Goal: Transaction & Acquisition: Purchase product/service

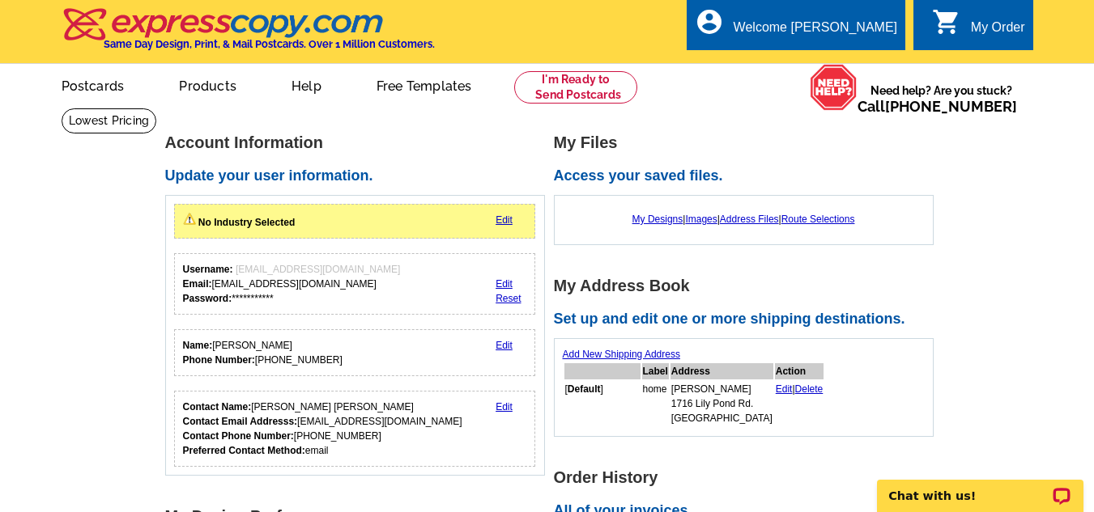
scroll to position [448, 0]
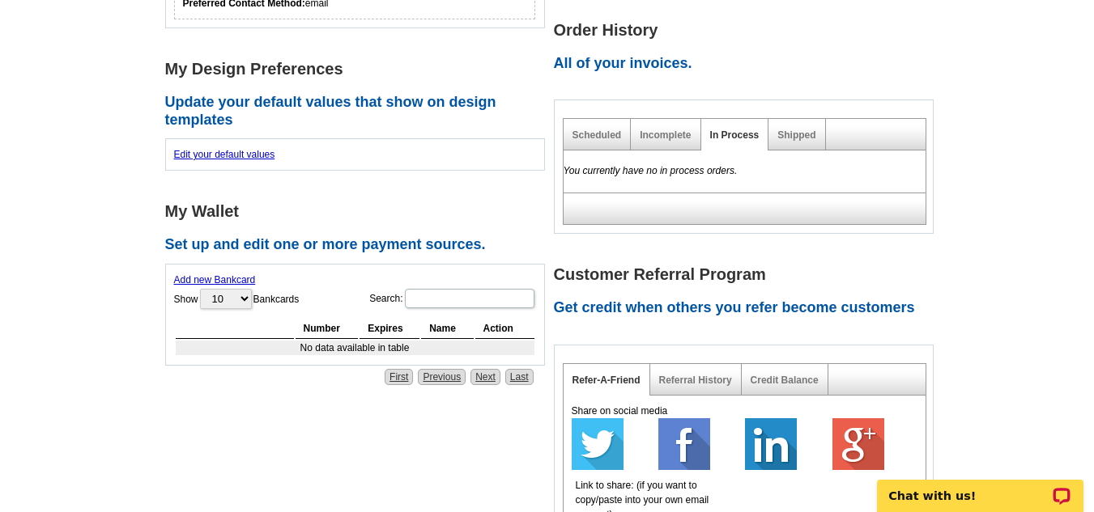
click at [1093, 334] on main "**********" at bounding box center [547, 294] width 1094 height 1269
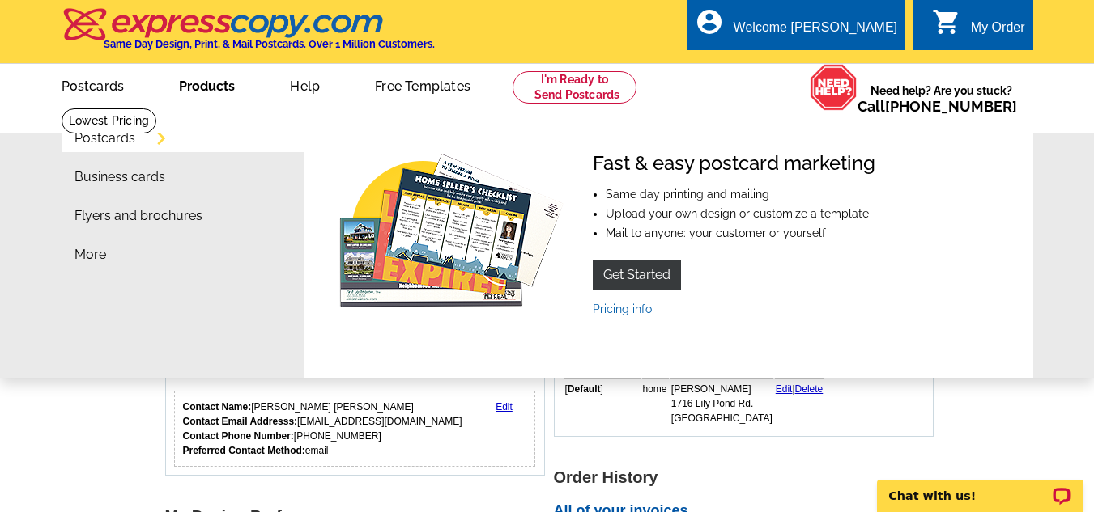
click at [195, 91] on link "Products" at bounding box center [207, 85] width 108 height 38
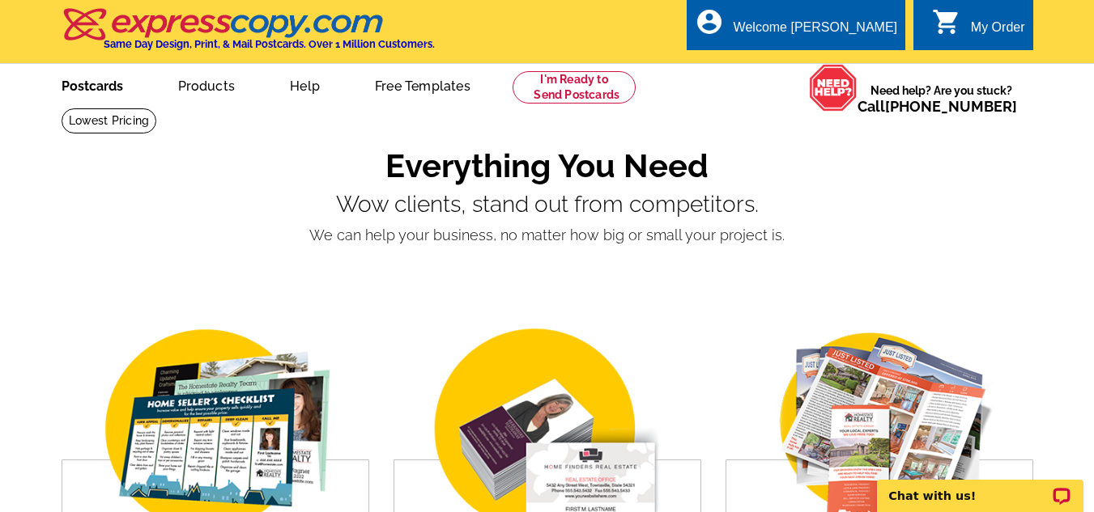
click at [94, 87] on link "Postcards" at bounding box center [92, 85] width 113 height 38
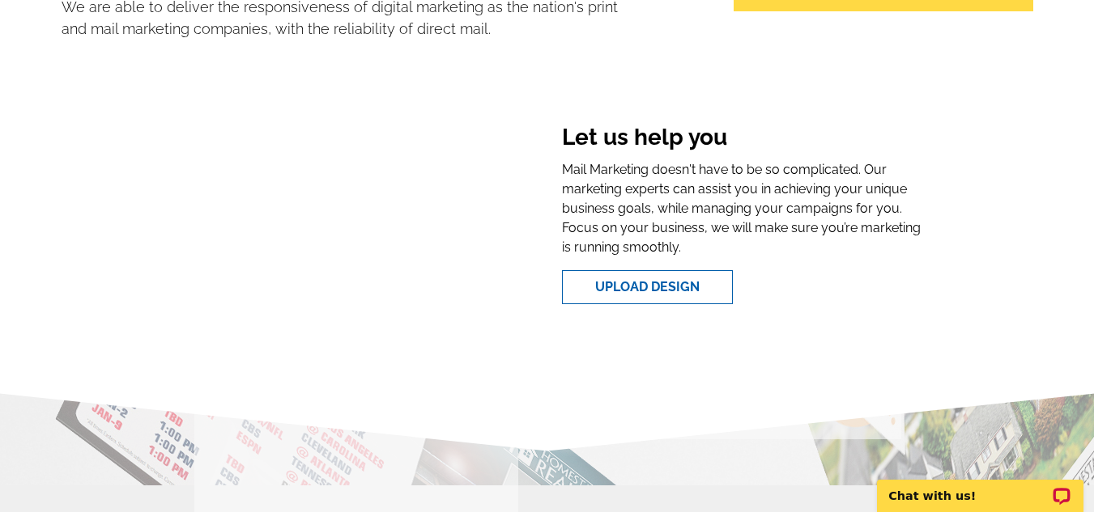
scroll to position [148, 0]
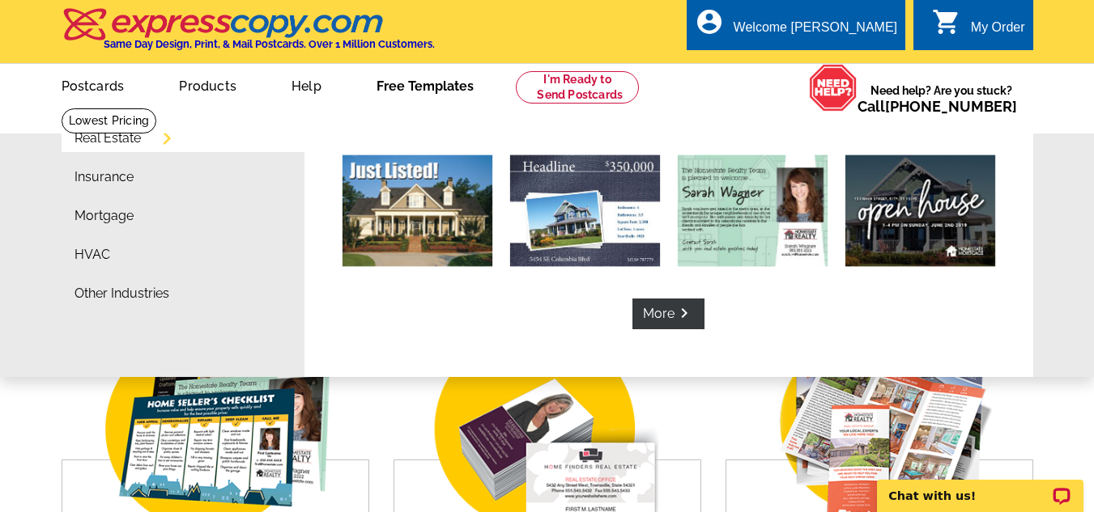
click at [427, 91] on link "Free Templates" at bounding box center [424, 85] width 149 height 38
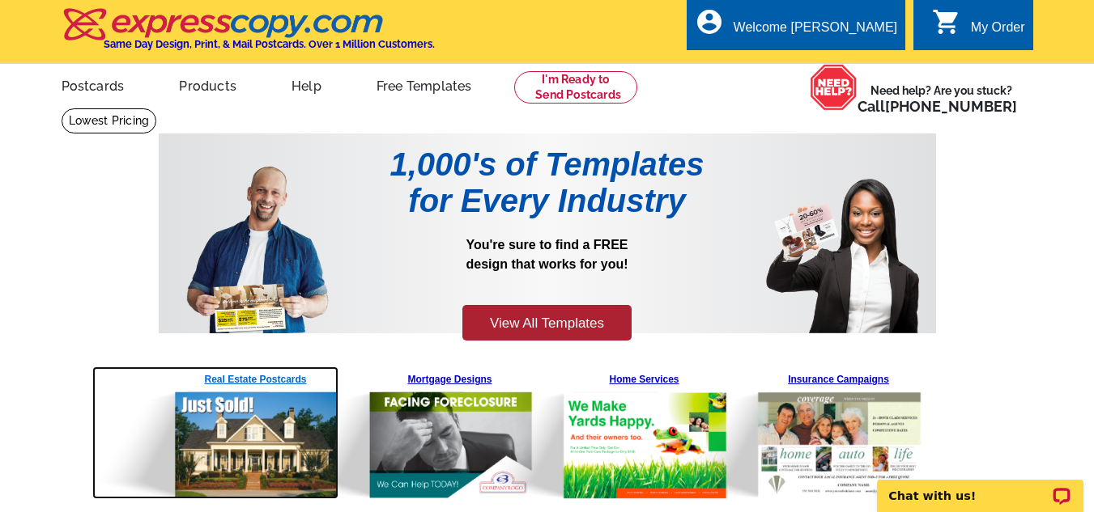
click at [272, 468] on img at bounding box center [215, 433] width 247 height 133
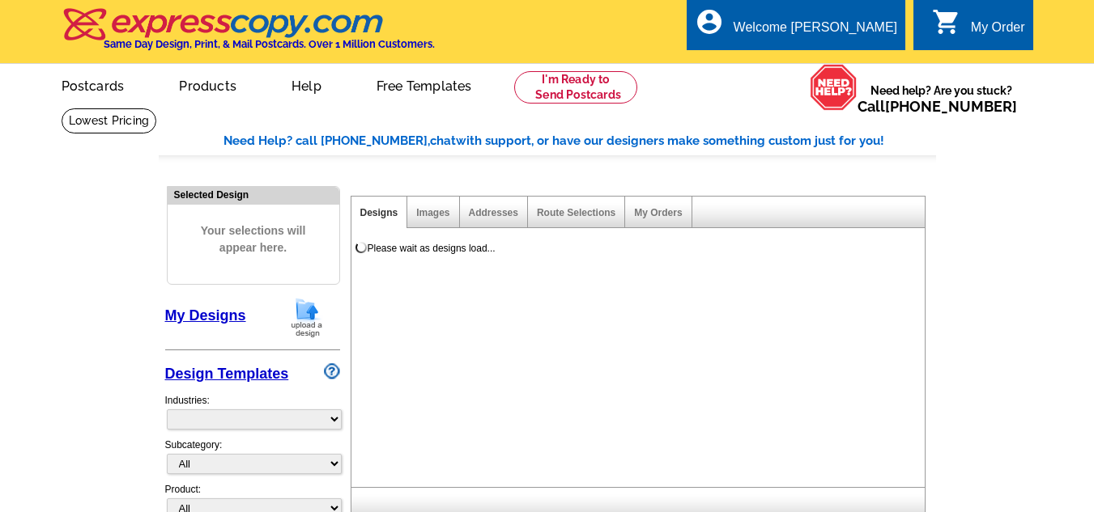
select select "785"
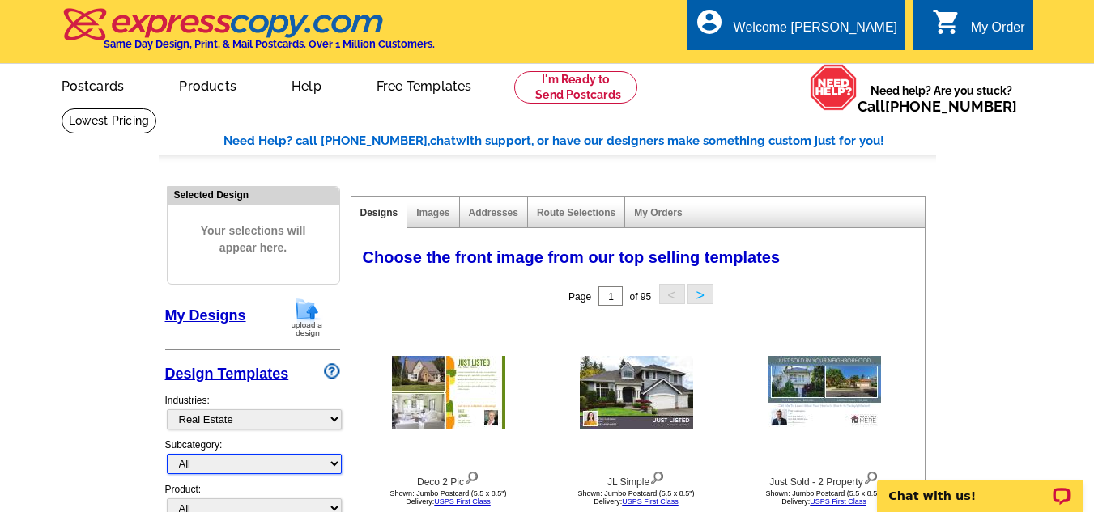
click at [331, 462] on select "All RE/MAX® Referrals Keller Williams® Berkshire Hathaway Home Services Century…" at bounding box center [254, 464] width 175 height 20
select select "788"
click at [167, 455] on select "All RE/MAX® Referrals Keller Williams® Berkshire Hathaway Home Services Century…" at bounding box center [254, 464] width 175 height 20
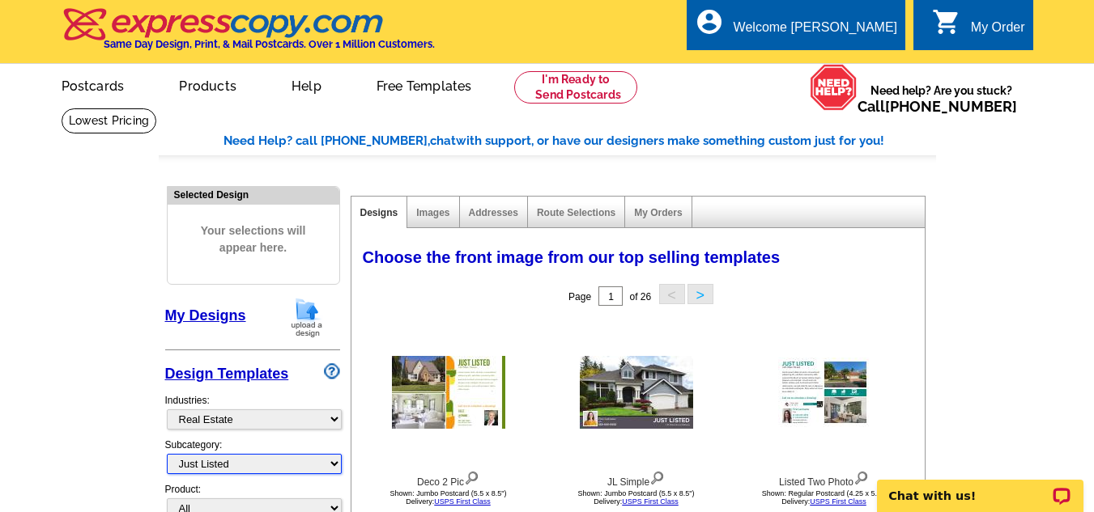
scroll to position [448, 0]
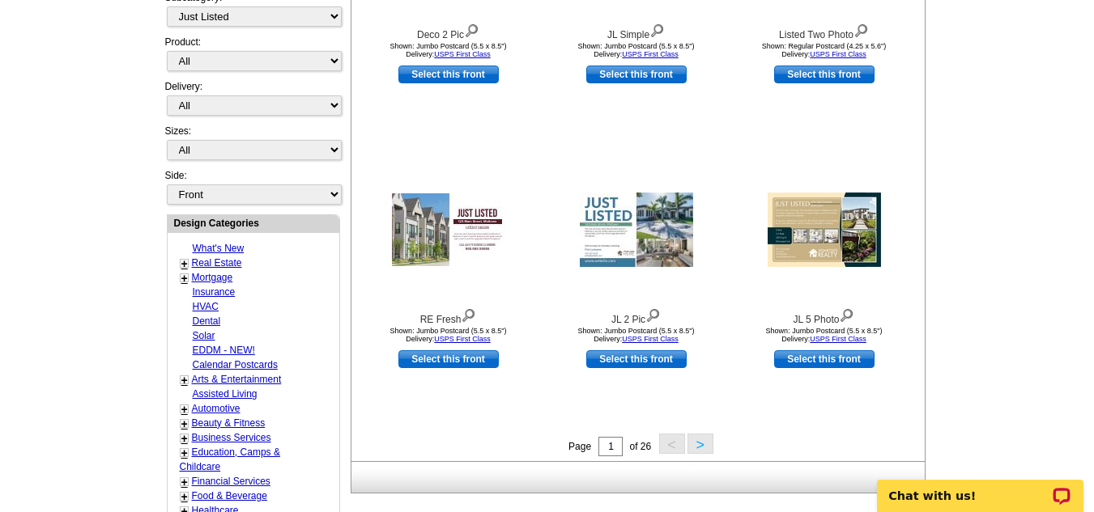
click at [701, 448] on button ">" at bounding box center [700, 444] width 26 height 20
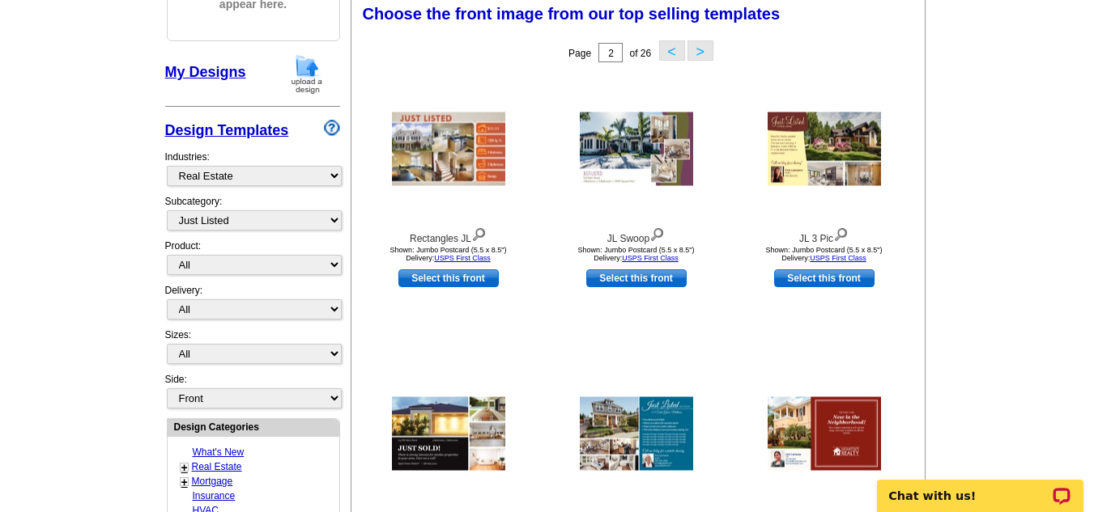
scroll to position [240, 0]
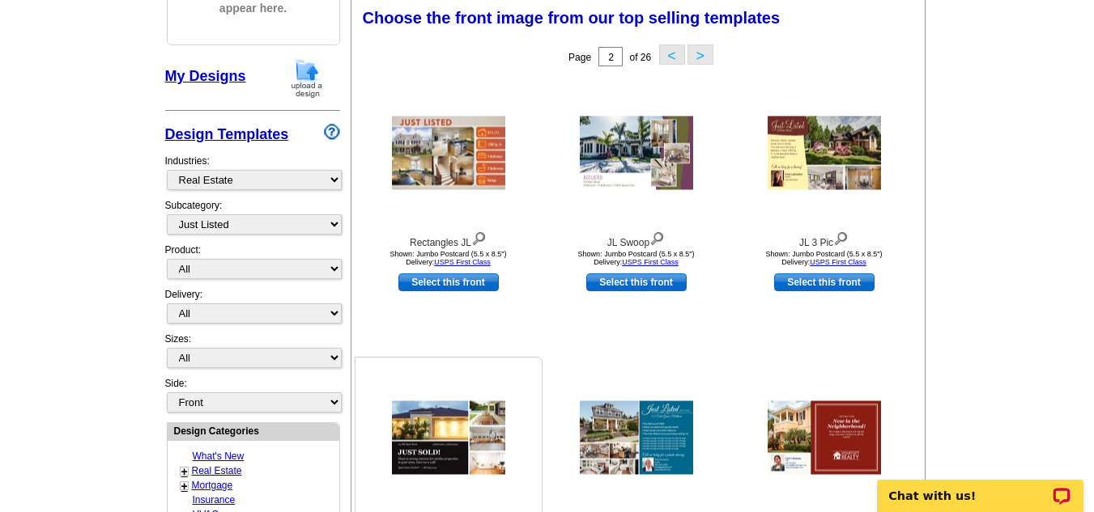
click at [427, 418] on img at bounding box center [448, 438] width 113 height 74
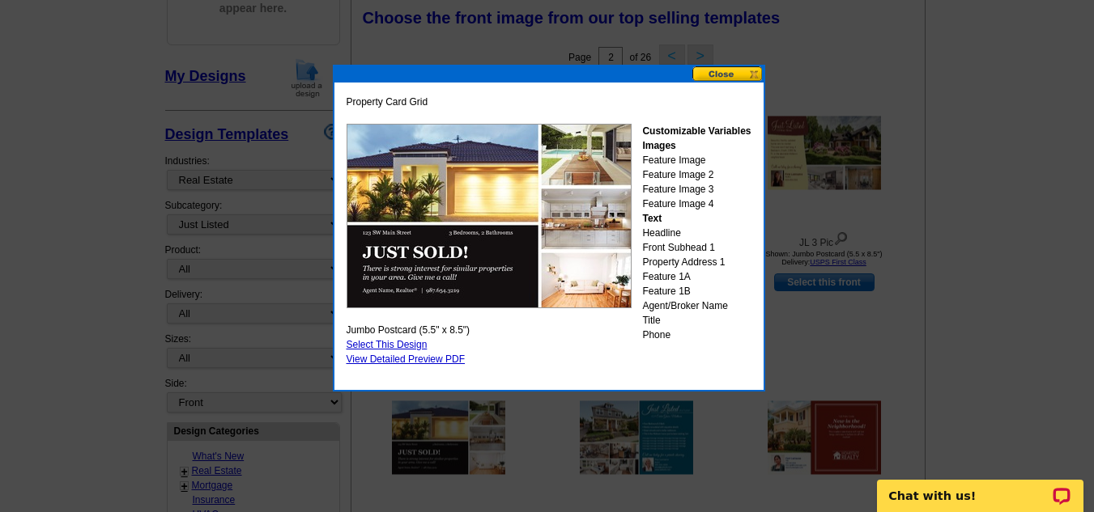
click at [733, 70] on button at bounding box center [727, 73] width 71 height 15
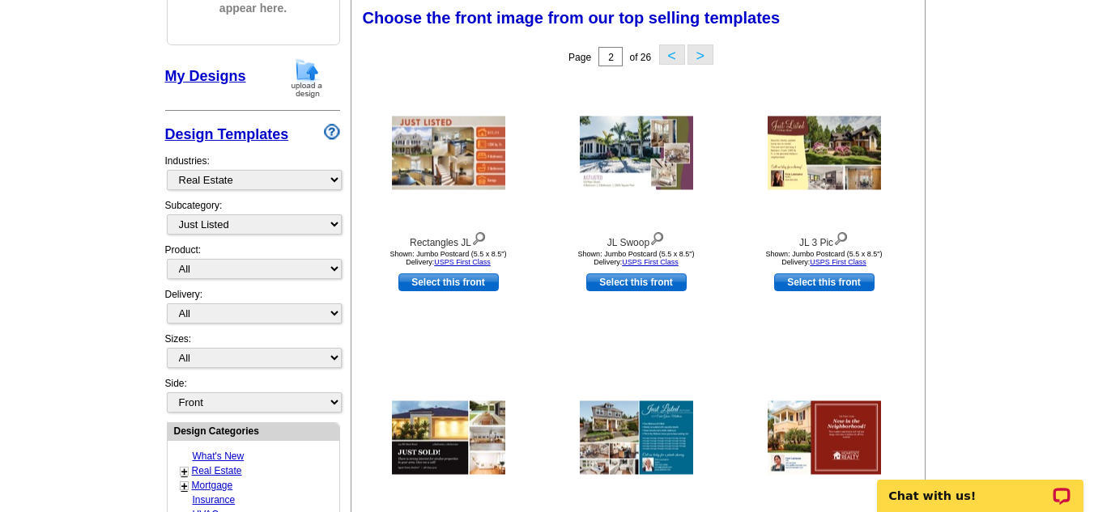
scroll to position [687, 0]
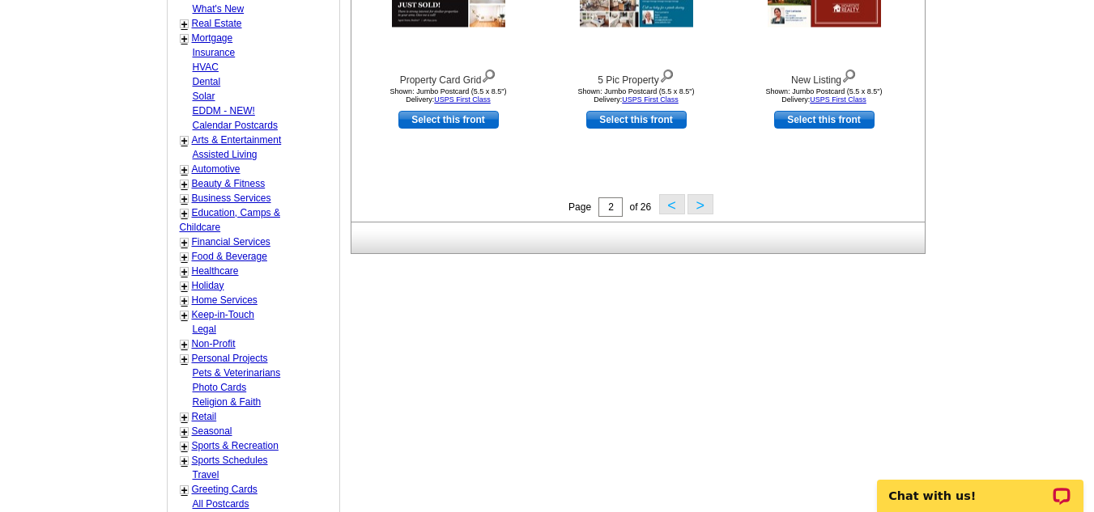
click at [686, 205] on span "< >" at bounding box center [683, 207] width 59 height 11
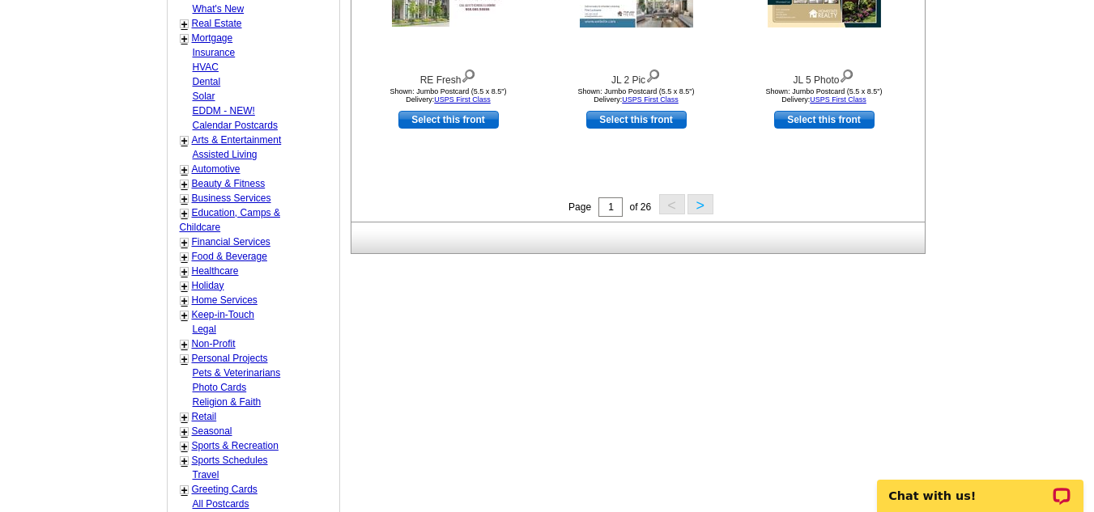
click at [705, 206] on button ">" at bounding box center [700, 204] width 26 height 20
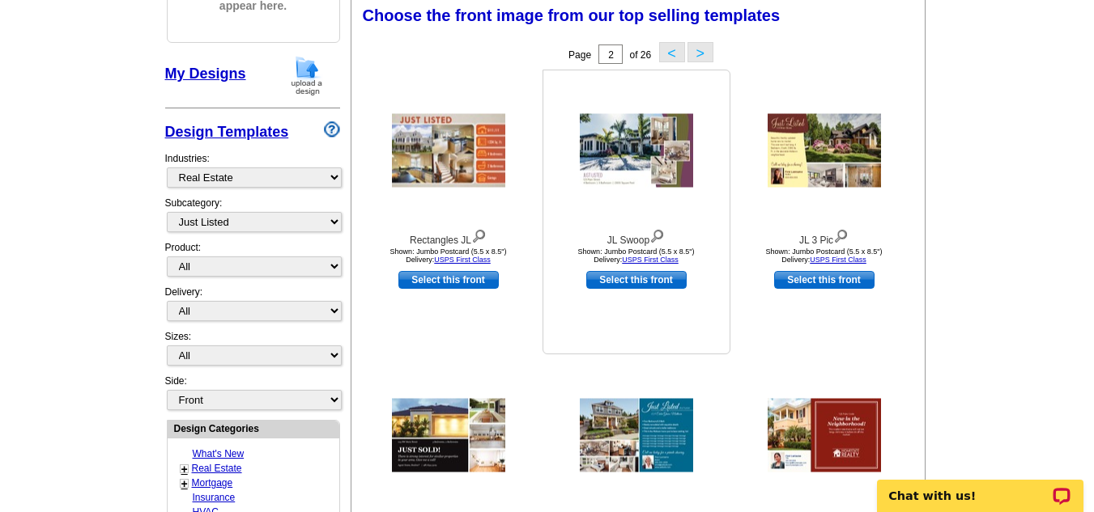
scroll to position [240, 0]
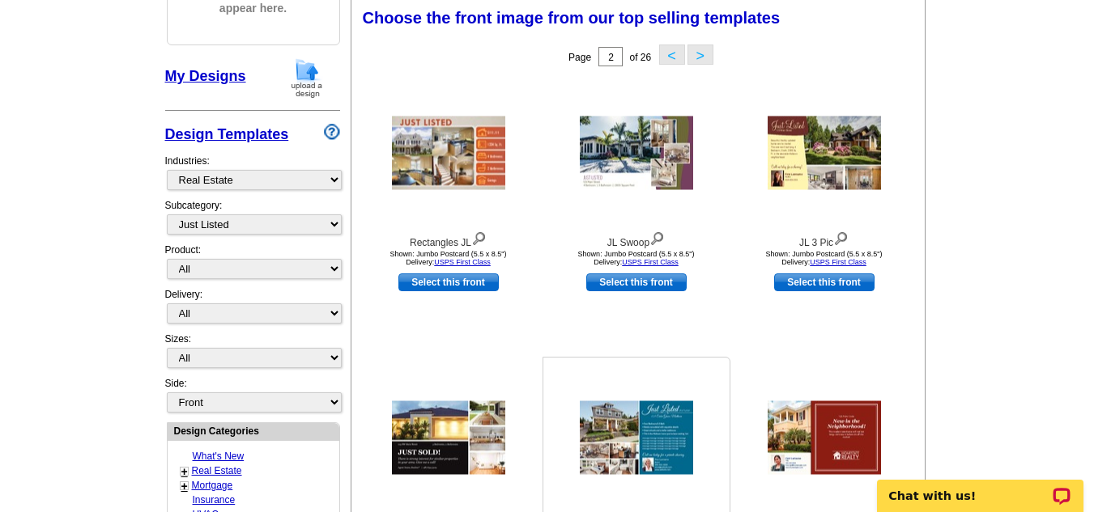
click at [635, 442] on img at bounding box center [636, 438] width 113 height 74
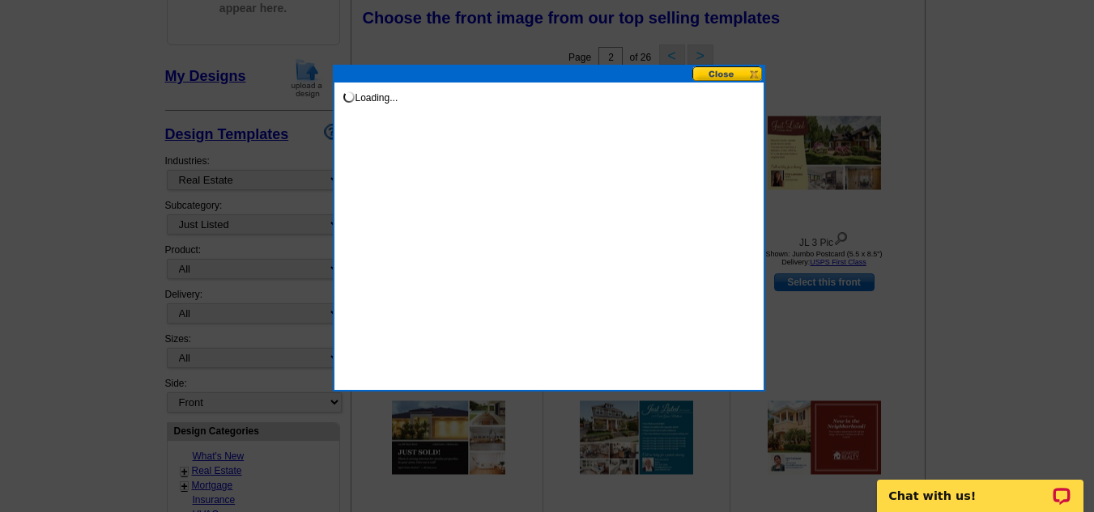
click at [635, 442] on div at bounding box center [547, 136] width 1094 height 752
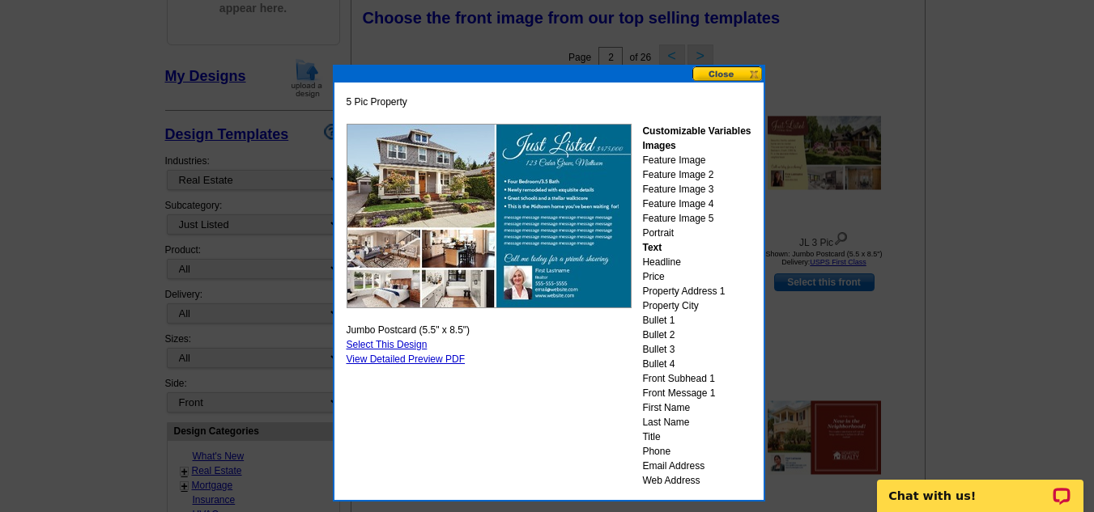
click at [388, 346] on link "Select This Design" at bounding box center [386, 344] width 81 height 11
select select "2"
select select "back"
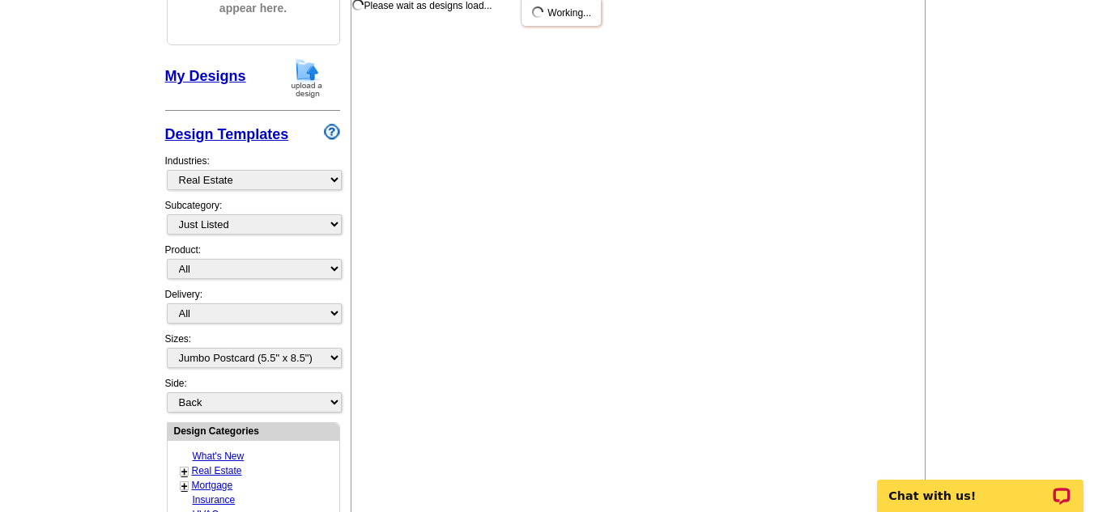
scroll to position [0, 0]
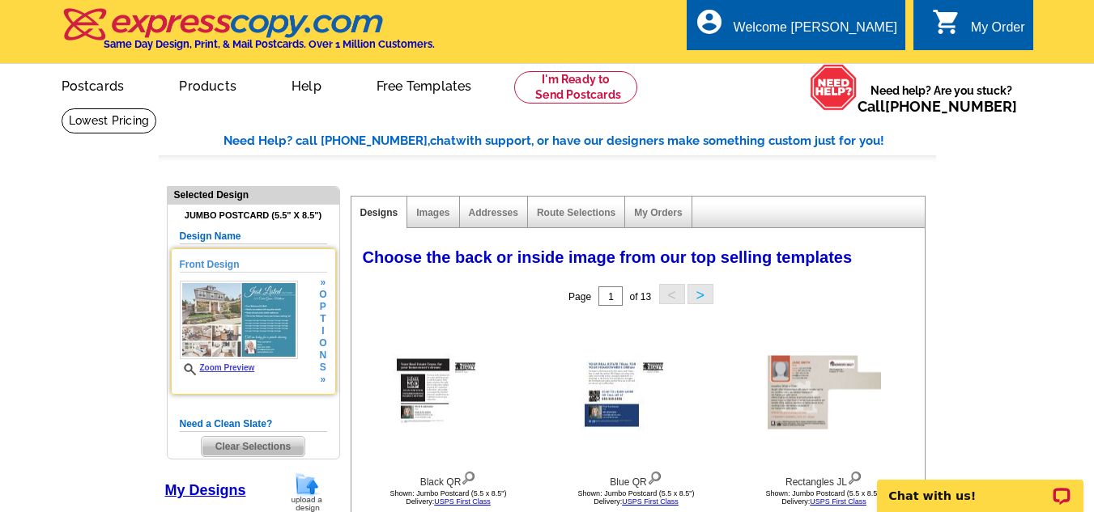
click at [223, 365] on link "Zoom Preview" at bounding box center [217, 367] width 75 height 9
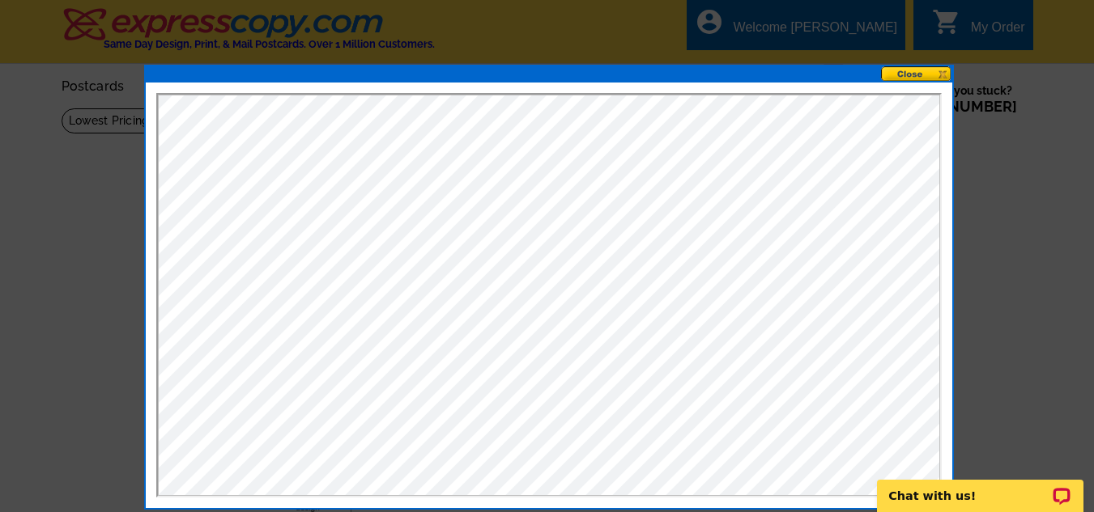
click at [922, 72] on button at bounding box center [916, 73] width 71 height 15
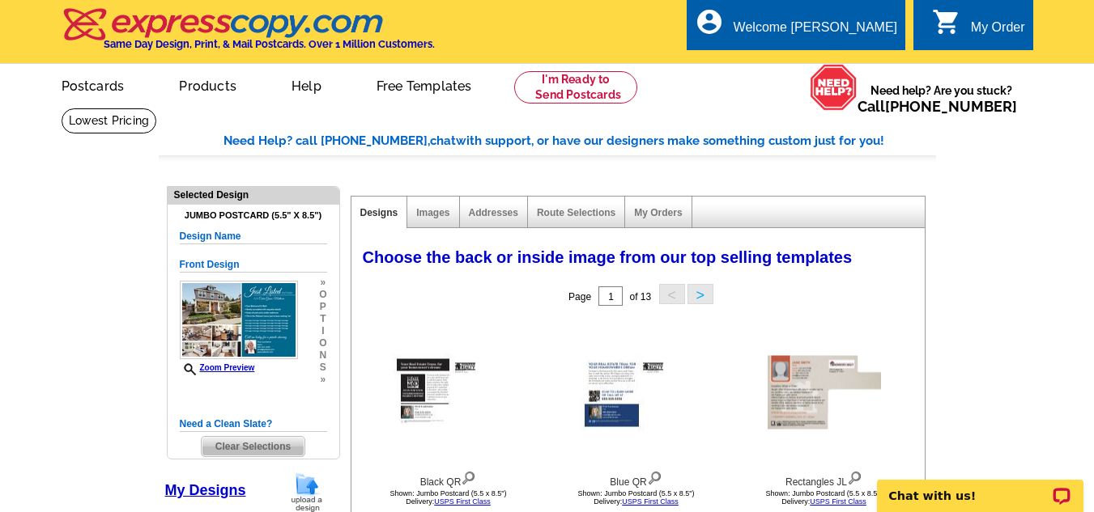
scroll to position [448, 0]
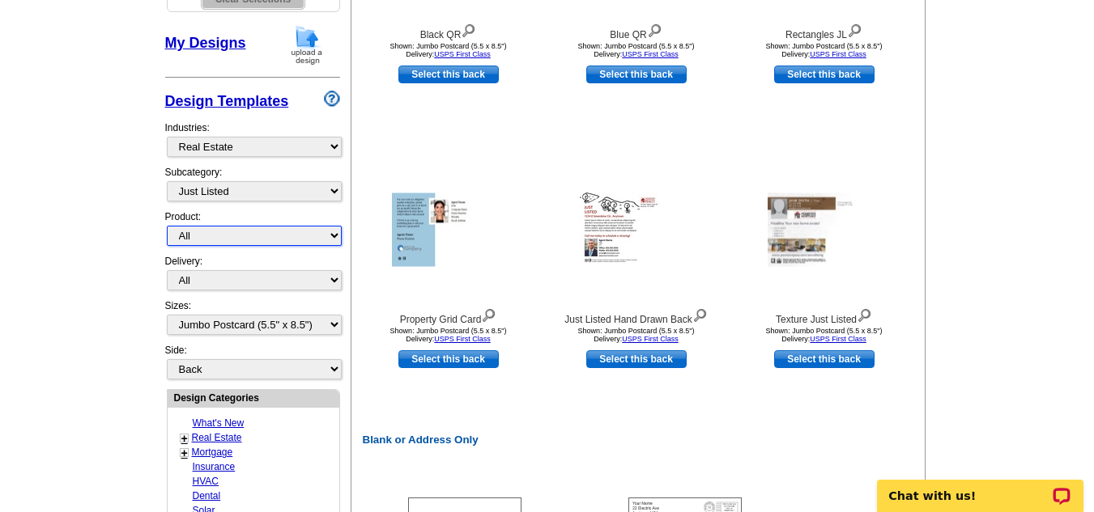
click at [331, 237] on select "All Postcards Letters and flyers Business Cards Door Hangers Greeting Cards" at bounding box center [254, 236] width 175 height 20
select select "1"
click at [167, 227] on select "All Postcards Letters and flyers Business Cards Door Hangers Greeting Cards" at bounding box center [254, 236] width 175 height 20
select select
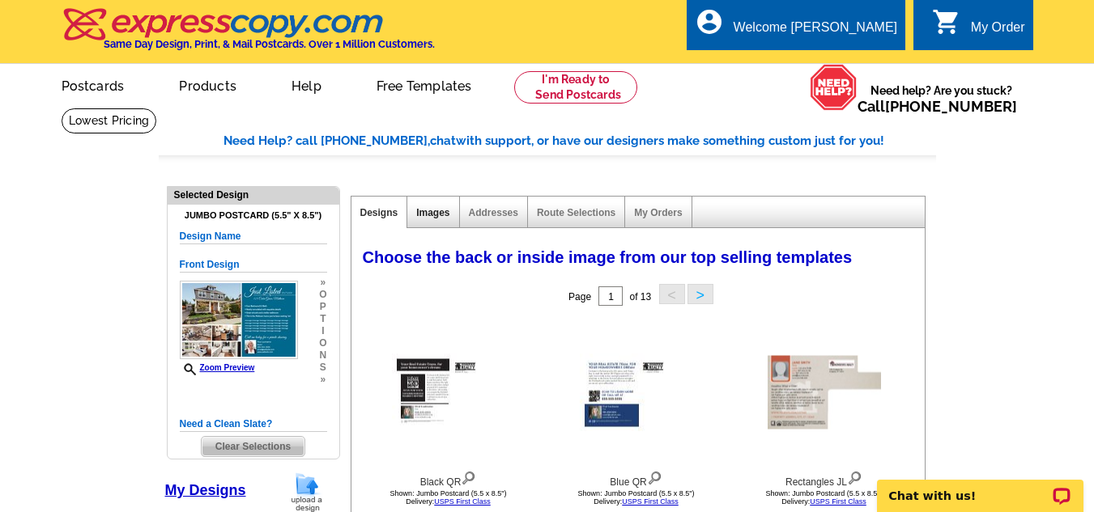
click at [422, 211] on link "Images" at bounding box center [432, 212] width 33 height 11
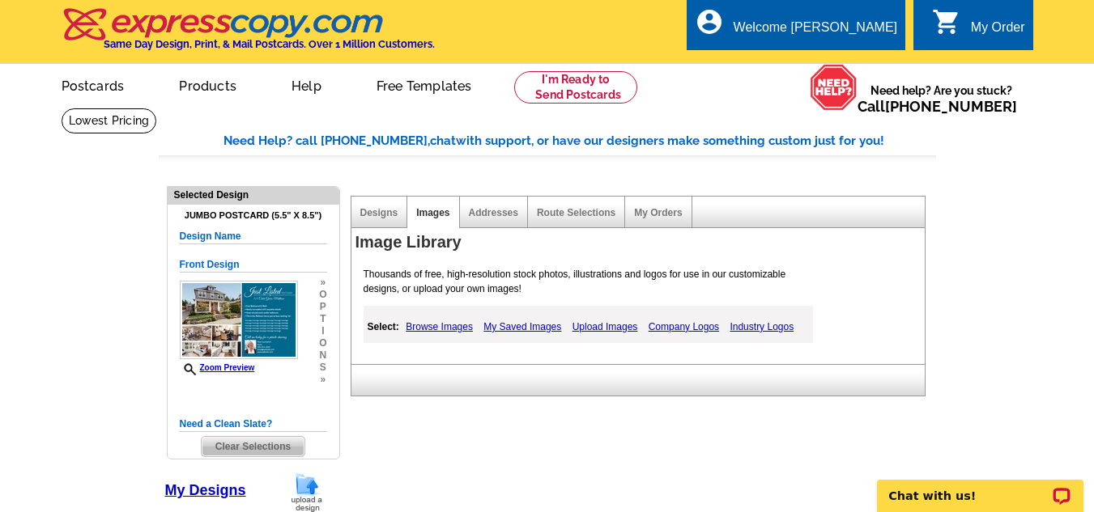
click at [453, 325] on link "Browse Images" at bounding box center [438, 326] width 75 height 19
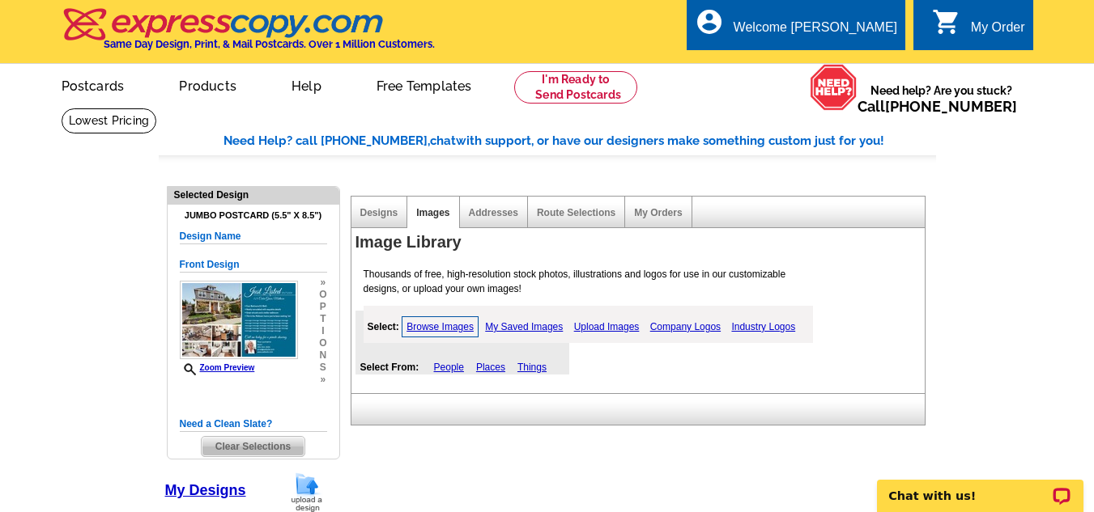
click at [624, 330] on link "Upload Images" at bounding box center [607, 326] width 74 height 19
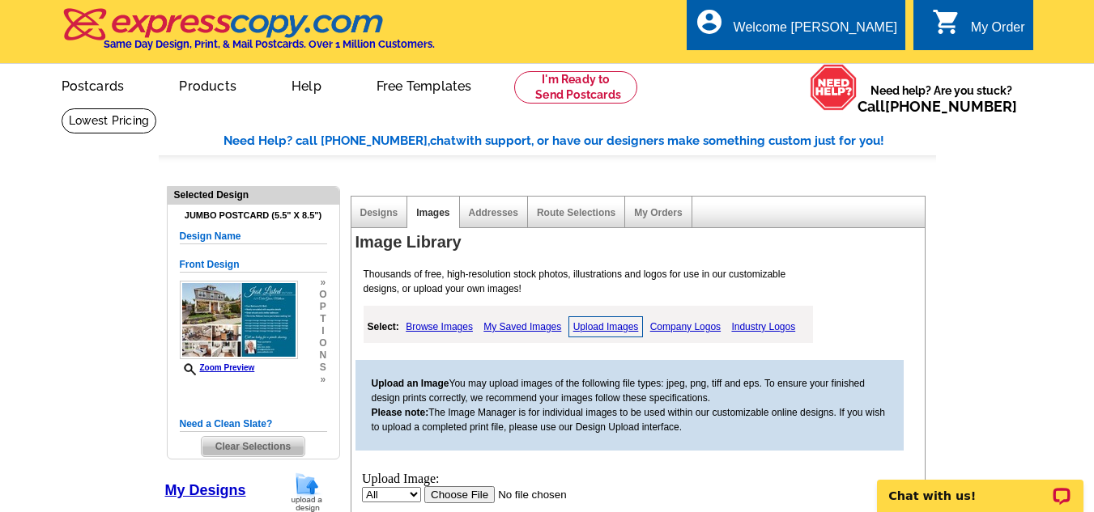
click at [444, 496] on input "file" at bounding box center [525, 494] width 205 height 17
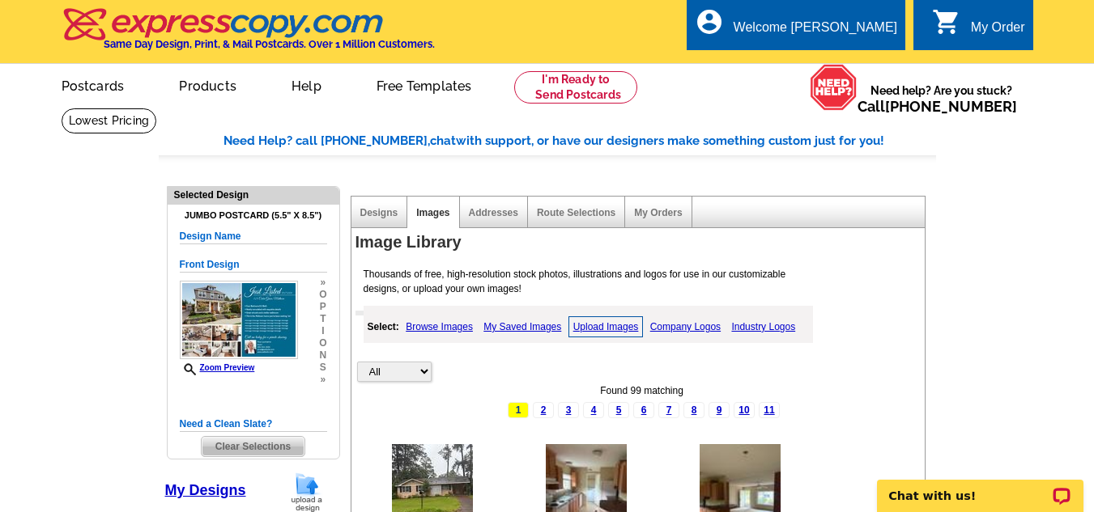
click at [602, 325] on link "Upload Images" at bounding box center [605, 327] width 75 height 21
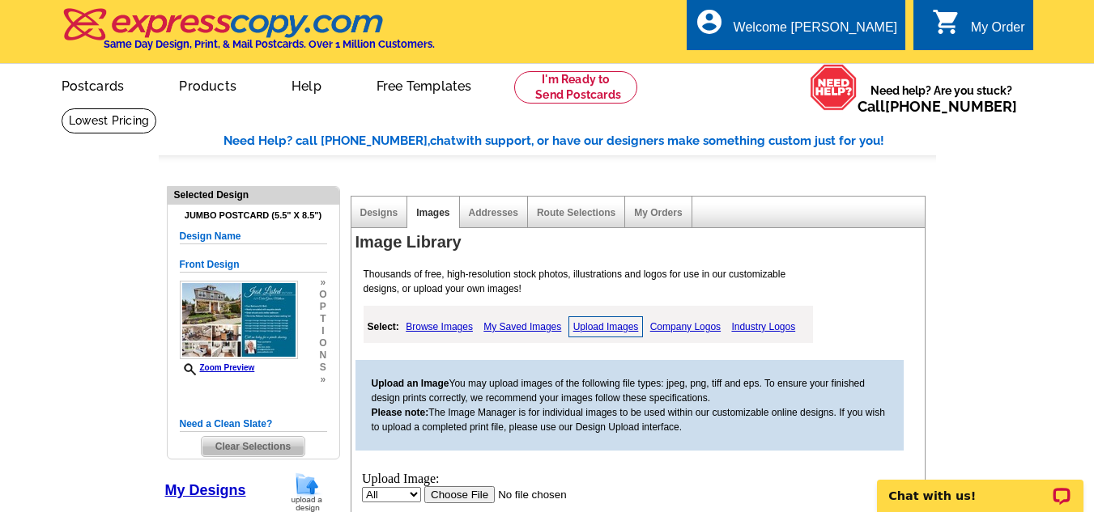
click at [455, 493] on input "file" at bounding box center [525, 494] width 205 height 17
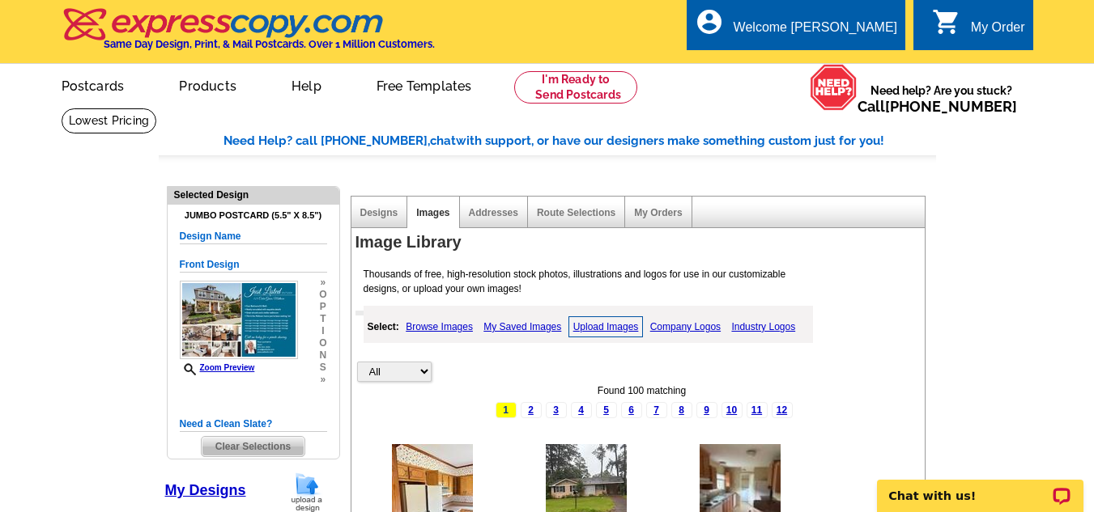
click at [609, 331] on link "Upload Images" at bounding box center [605, 327] width 75 height 21
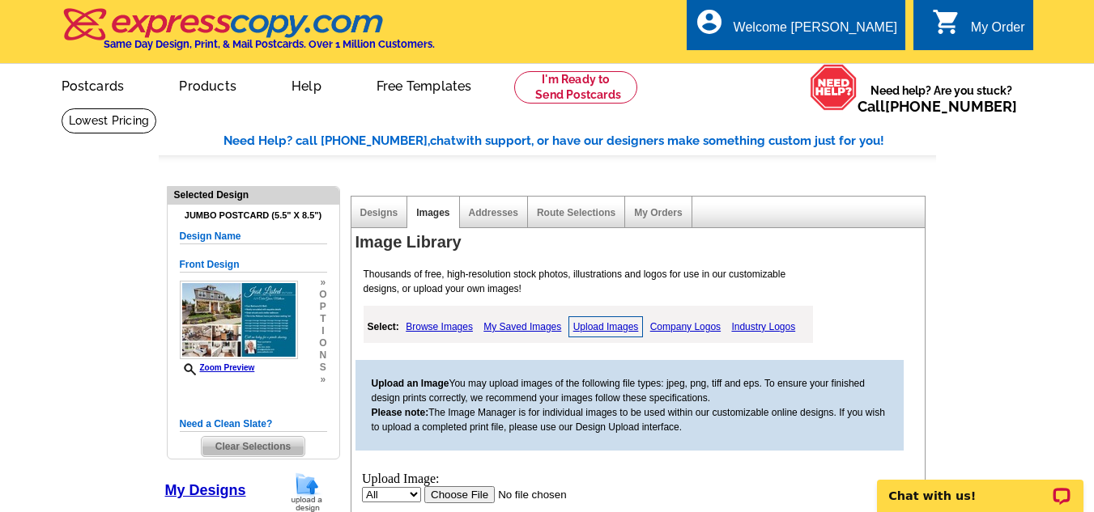
scroll to position [448, 0]
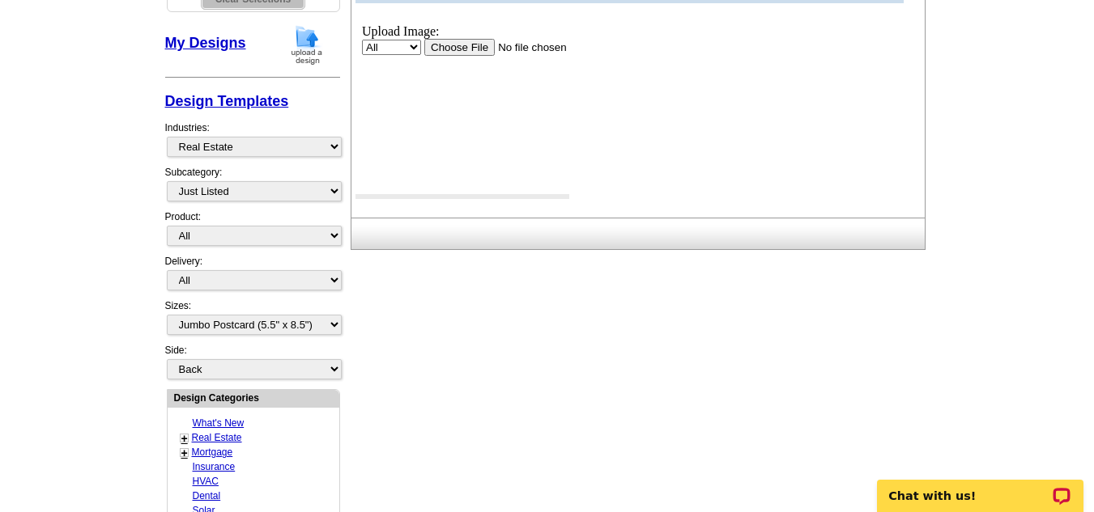
click at [461, 45] on input "file" at bounding box center [525, 46] width 205 height 17
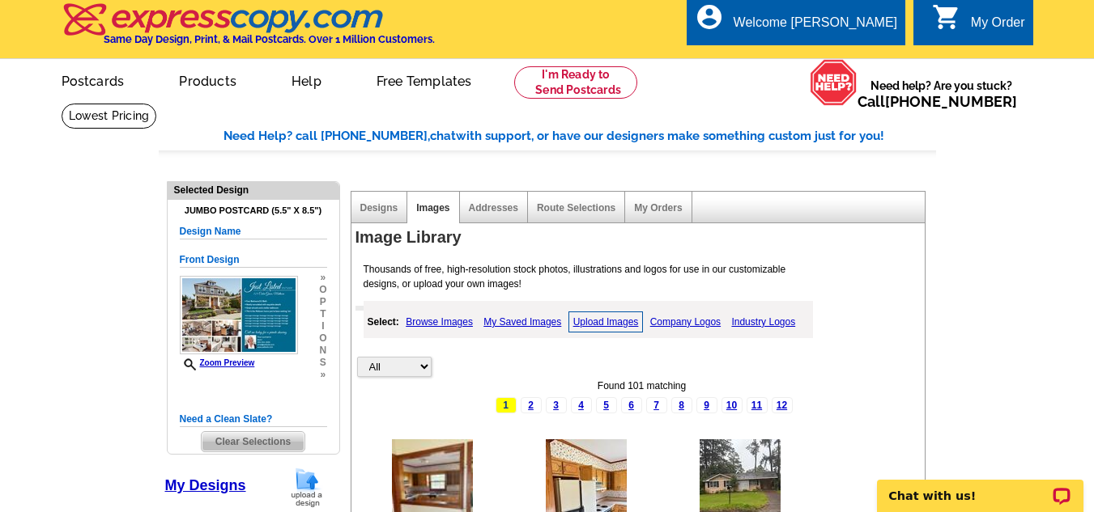
scroll to position [0, 0]
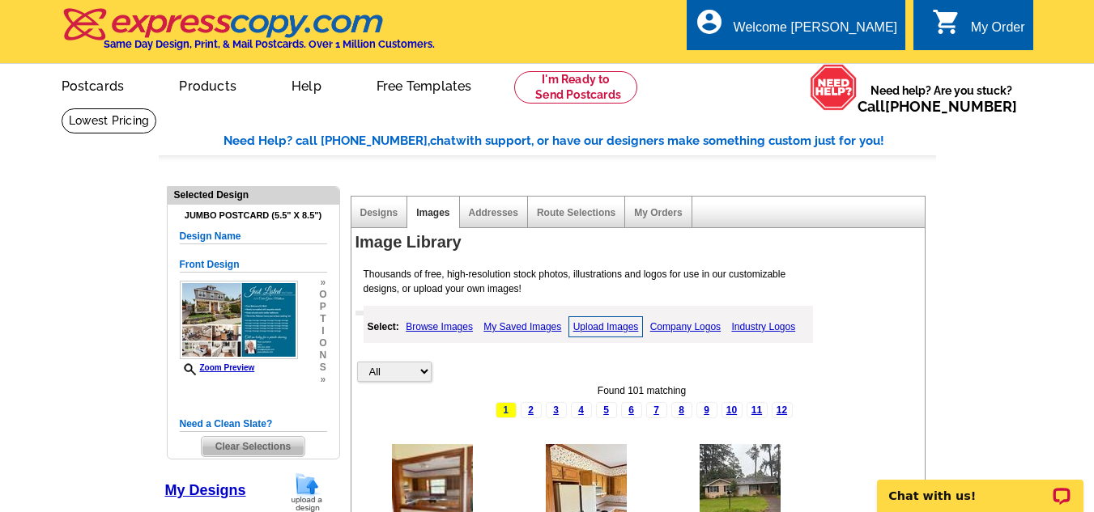
click at [604, 328] on link "Upload Images" at bounding box center [605, 327] width 75 height 21
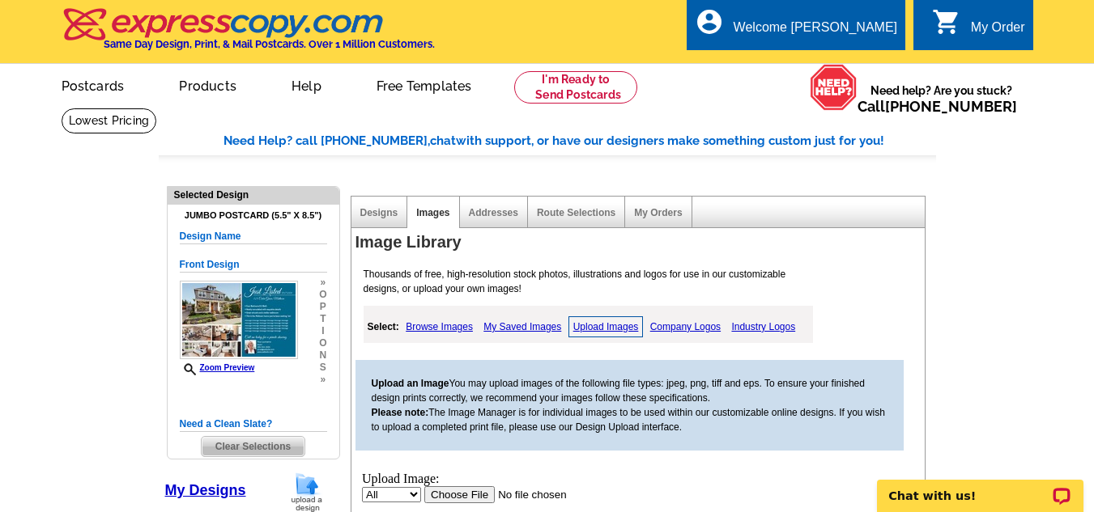
click at [465, 487] on input "file" at bounding box center [525, 494] width 205 height 17
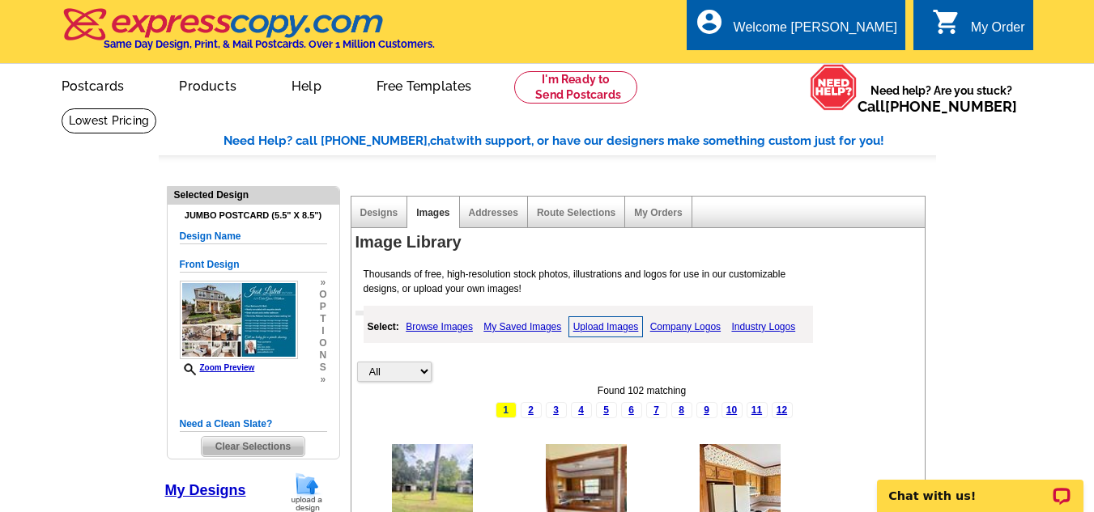
click at [584, 324] on link "Upload Images" at bounding box center [605, 327] width 75 height 21
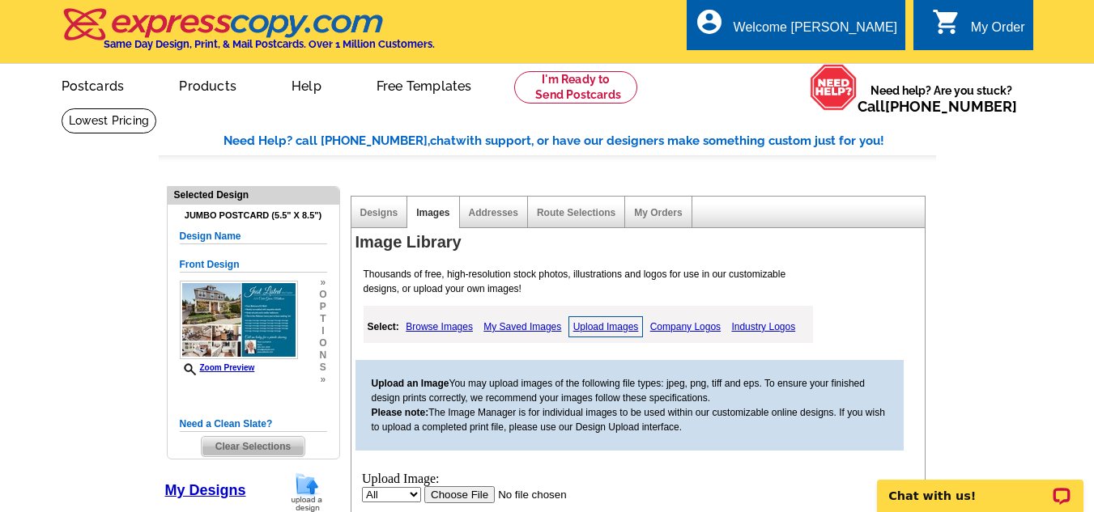
click at [465, 495] on input "file" at bounding box center [525, 494] width 205 height 17
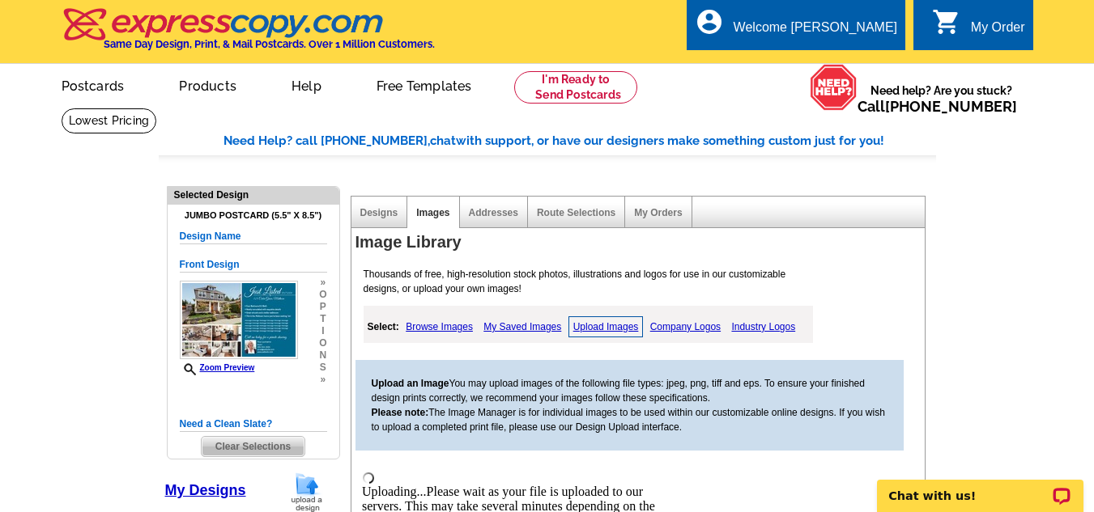
click at [593, 325] on link "Upload Images" at bounding box center [605, 327] width 75 height 21
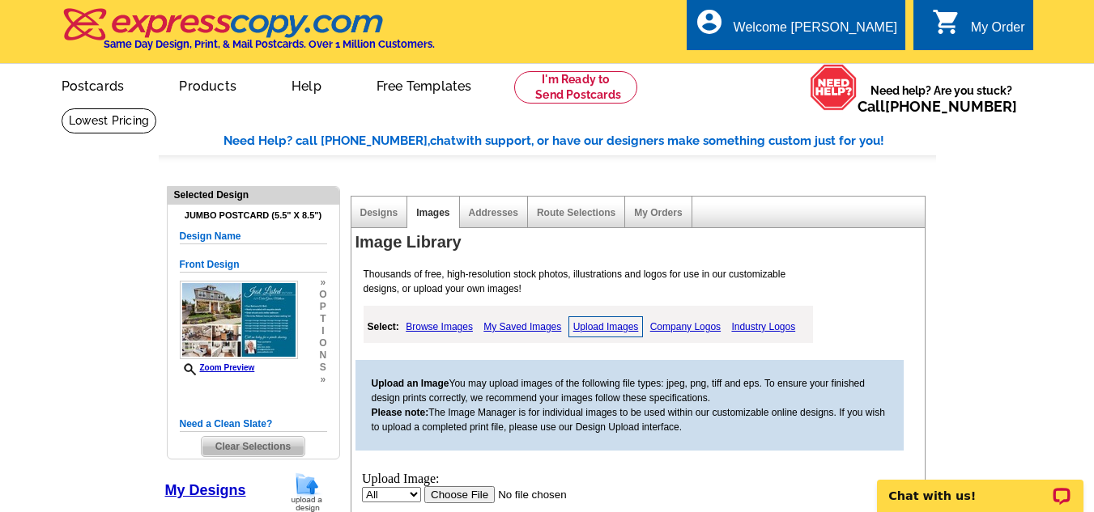
scroll to position [448, 0]
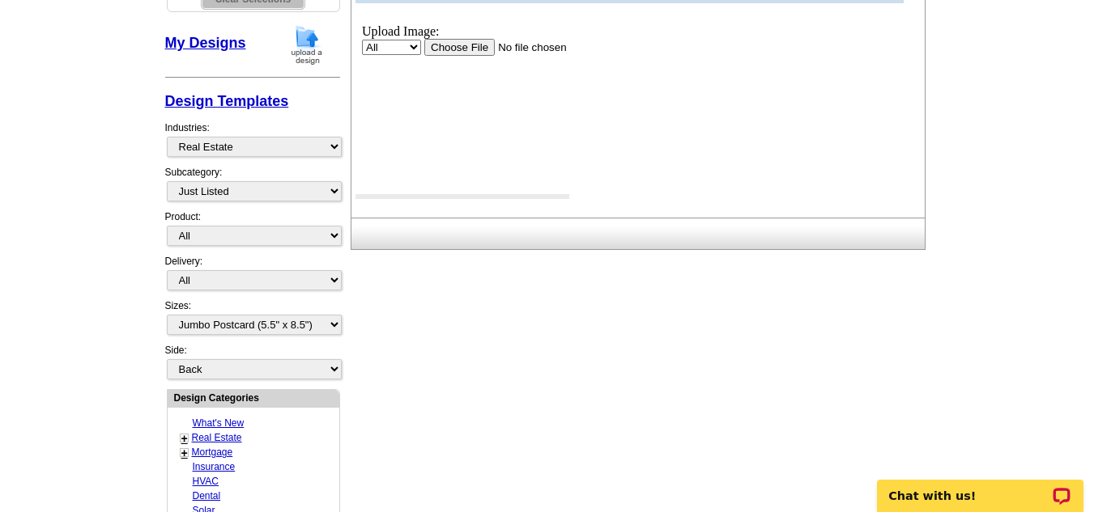
click at [454, 43] on input "file" at bounding box center [525, 46] width 205 height 17
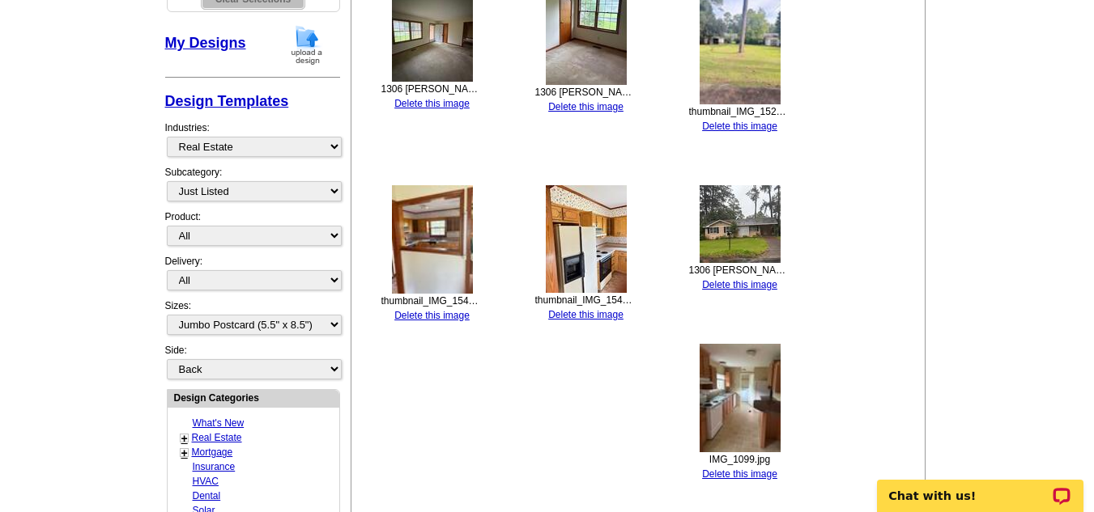
scroll to position [0, 0]
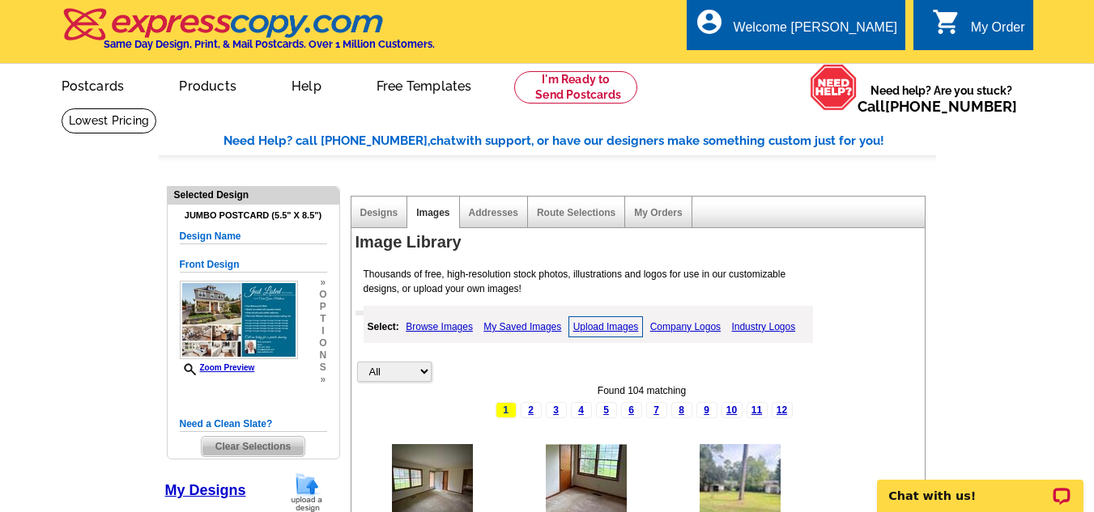
click at [618, 333] on link "Upload Images" at bounding box center [605, 327] width 75 height 21
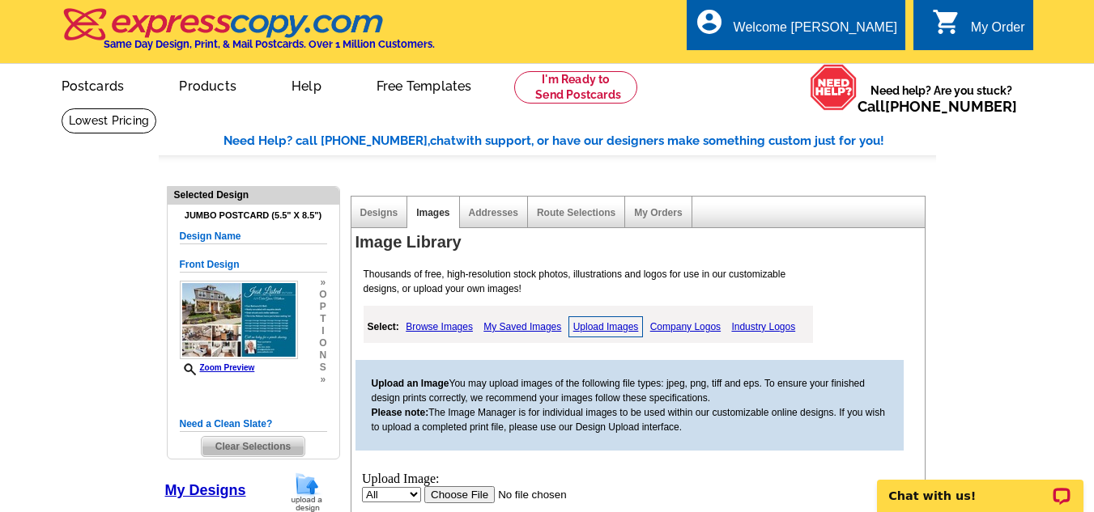
click at [459, 493] on input "file" at bounding box center [525, 494] width 205 height 17
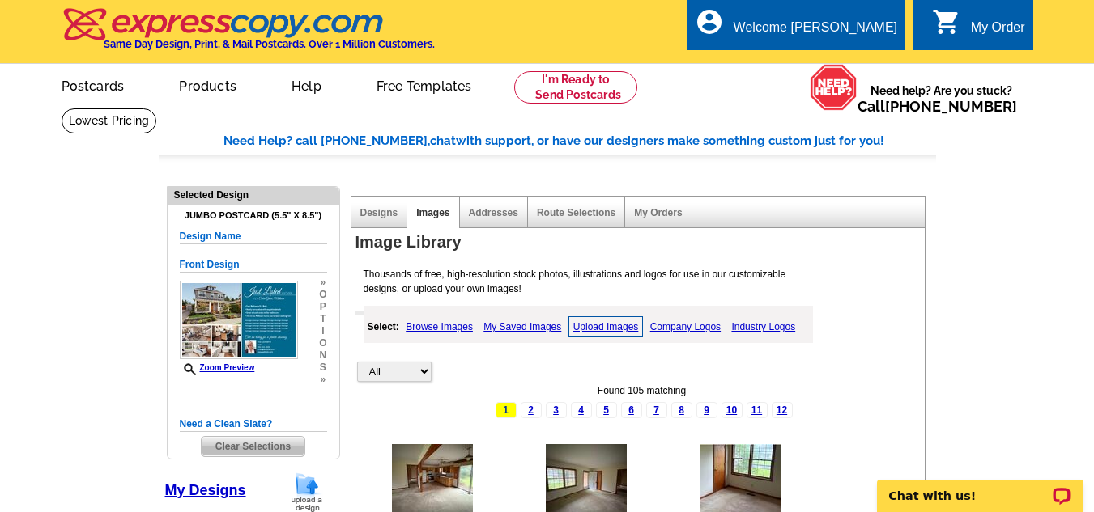
click at [239, 448] on span "Clear Selections" at bounding box center [253, 446] width 103 height 19
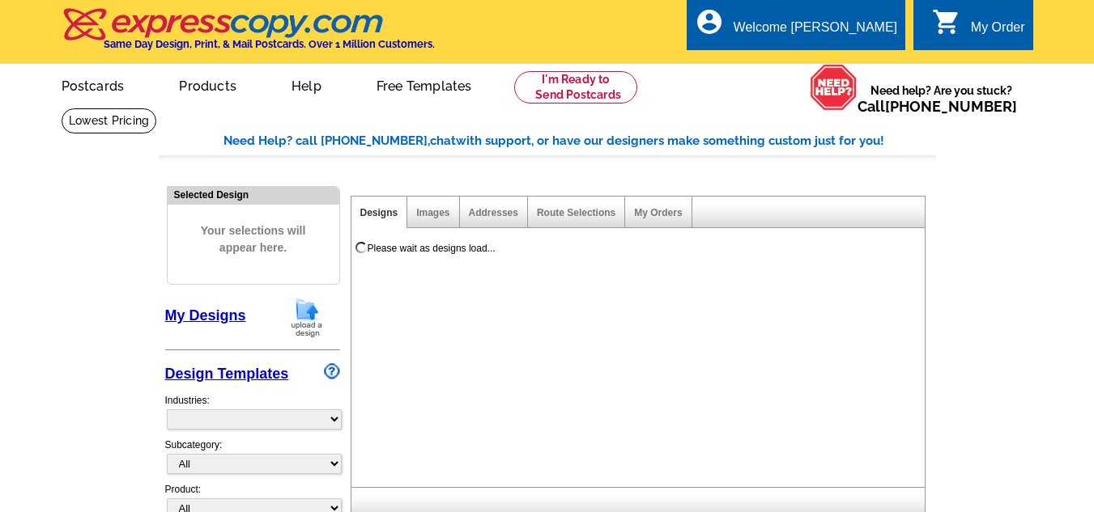
select select "785"
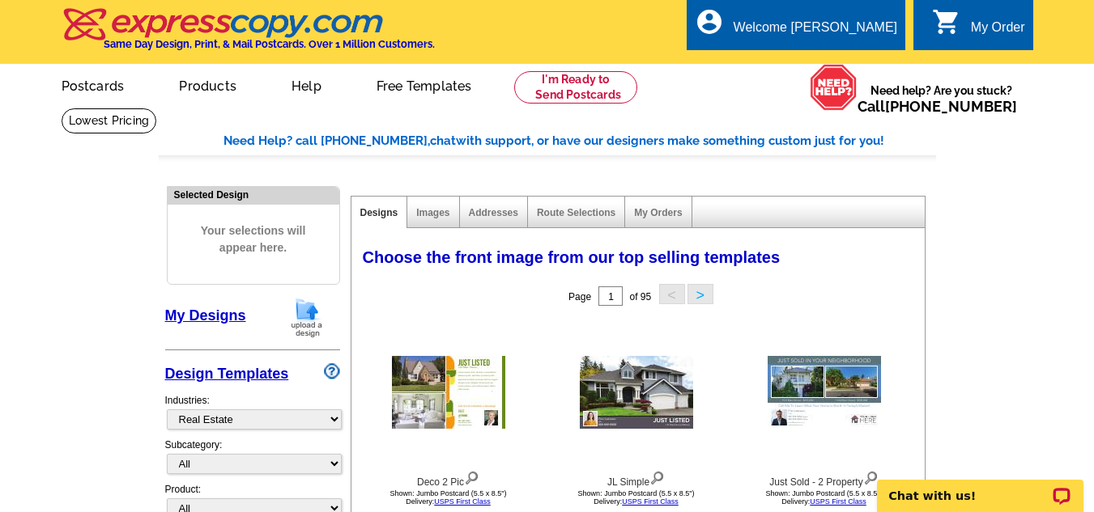
scroll to position [448, 0]
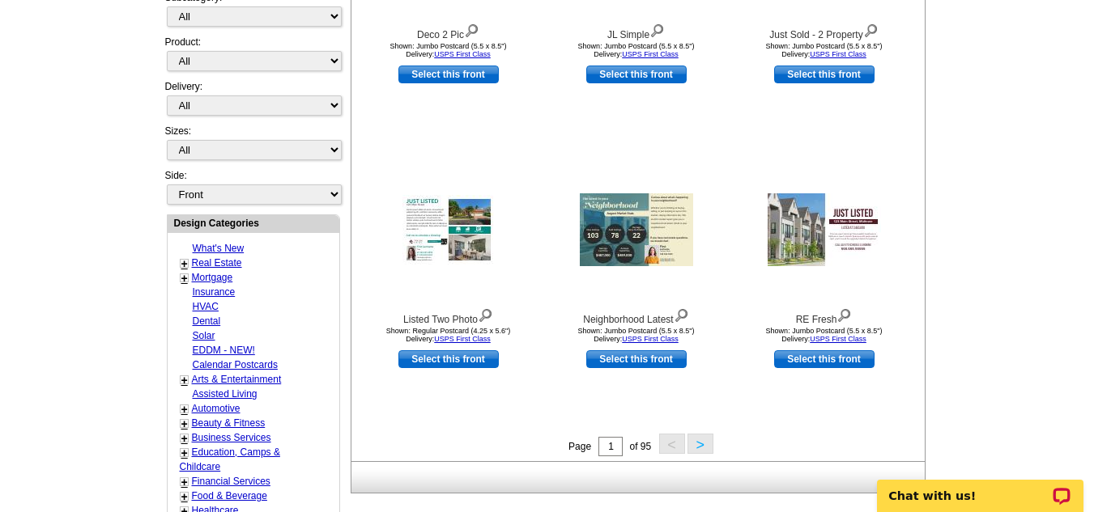
click at [704, 439] on button ">" at bounding box center [700, 444] width 26 height 20
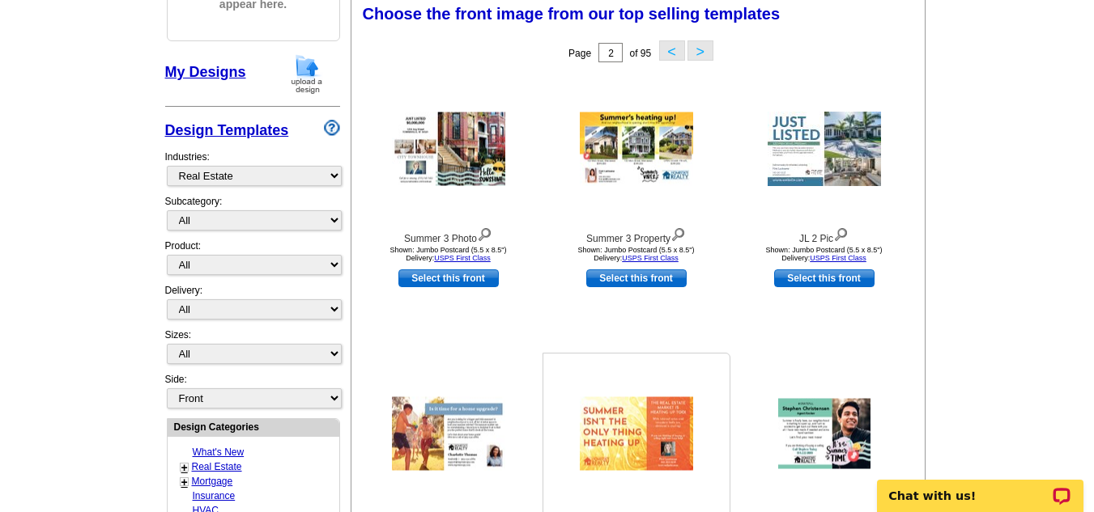
scroll to position [240, 0]
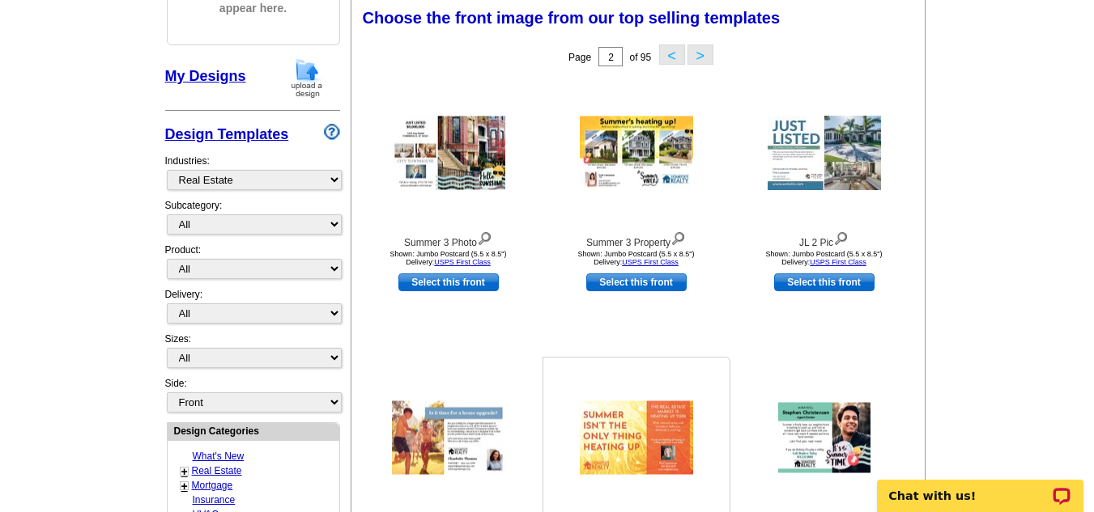
click at [703, 440] on div at bounding box center [636, 438] width 178 height 146
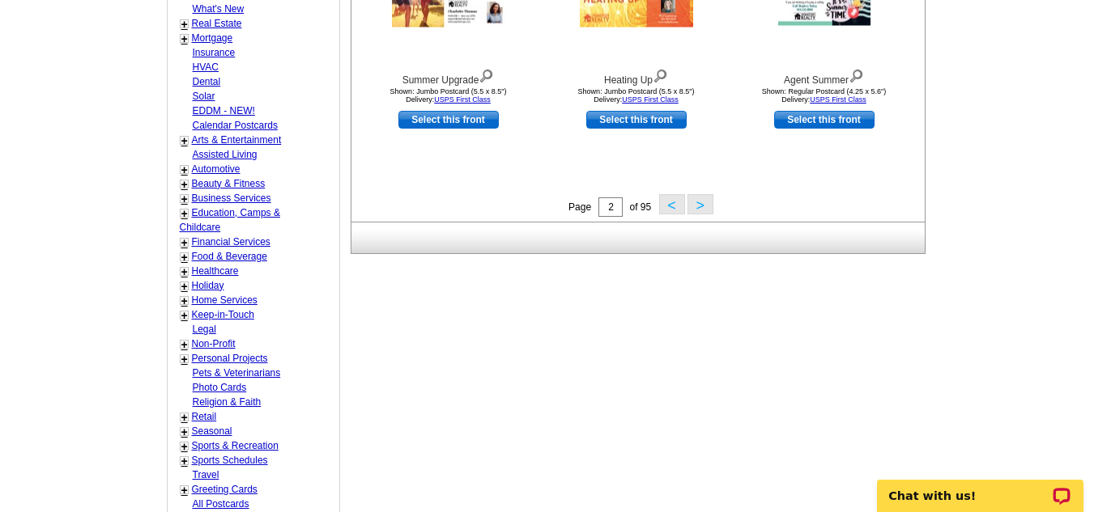
click at [696, 209] on button ">" at bounding box center [700, 204] width 26 height 20
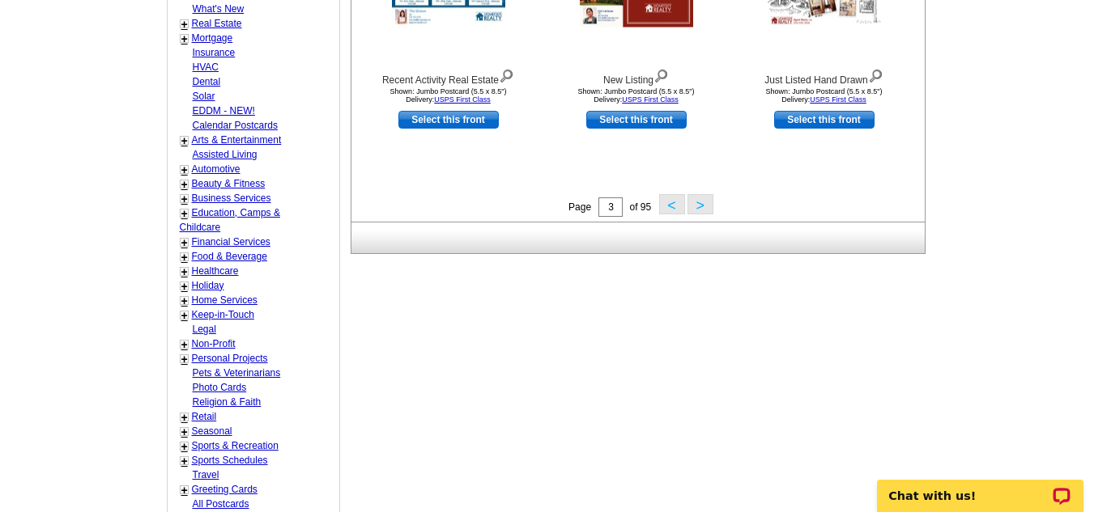
click at [699, 209] on button ">" at bounding box center [700, 204] width 26 height 20
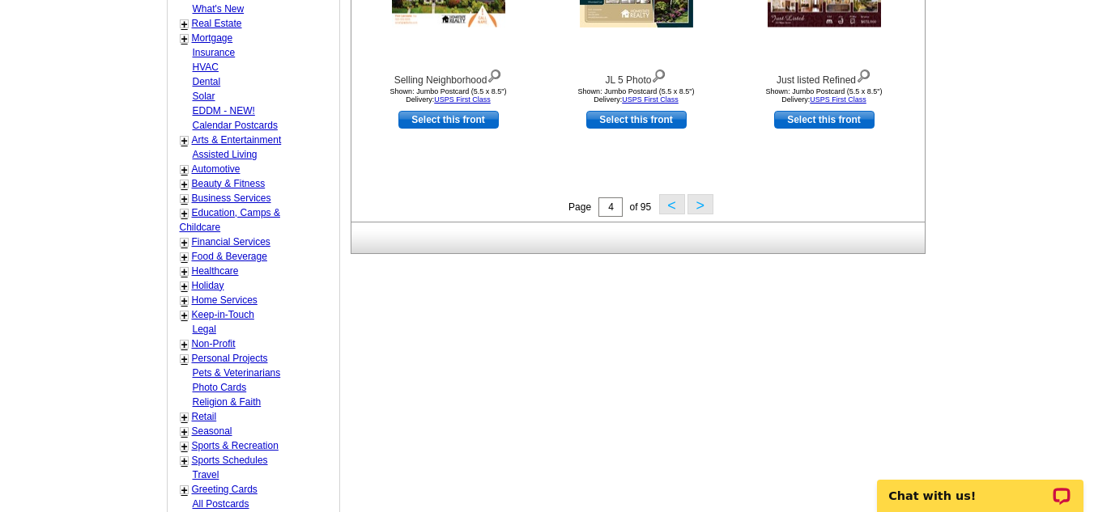
click at [696, 204] on button ">" at bounding box center [700, 204] width 26 height 20
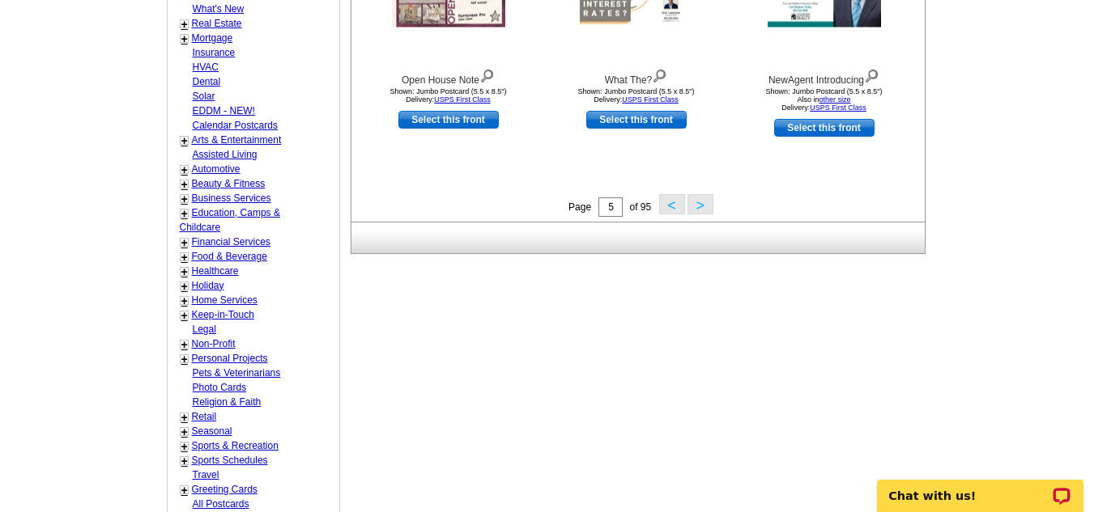
scroll to position [240, 0]
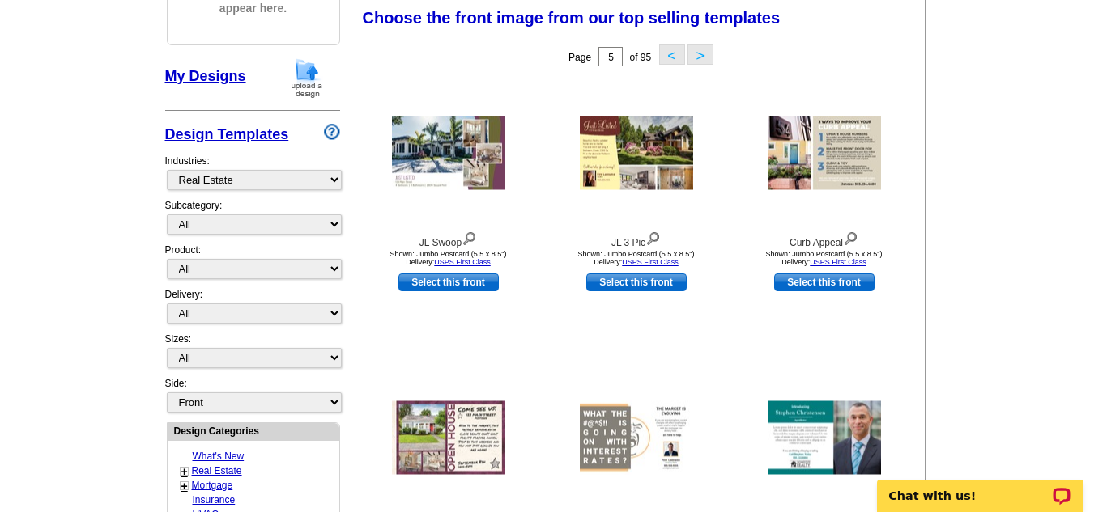
click at [680, 55] on button "<" at bounding box center [672, 55] width 26 height 20
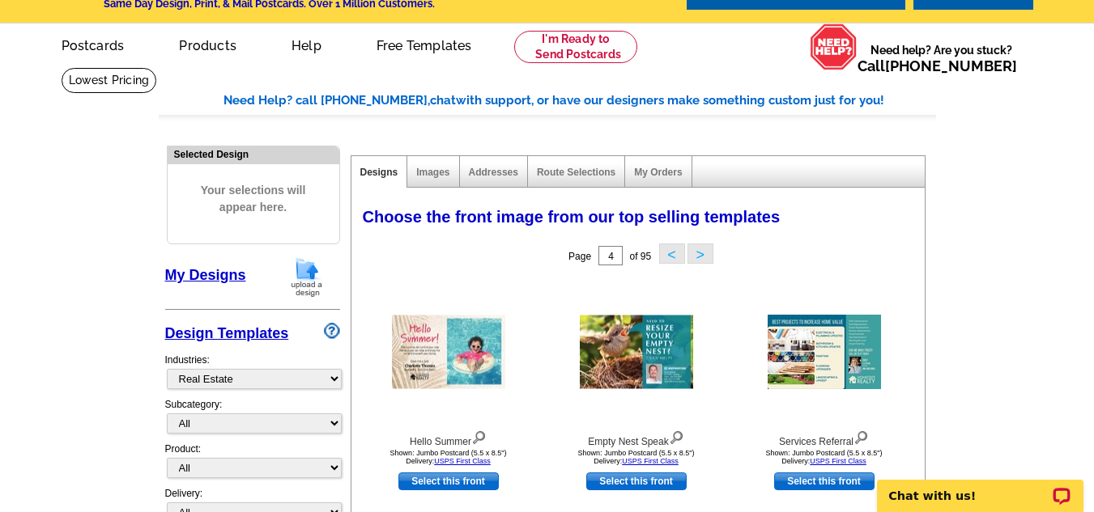
scroll to position [0, 0]
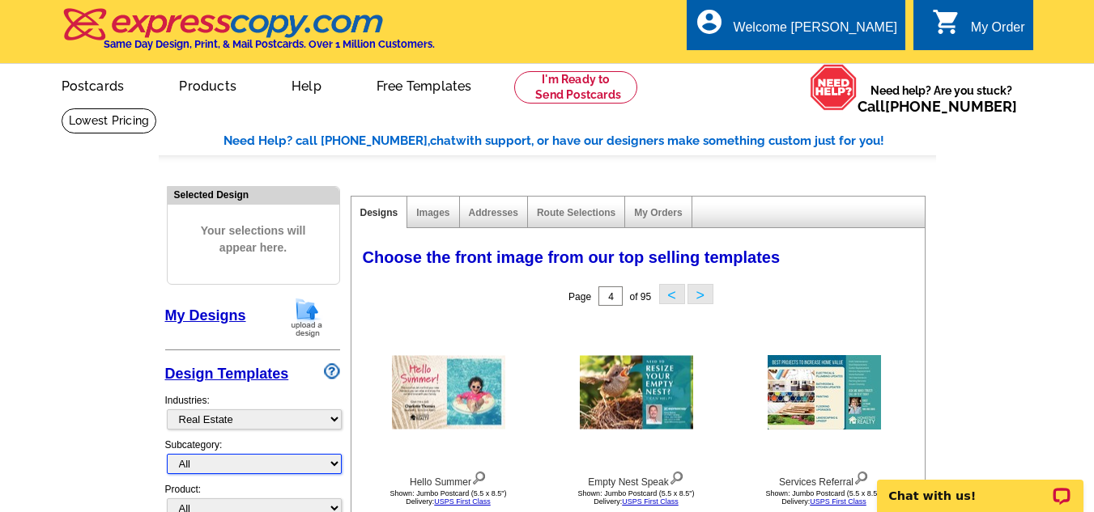
click at [287, 456] on select "All RE/MAX® Referrals Keller Williams® Berkshire Hathaway Home Services Century…" at bounding box center [254, 464] width 175 height 20
select select "788"
click at [167, 455] on select "All RE/MAX® Referrals Keller Williams® Berkshire Hathaway Home Services Century…" at bounding box center [254, 464] width 175 height 20
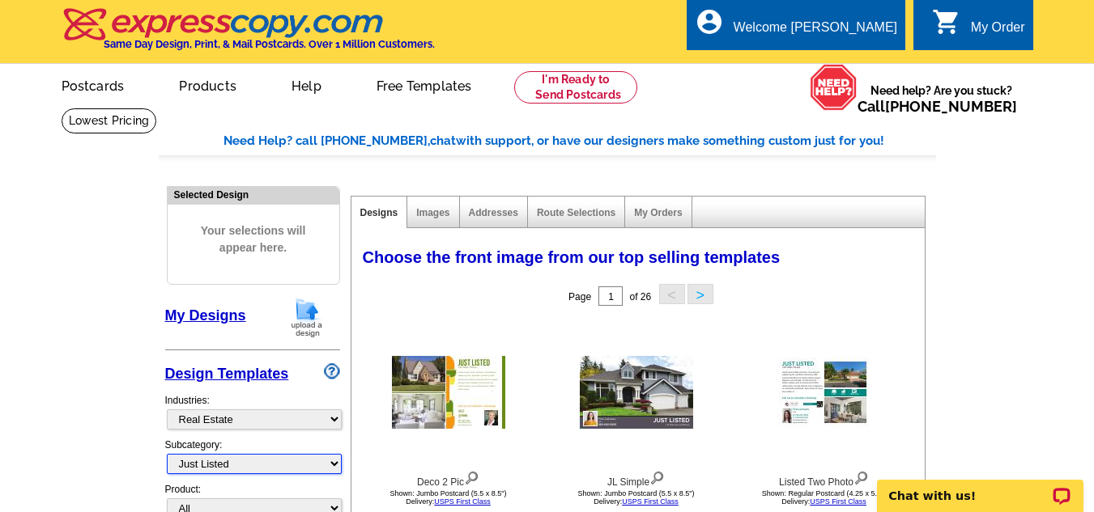
scroll to position [448, 0]
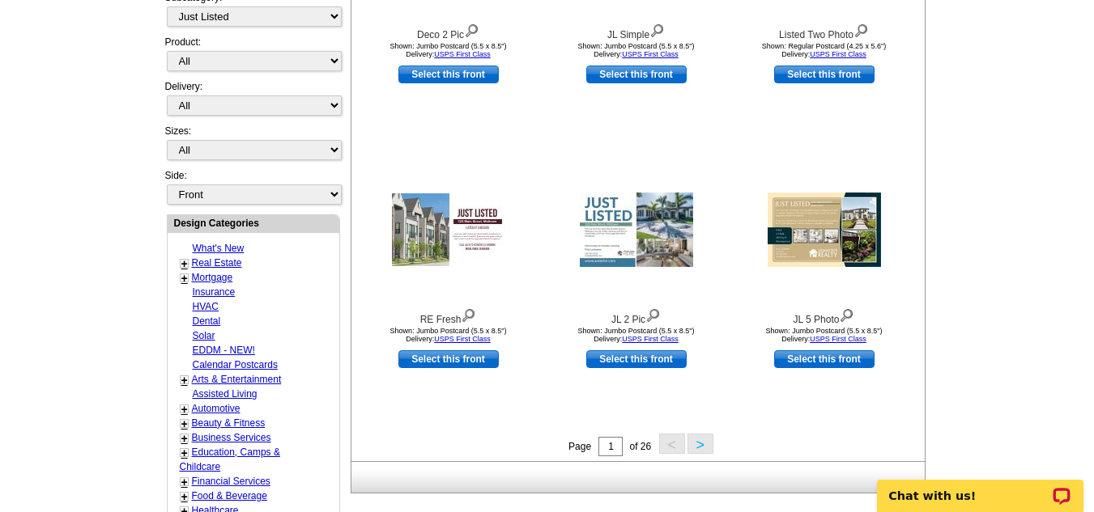
click at [706, 444] on button ">" at bounding box center [700, 444] width 26 height 20
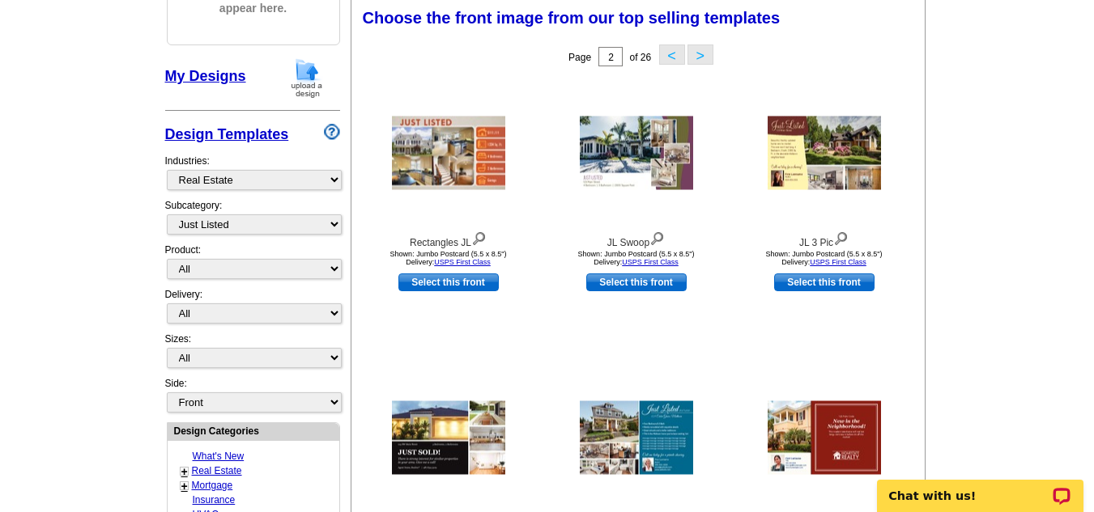
scroll to position [687, 0]
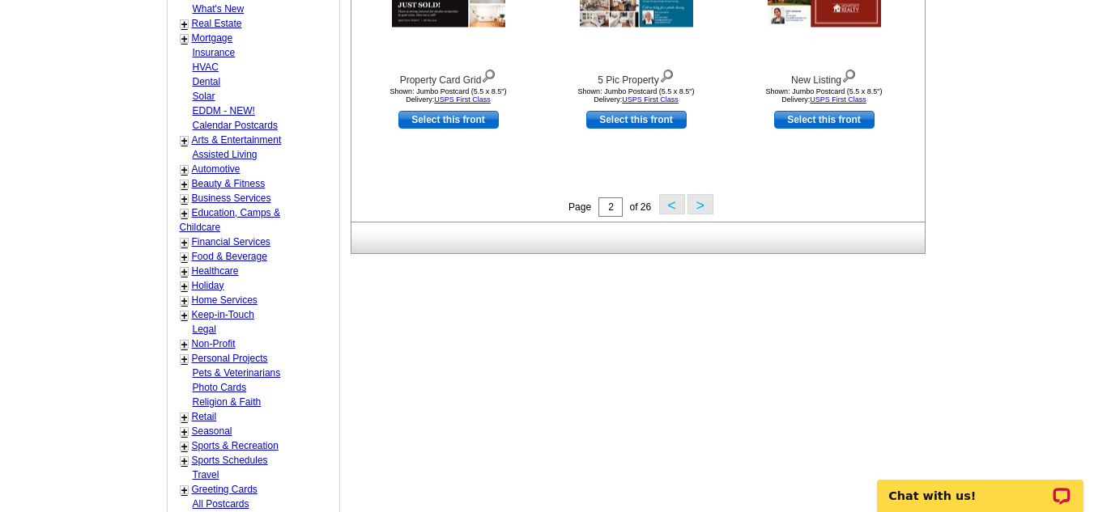
click at [694, 212] on button ">" at bounding box center [700, 204] width 26 height 20
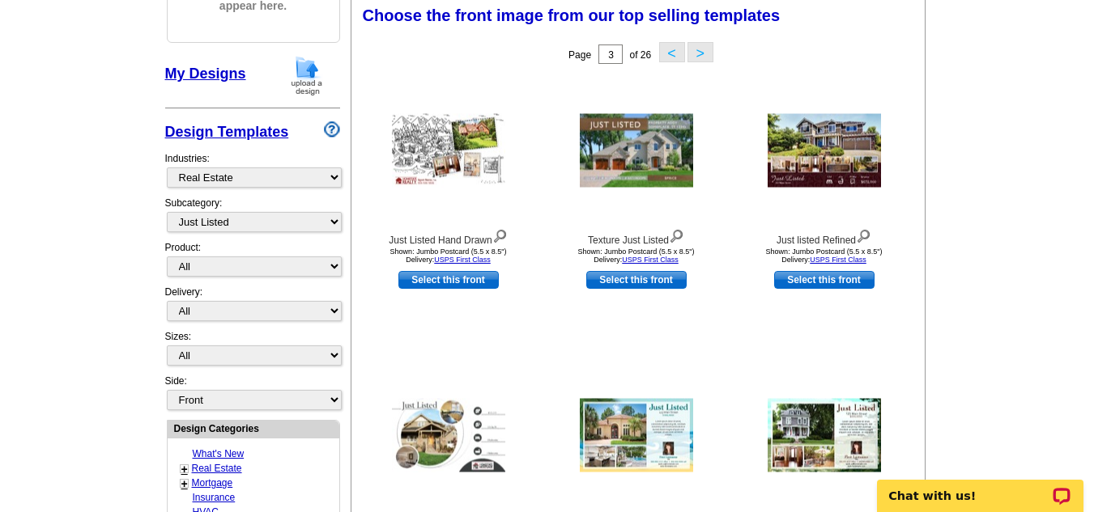
scroll to position [240, 0]
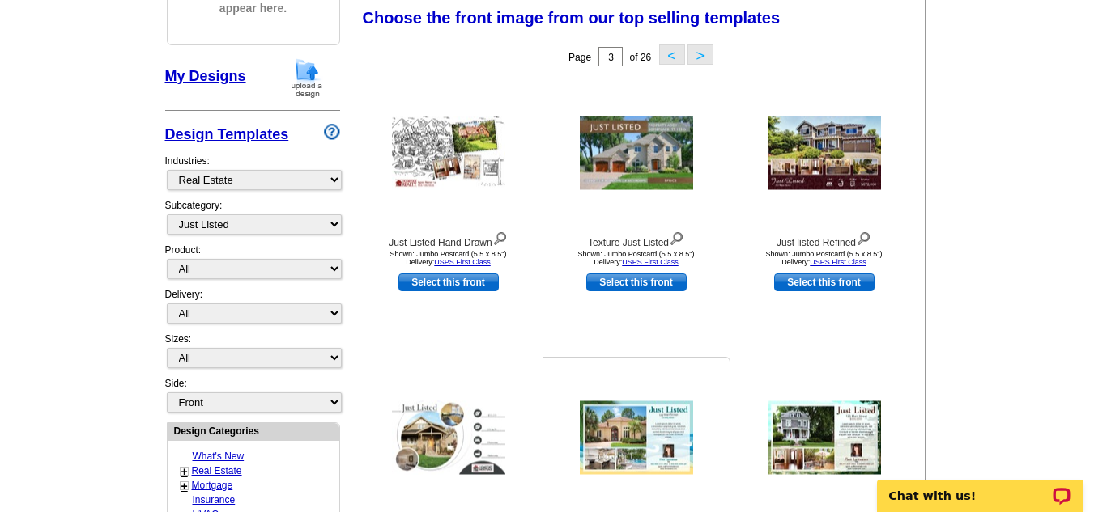
click at [631, 427] on img at bounding box center [636, 438] width 113 height 74
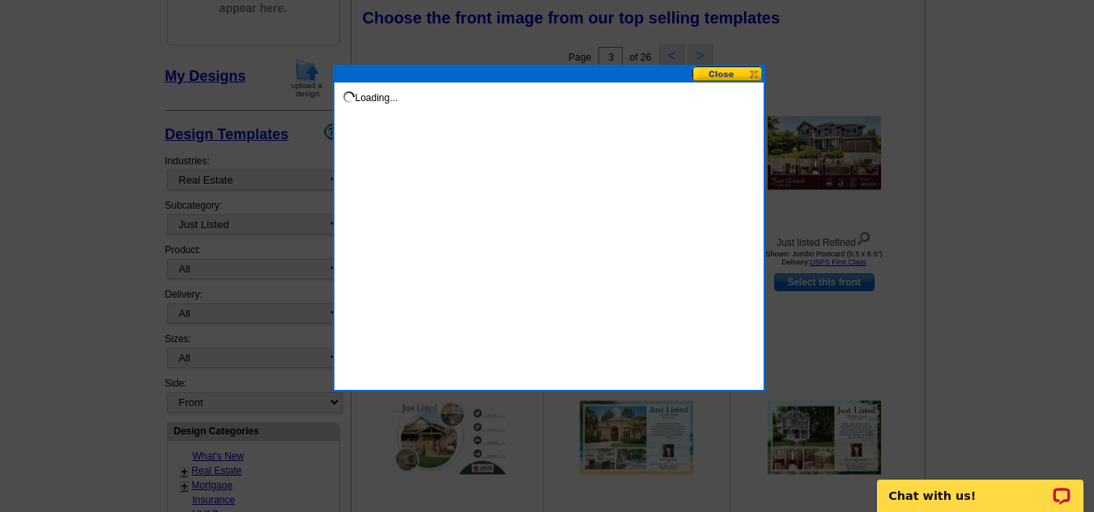
click at [631, 427] on div at bounding box center [547, 136] width 1094 height 752
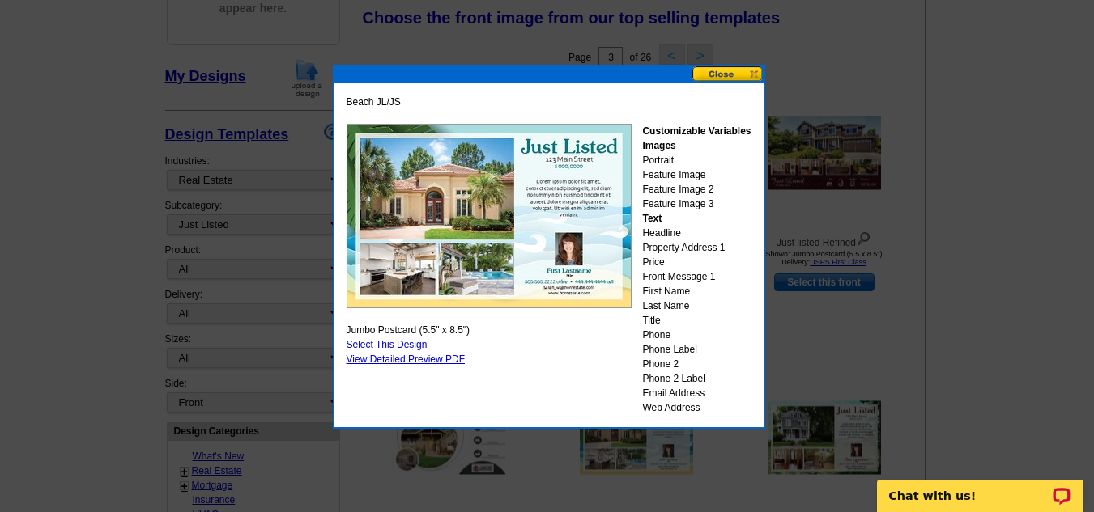
click at [413, 344] on link "Select This Design" at bounding box center [386, 344] width 81 height 11
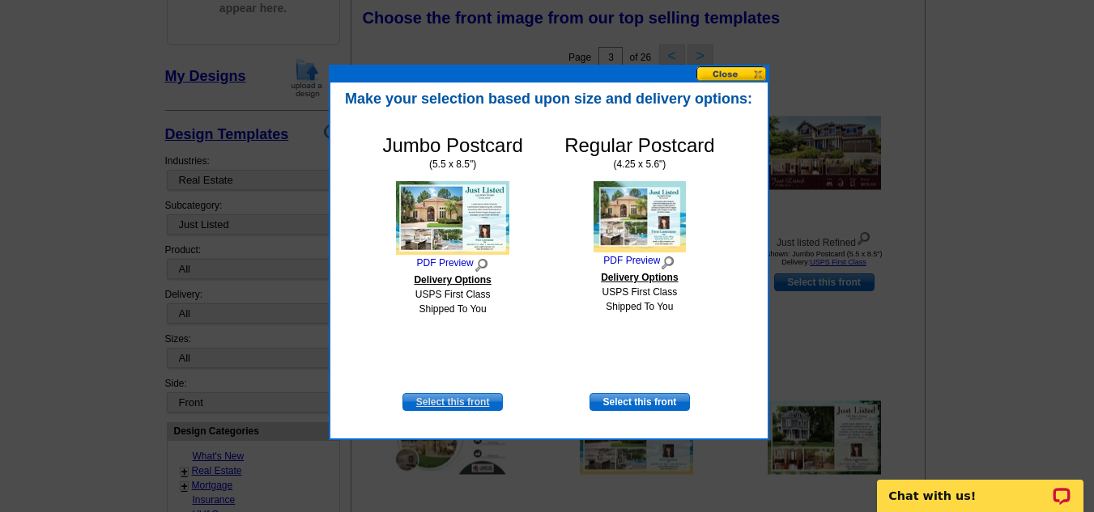
click at [459, 400] on link "Select this front" at bounding box center [452, 402] width 100 height 18
select select "2"
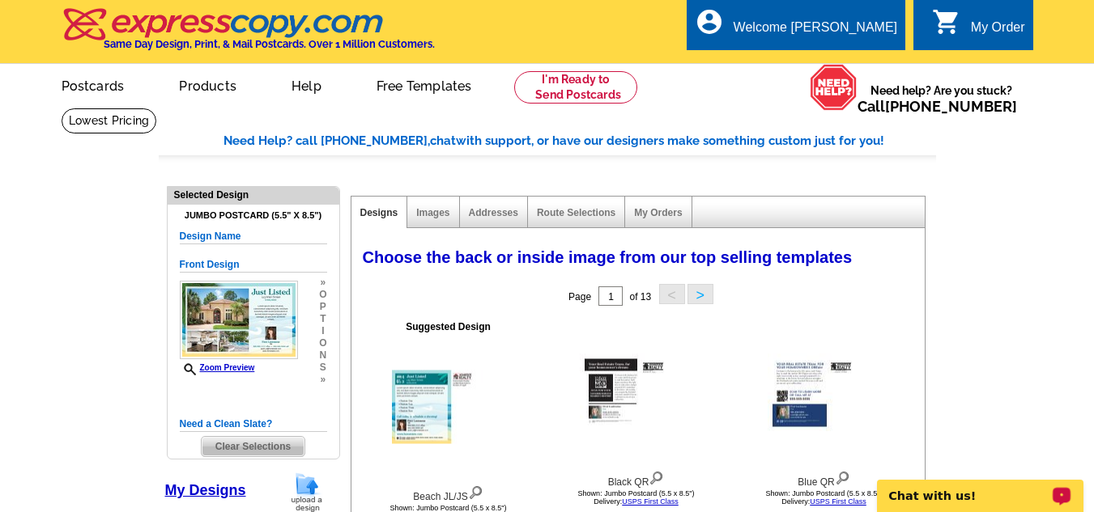
scroll to position [448, 0]
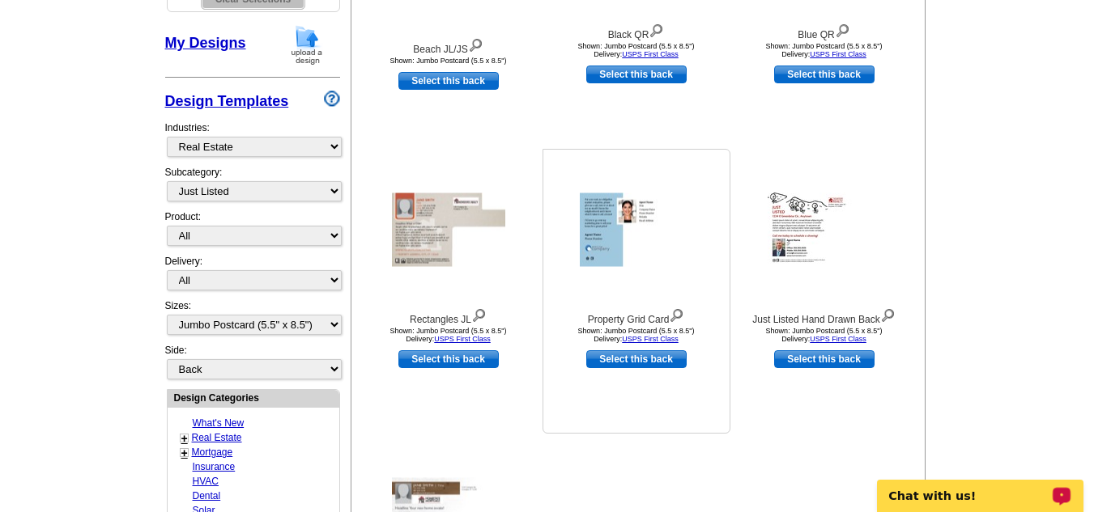
click at [637, 368] on link "Select this back" at bounding box center [636, 359] width 100 height 18
select select "front"
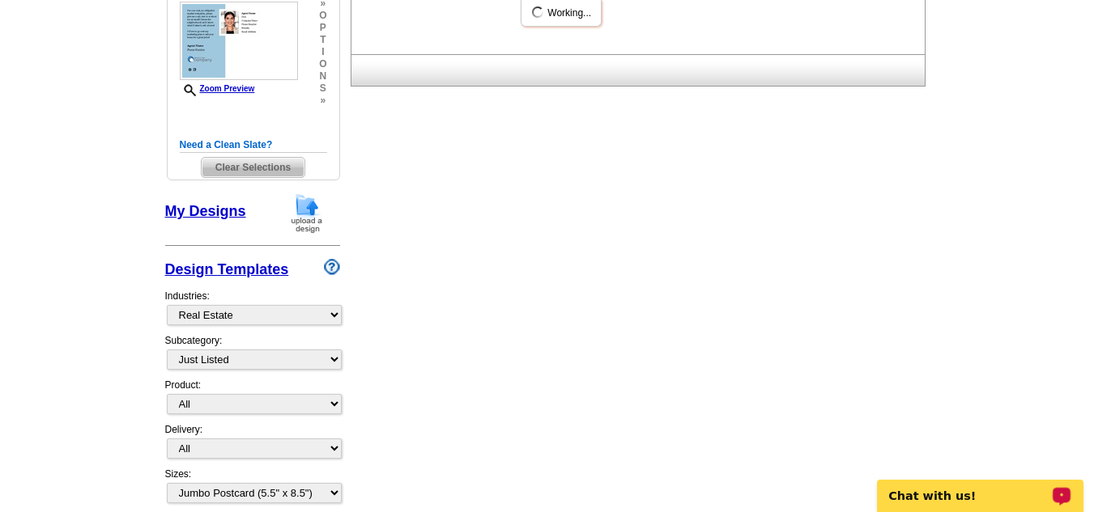
scroll to position [0, 0]
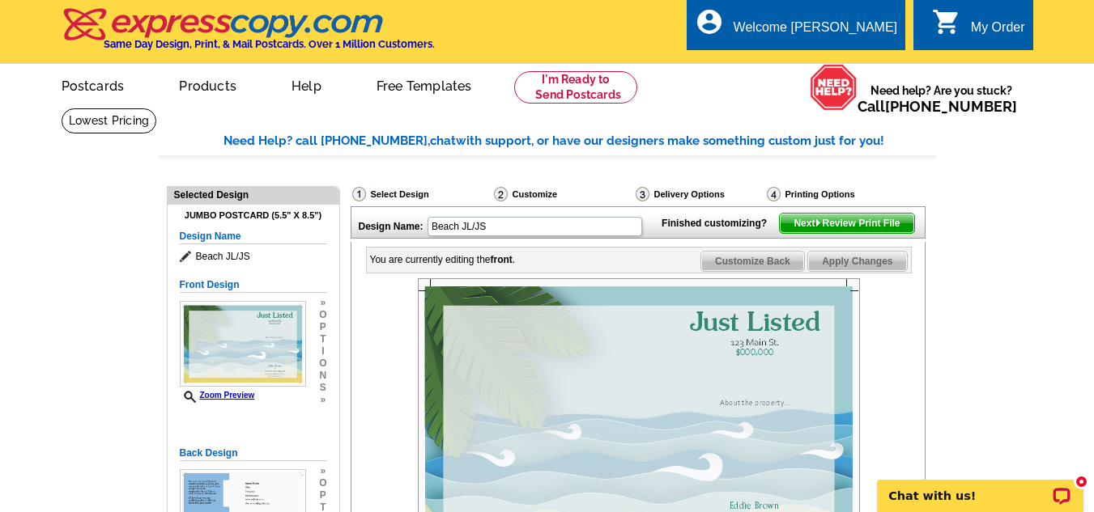
click at [731, 372] on img at bounding box center [639, 425] width 442 height 295
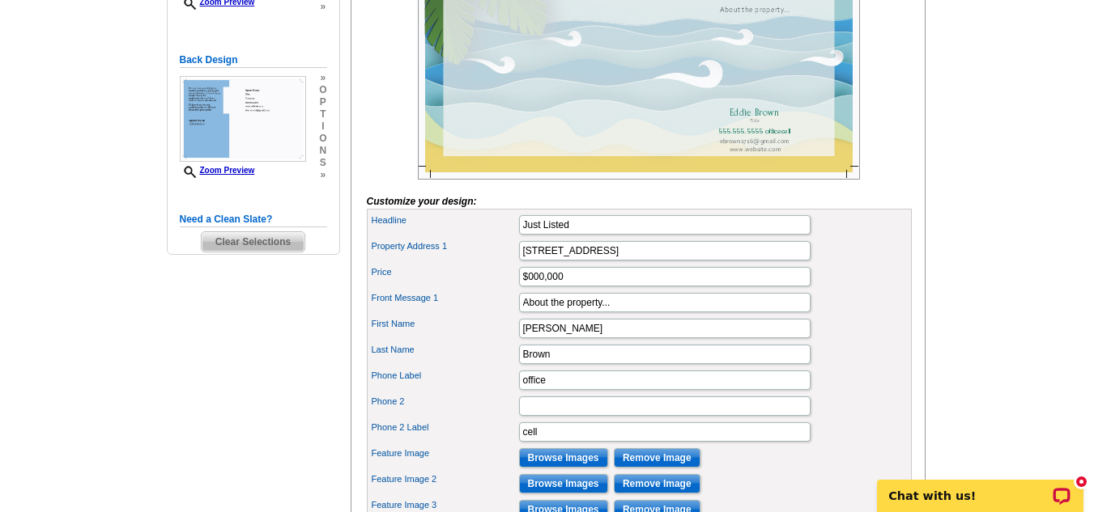
scroll to position [409, 0]
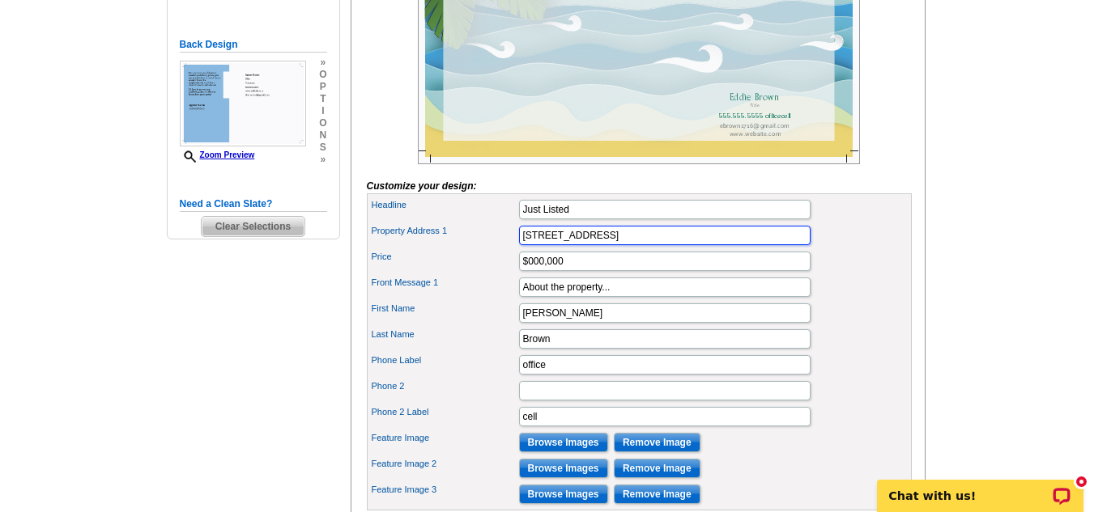
click at [523, 245] on input "123 Main St." at bounding box center [664, 235] width 291 height 19
type input "."
type input "1306 Gary Ave"
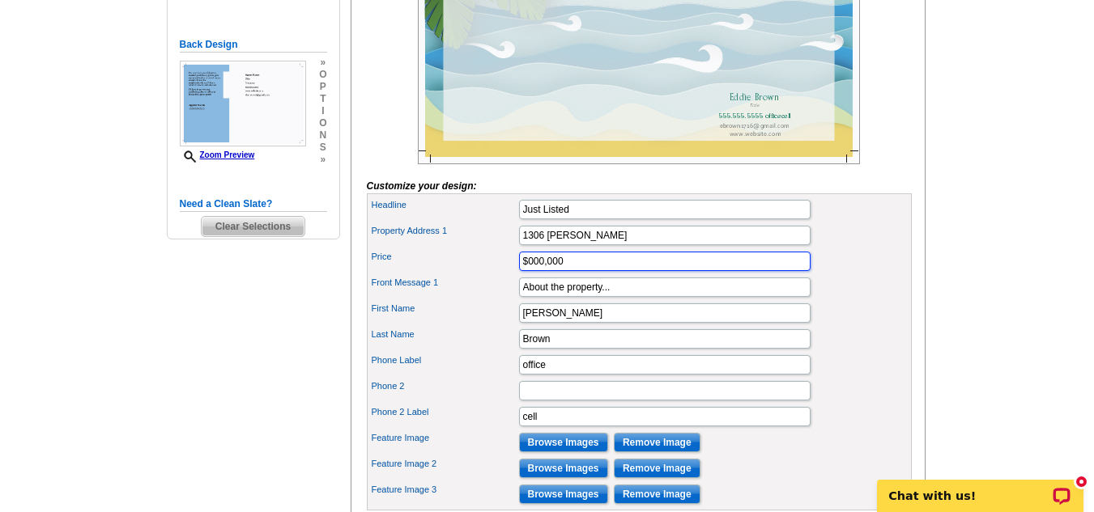
click at [528, 271] on input "$000,000" at bounding box center [664, 261] width 291 height 19
type input "$117,000"
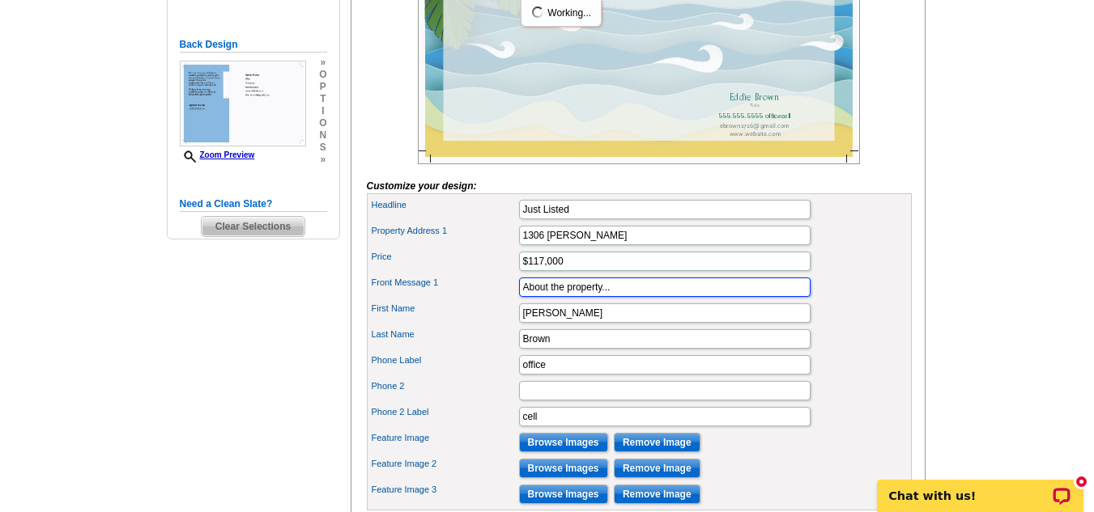
click at [523, 297] on input "About the property..." at bounding box center [664, 287] width 291 height 19
click at [527, 297] on input "3bedroom 1 Bath/About the property..." at bounding box center [664, 287] width 291 height 19
click at [604, 297] on input "3 Bedrooms 1 Bath/About the property..." at bounding box center [664, 287] width 291 height 19
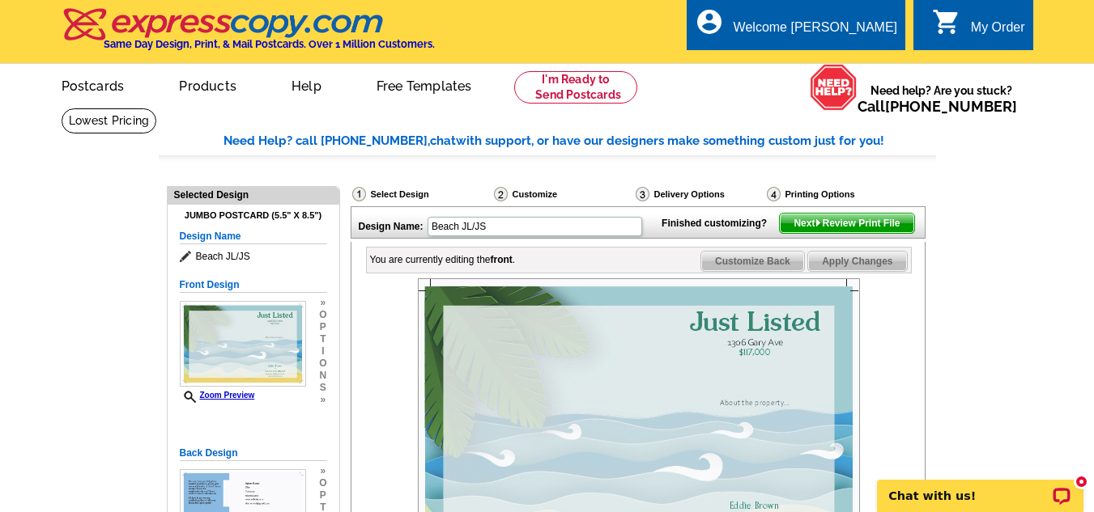
type input "3 Bedrooms 1 Bath..."
click at [733, 271] on span "Customize Back" at bounding box center [752, 261] width 103 height 19
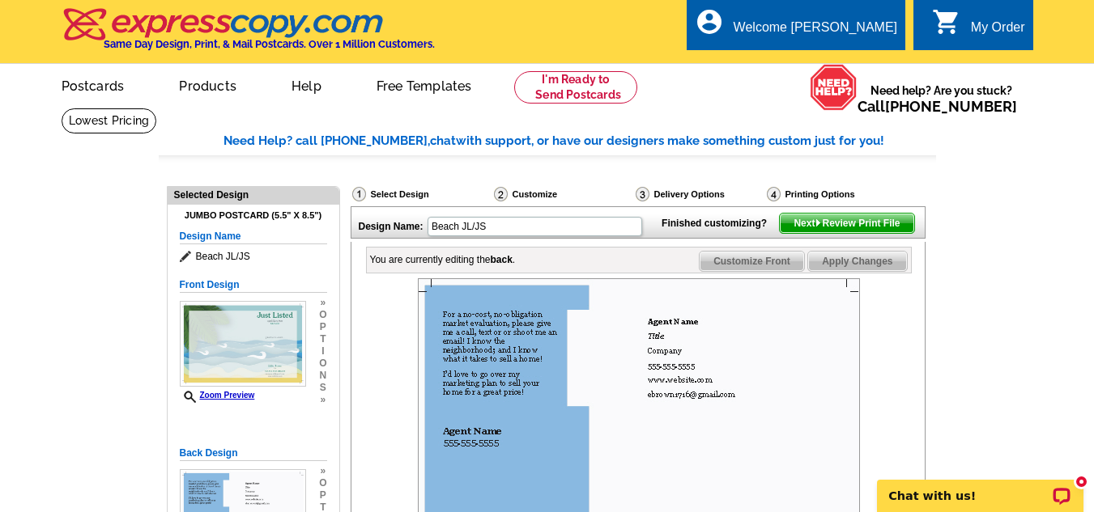
scroll to position [448, 0]
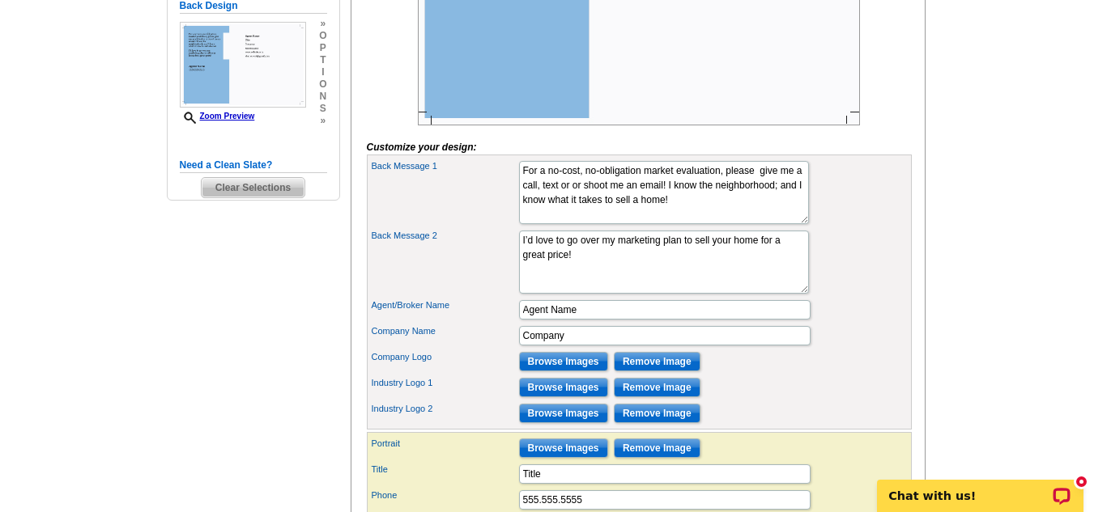
click at [229, 189] on span "Clear Selections" at bounding box center [253, 187] width 103 height 19
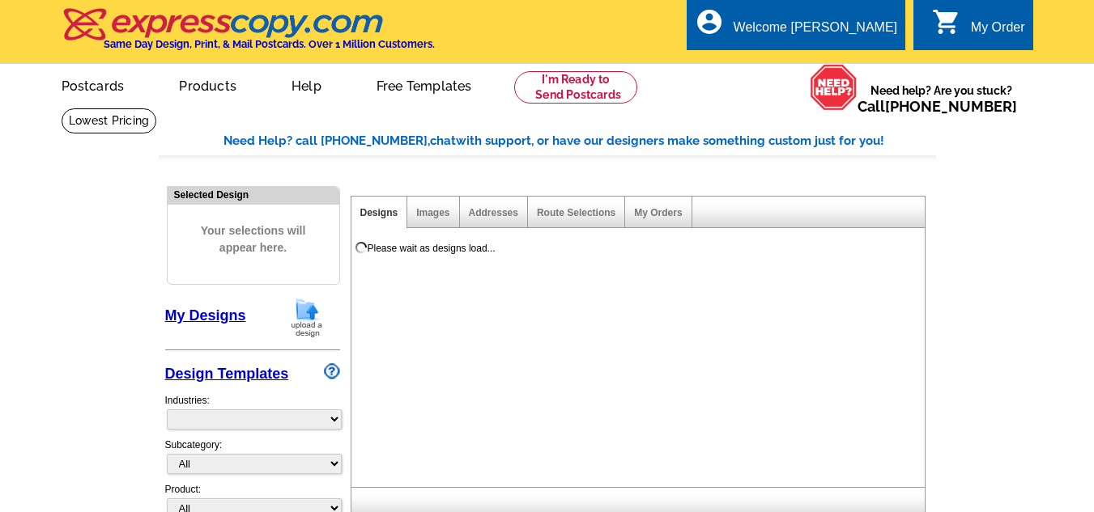
select select "785"
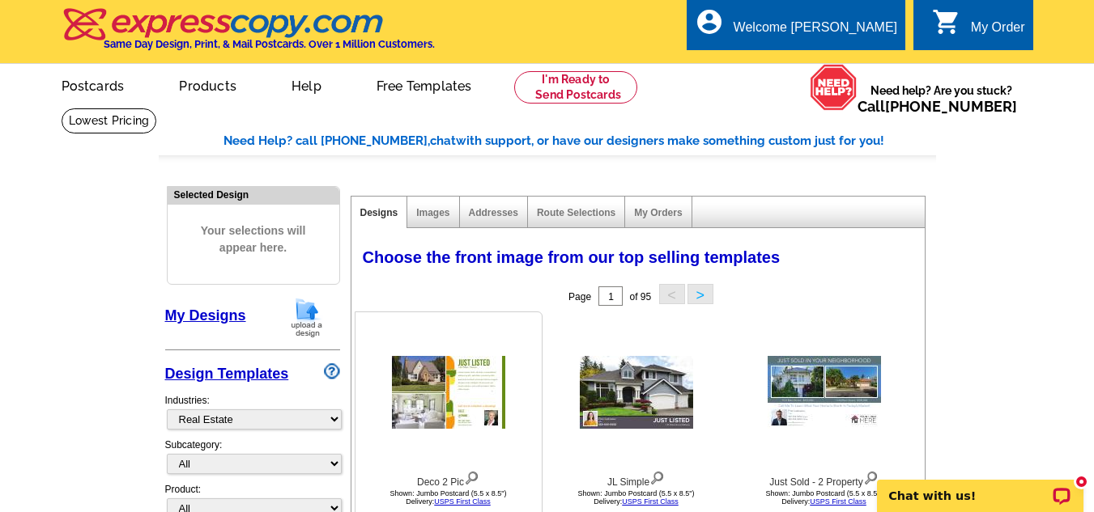
click at [448, 380] on img at bounding box center [448, 392] width 113 height 73
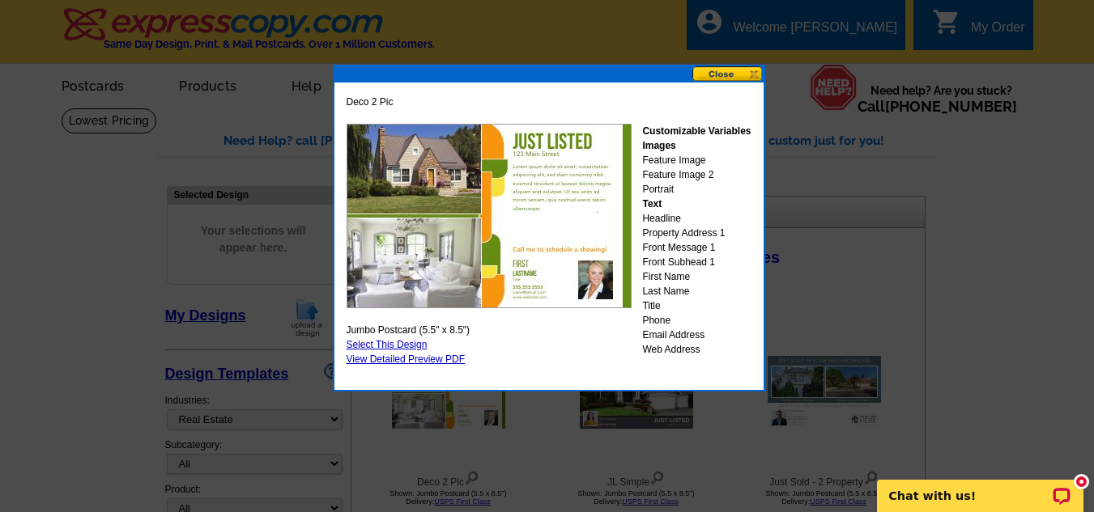
click at [542, 202] on img at bounding box center [488, 216] width 285 height 185
click at [759, 70] on button at bounding box center [727, 73] width 71 height 15
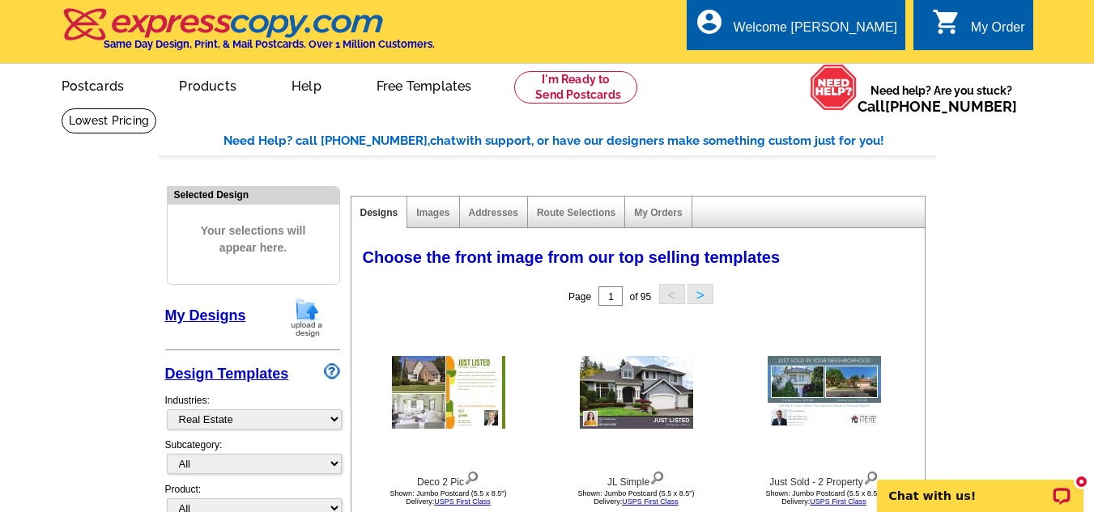
scroll to position [448, 0]
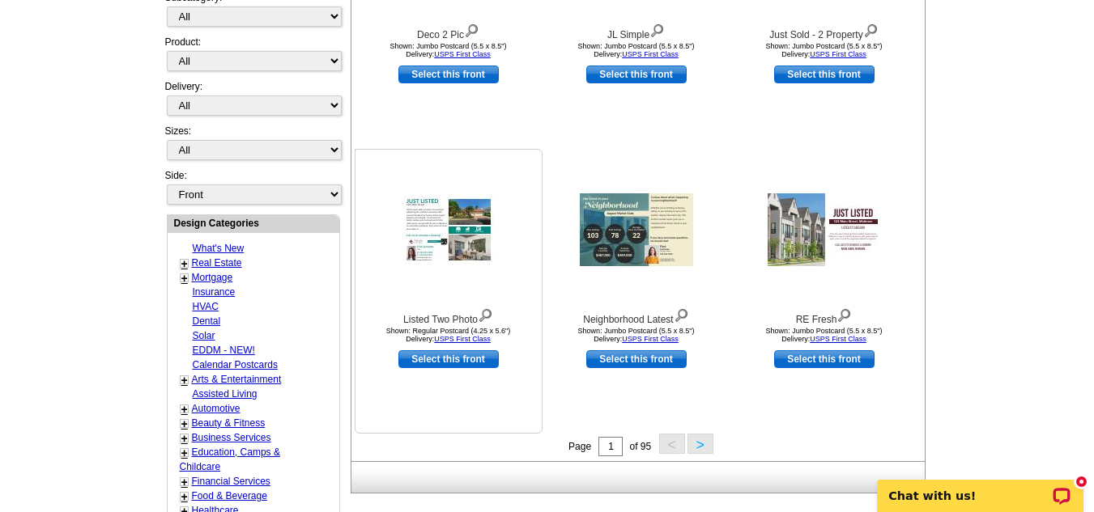
click at [427, 355] on link "Select this front" at bounding box center [448, 359] width 100 height 18
select select "1"
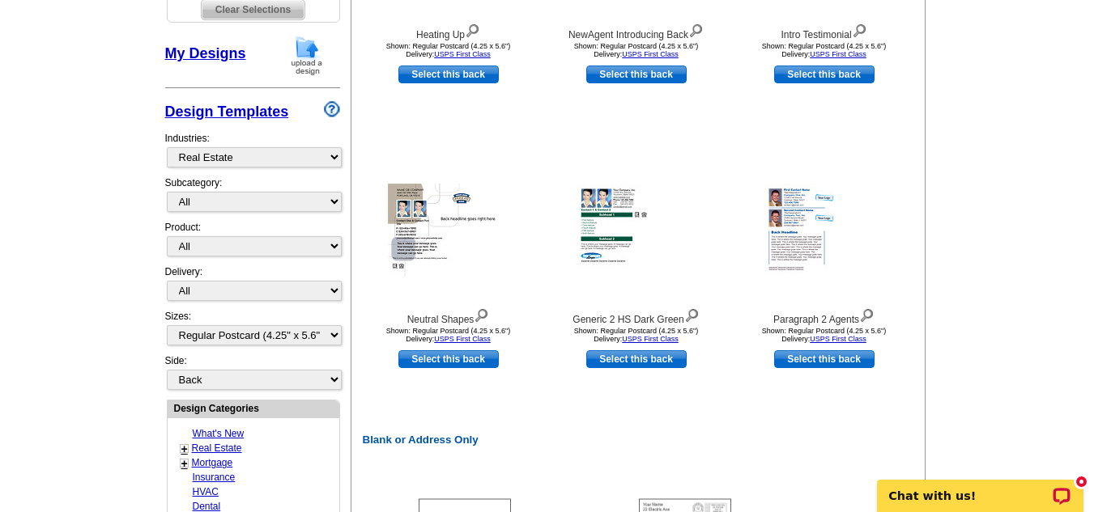
scroll to position [895, 0]
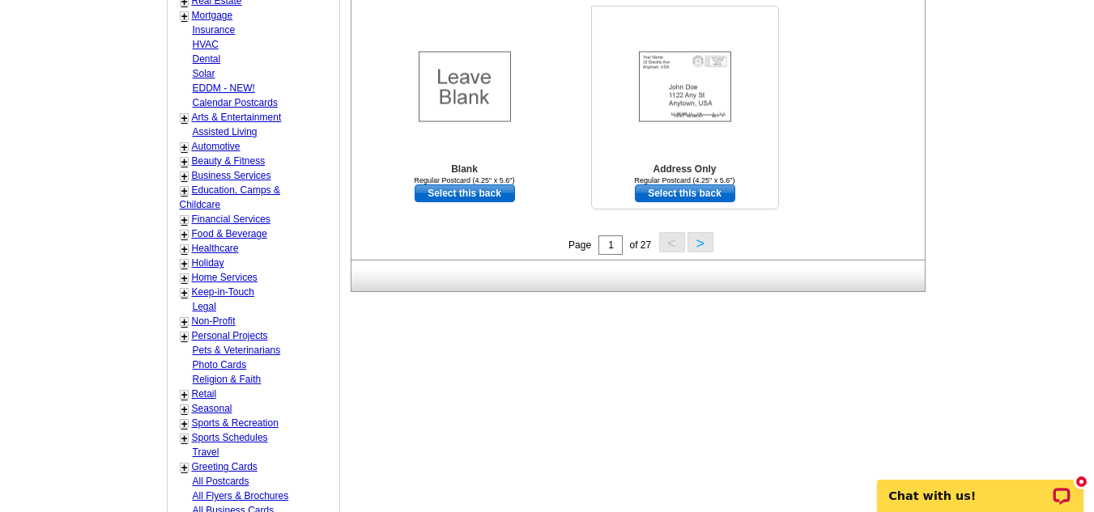
click at [670, 198] on link "Select this back" at bounding box center [685, 194] width 100 height 18
select select "front"
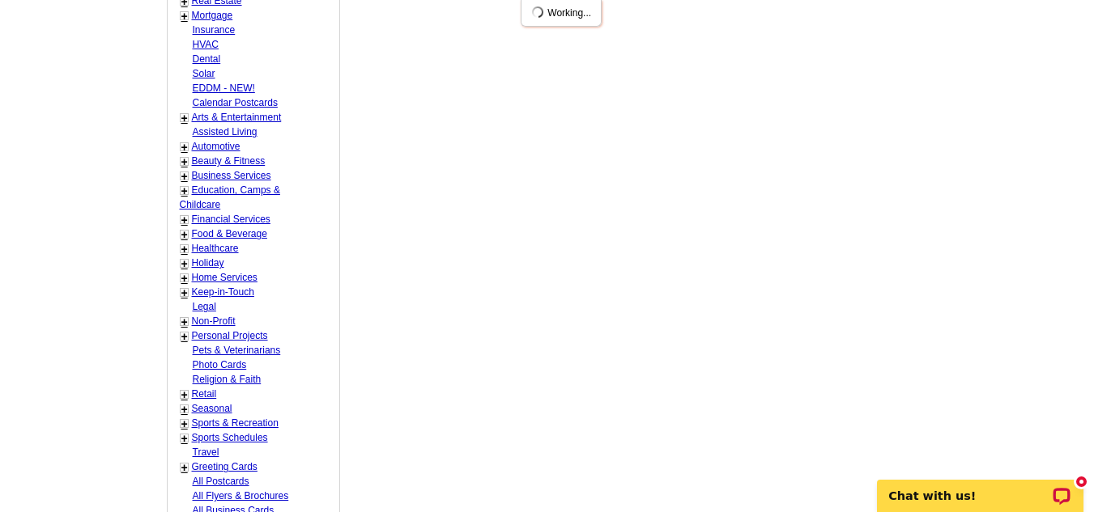
scroll to position [0, 0]
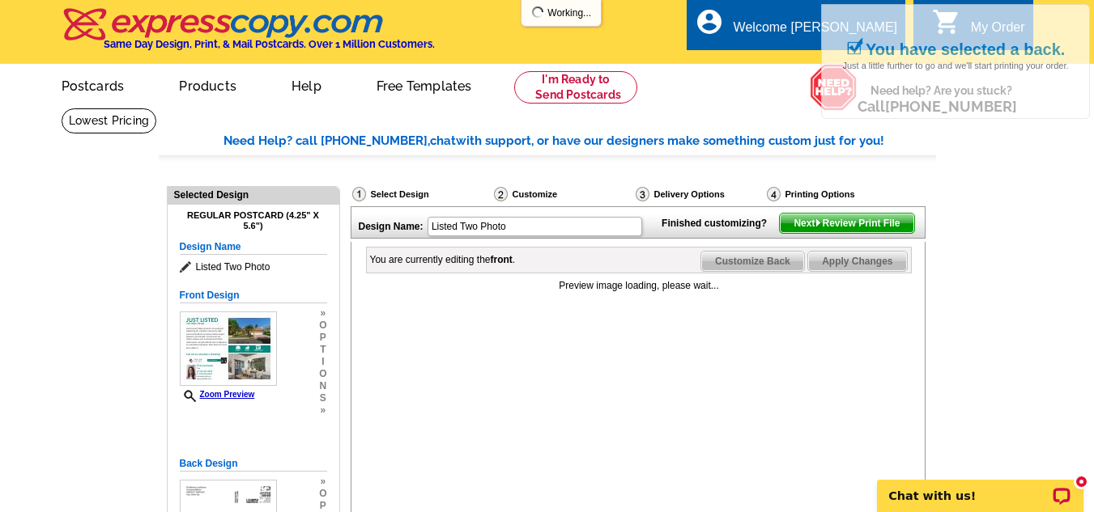
scroll to position [448, 0]
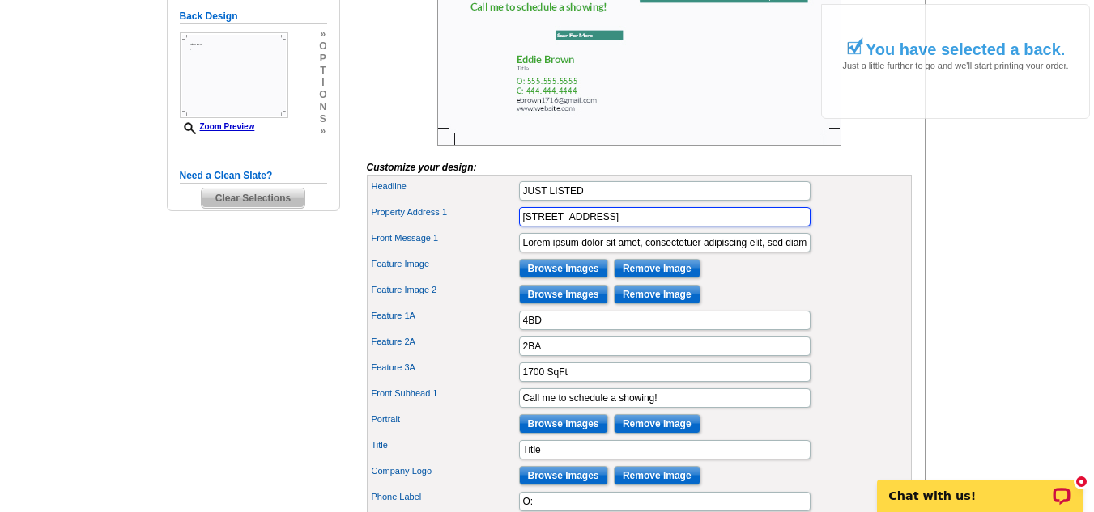
click at [521, 227] on input "[STREET_ADDRESS]" at bounding box center [664, 216] width 291 height 19
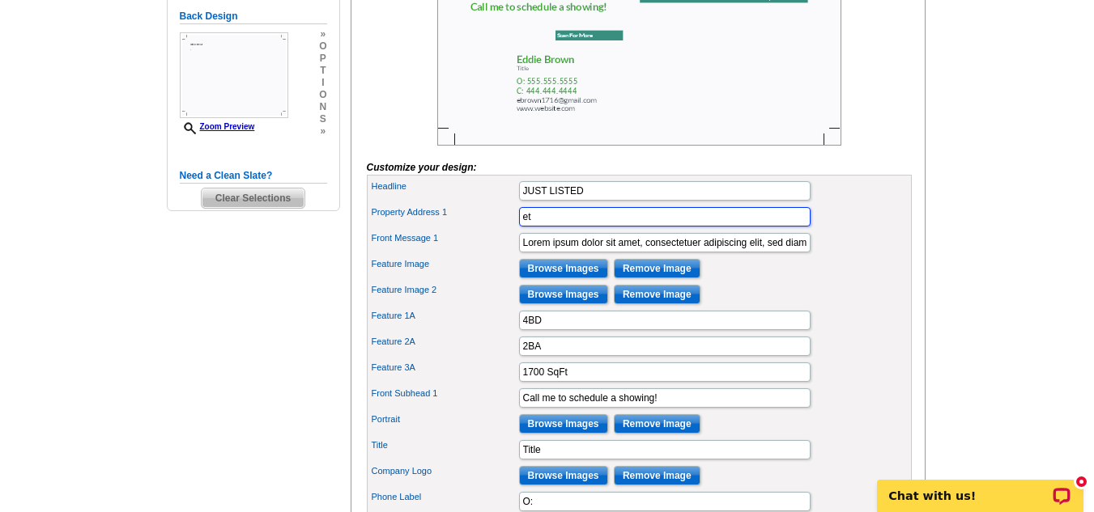
type input "t"
type input "[STREET_ADDRESS][PERSON_NAME]"
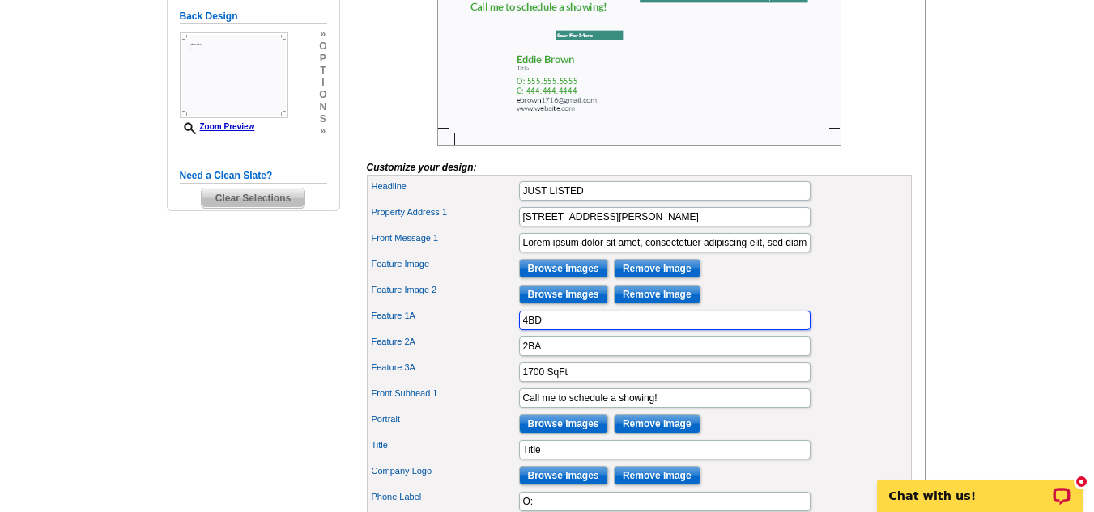
click at [526, 330] on input "4BD" at bounding box center [664, 320] width 291 height 19
click at [554, 278] on input "Browse Images" at bounding box center [563, 268] width 89 height 19
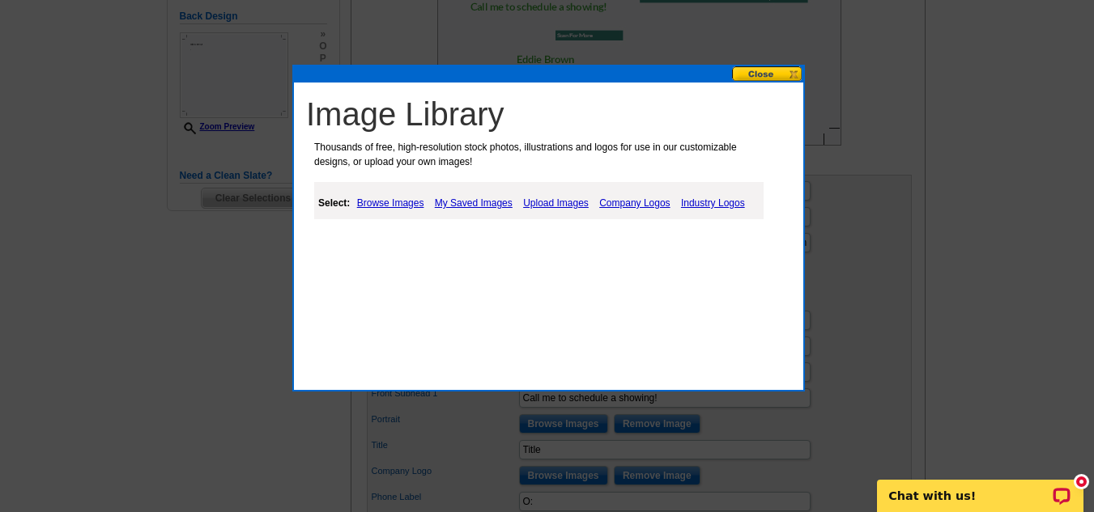
click at [394, 201] on link "Browse Images" at bounding box center [390, 202] width 75 height 19
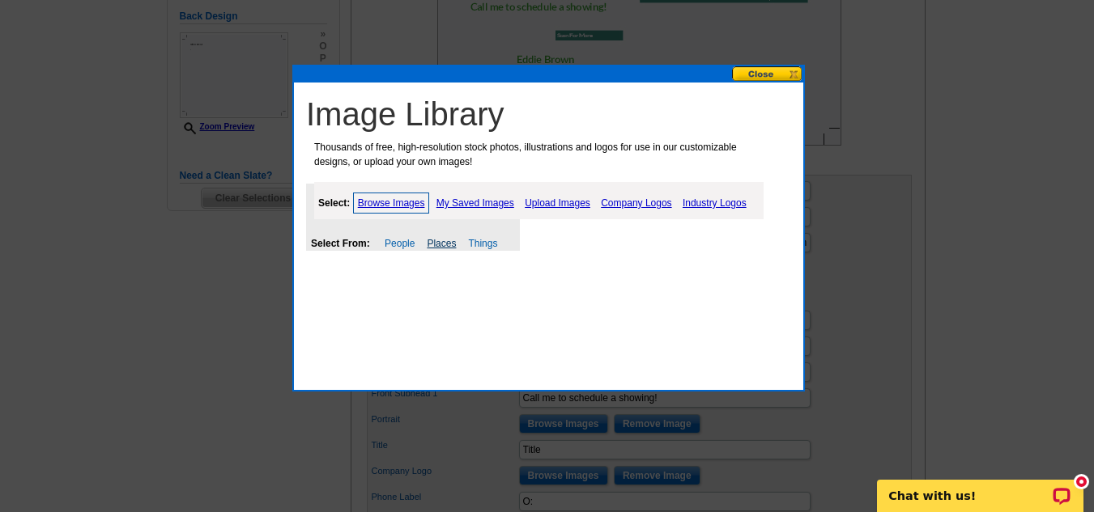
click at [444, 246] on link "Places" at bounding box center [441, 243] width 29 height 11
click at [459, 189] on div "Select: Browse Images My Saved Images Upload Images Company Logos Industry Logos" at bounding box center [538, 200] width 449 height 37
click at [452, 202] on link "My Saved Images" at bounding box center [475, 202] width 86 height 19
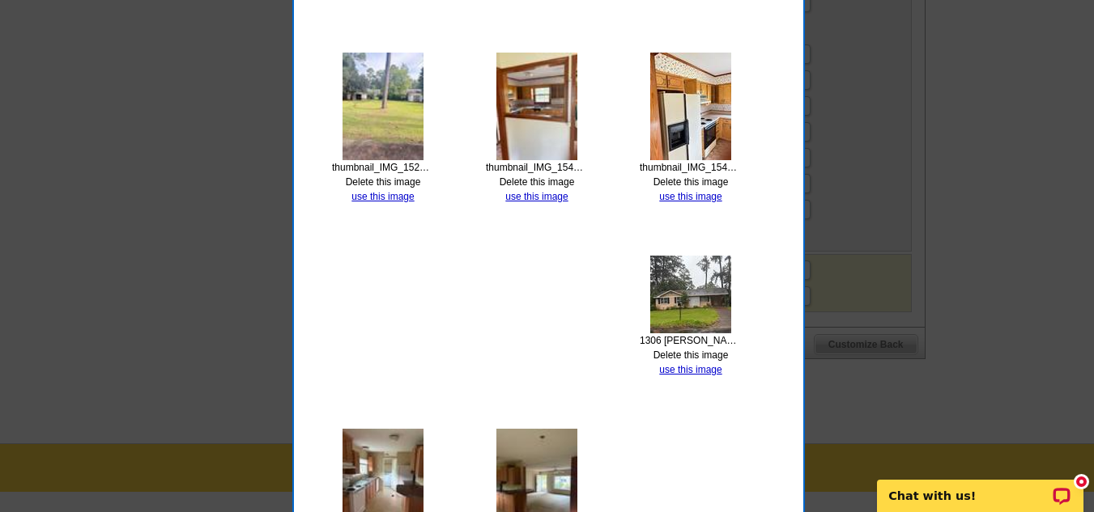
click at [678, 311] on img at bounding box center [690, 295] width 81 height 78
click at [669, 367] on link "use this image" at bounding box center [690, 369] width 62 height 11
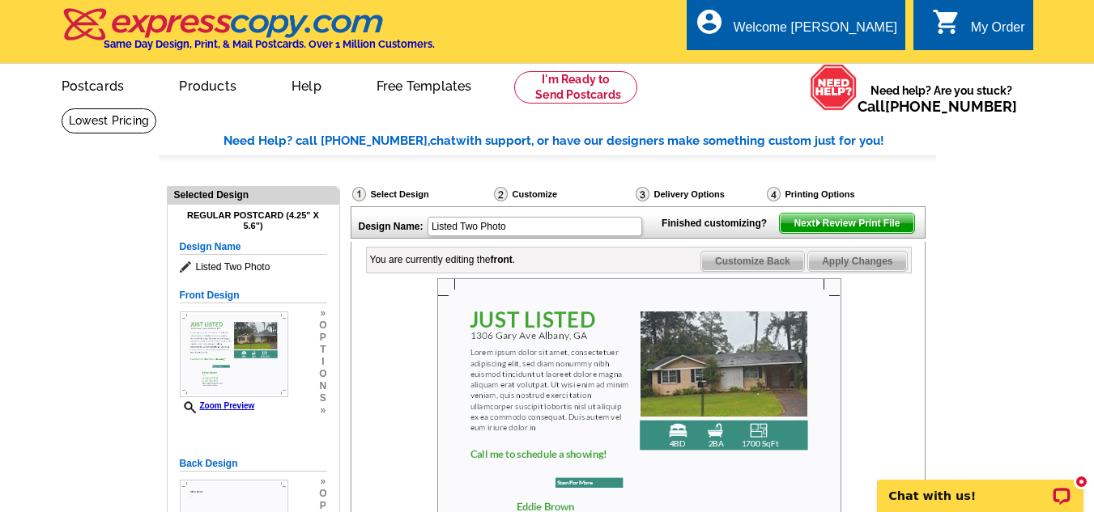
click at [482, 416] on img at bounding box center [639, 435] width 404 height 315
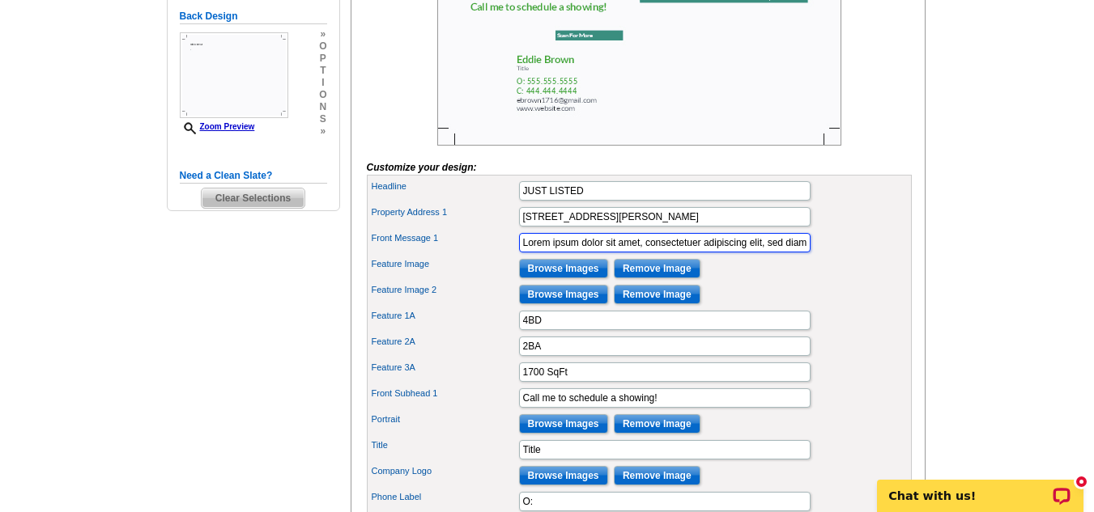
click at [520, 253] on input "Lorem ipsum dolor sit amet, consectetuer adipiscing elit, sed diam nonummy nibh…" at bounding box center [664, 242] width 291 height 19
type input "n"
paste input "Charming 3-Bedroom Home with Fenced Yard & Storage! Welcome to [STREET_ADDRESS]…"
click at [673, 253] on input "Charming 3-Bedroom Home with Fenced Yard & Storage! Welcome to [STREET_ADDRESS]…" at bounding box center [664, 242] width 291 height 19
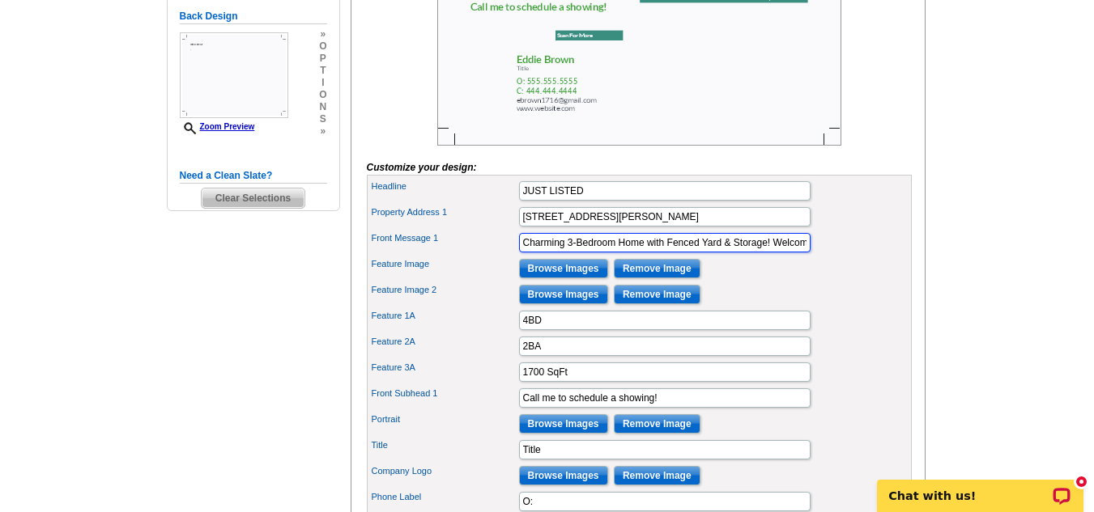
click at [790, 253] on input "Charming 3-Bedroom Home with Fenced Yard & Storage! Welcome to [STREET_ADDRESS]…" at bounding box center [664, 242] width 291 height 19
type input "Charming 3-Bedroom Home with Fenced Yard & Storage! – a cozy and affordable hom…"
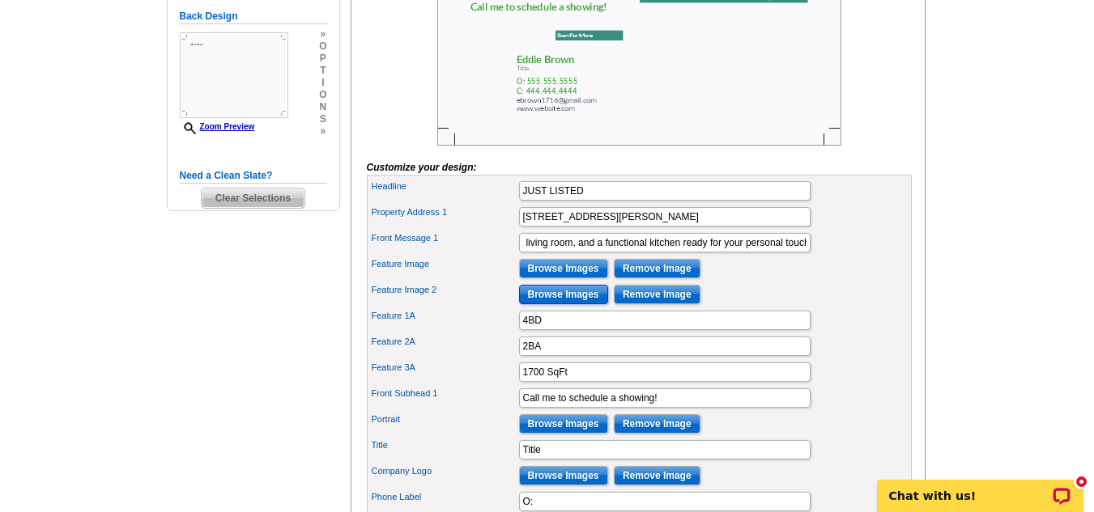
scroll to position [0, 0]
click at [563, 304] on input "Browse Images" at bounding box center [563, 294] width 89 height 19
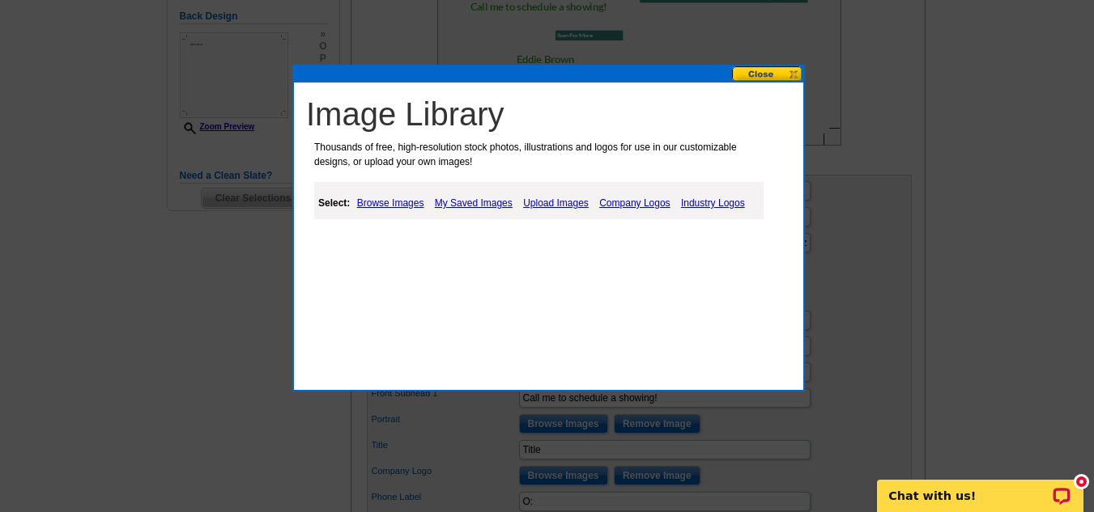
click at [478, 202] on link "My Saved Images" at bounding box center [474, 202] width 86 height 19
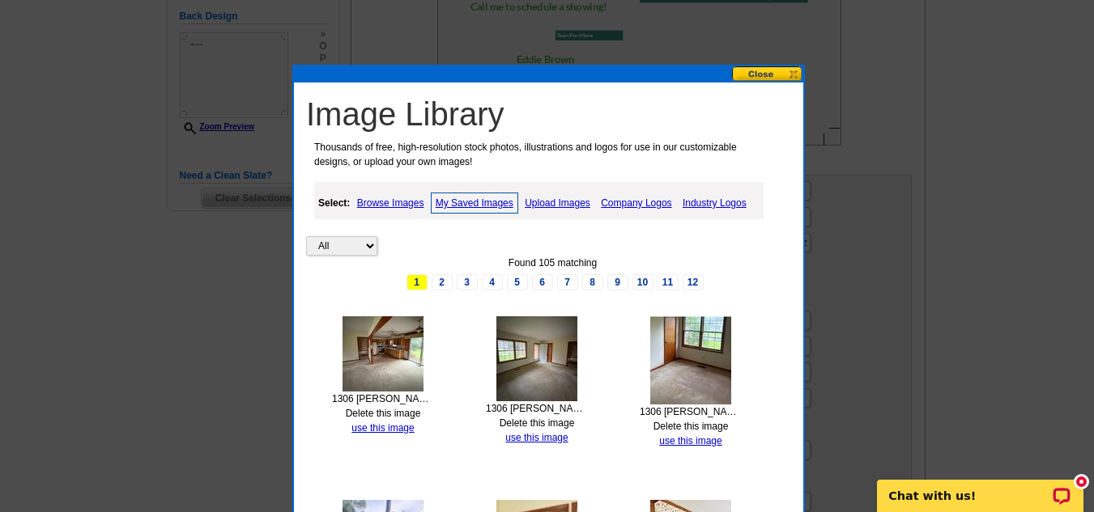
scroll to position [895, 0]
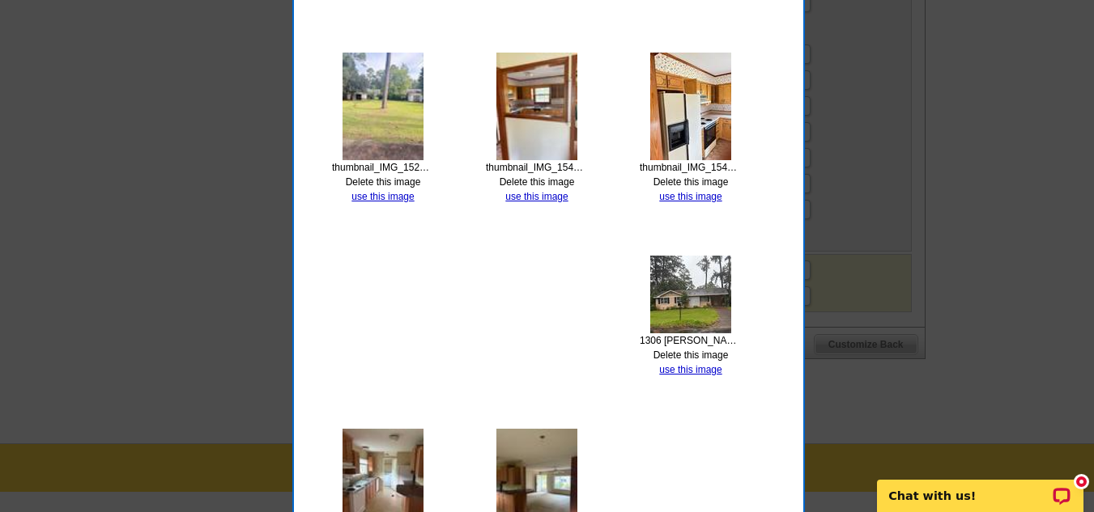
click at [691, 138] on img at bounding box center [690, 107] width 81 height 108
click at [682, 200] on link "use this image" at bounding box center [690, 196] width 62 height 11
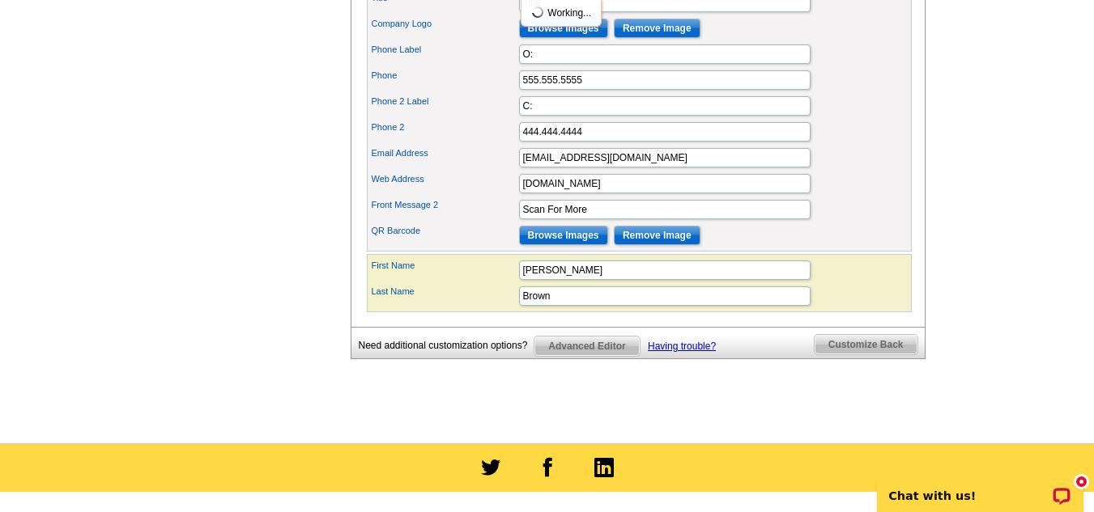
scroll to position [0, 0]
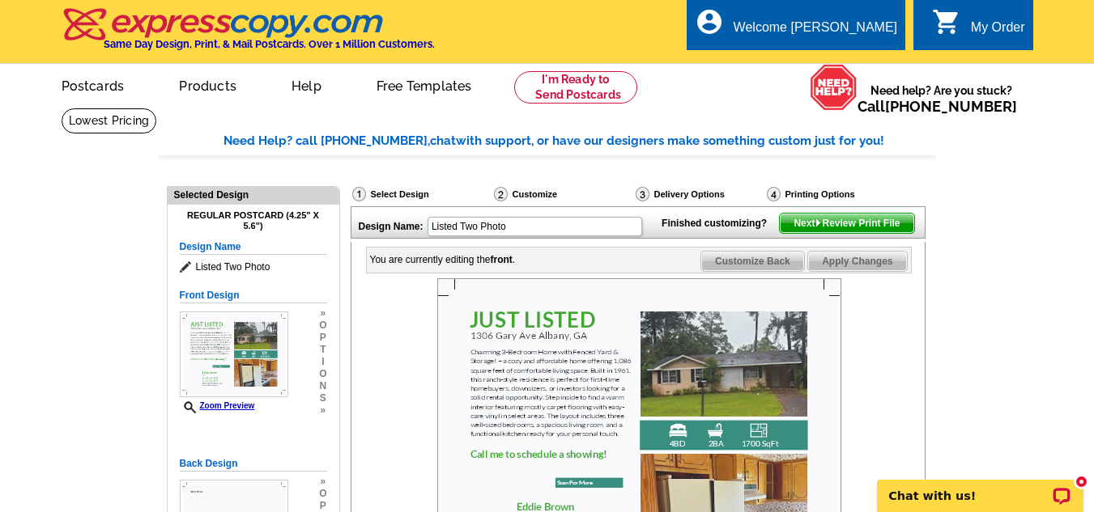
click at [712, 468] on img at bounding box center [639, 435] width 404 height 315
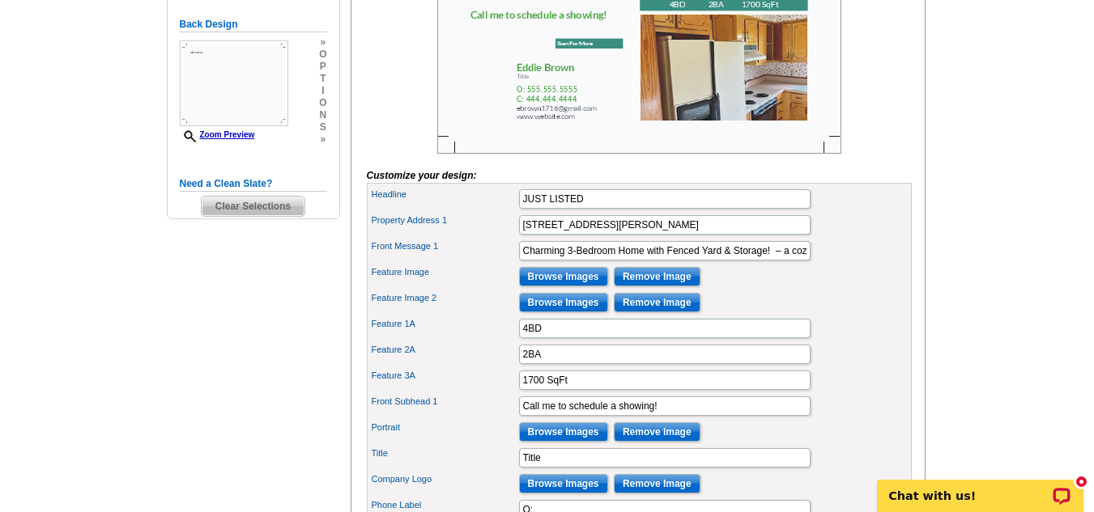
scroll to position [442, 0]
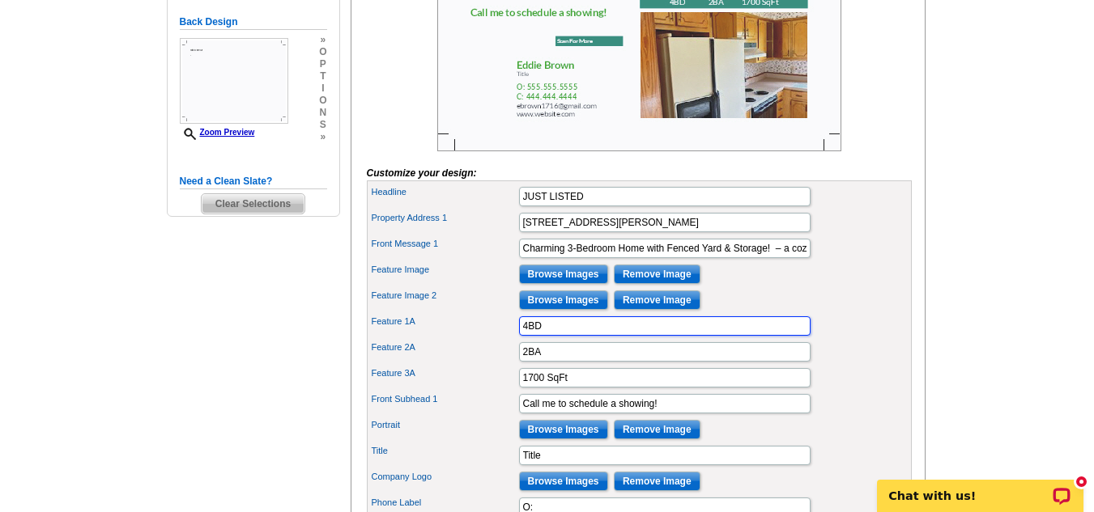
click at [522, 336] on input "4BD" at bounding box center [664, 326] width 291 height 19
type input "3BD"
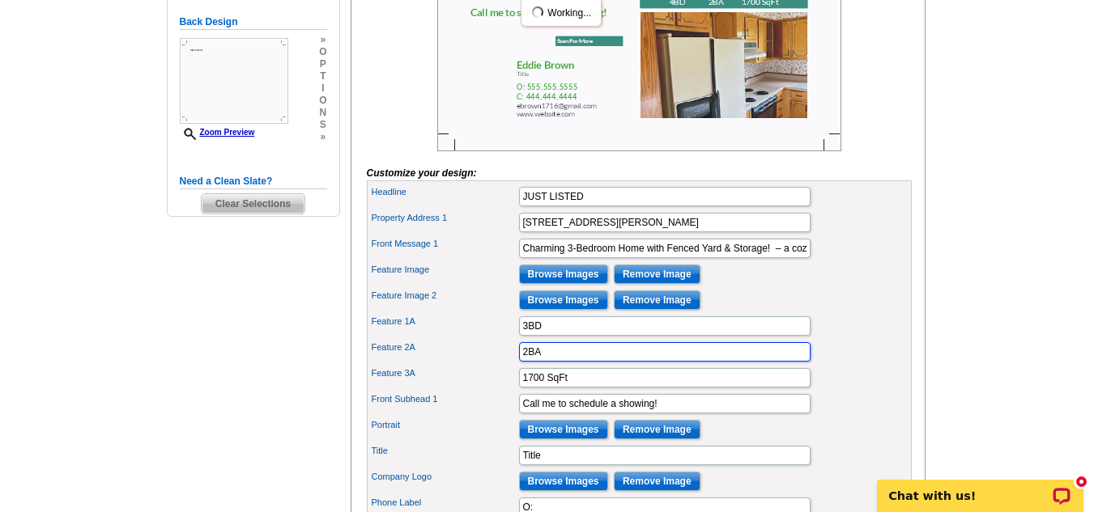
click at [524, 362] on input "2BA" at bounding box center [664, 351] width 291 height 19
type input "1BA"
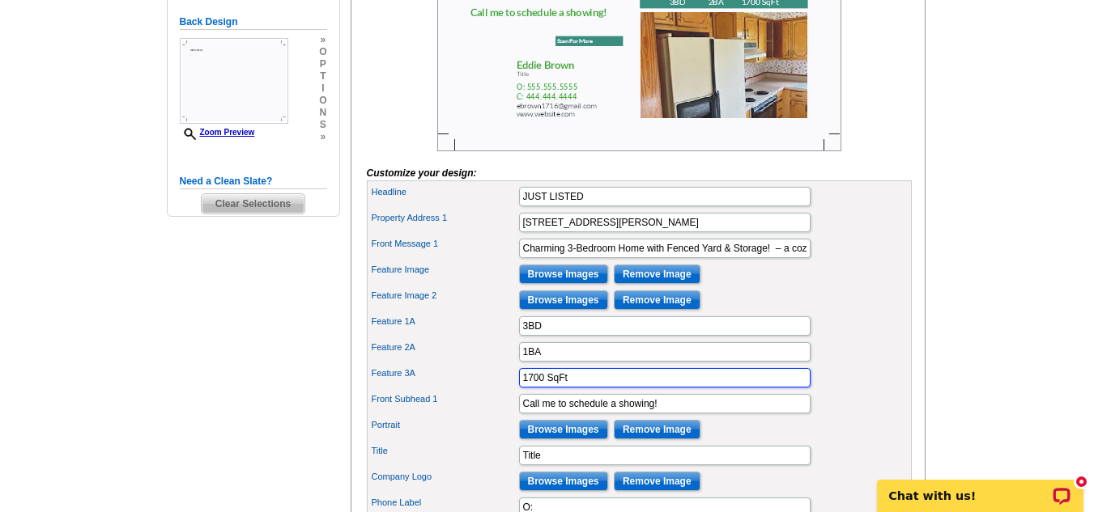
click at [527, 388] on input "1700 SqFt" at bounding box center [664, 377] width 291 height 19
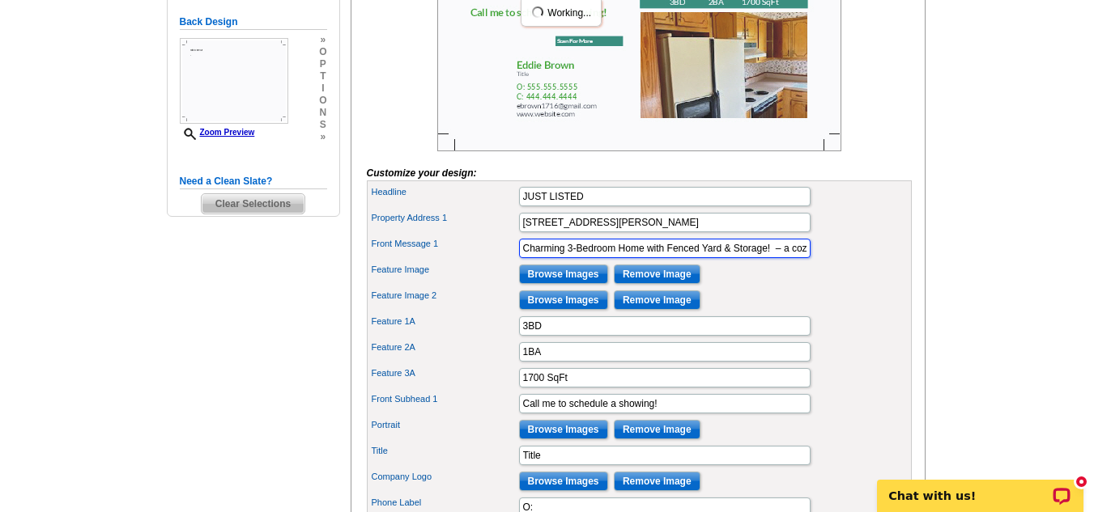
click at [669, 258] on input "Charming 3-Bedroom Home with Fenced Yard & Storage! – a cozy and affordable hom…" at bounding box center [664, 248] width 291 height 19
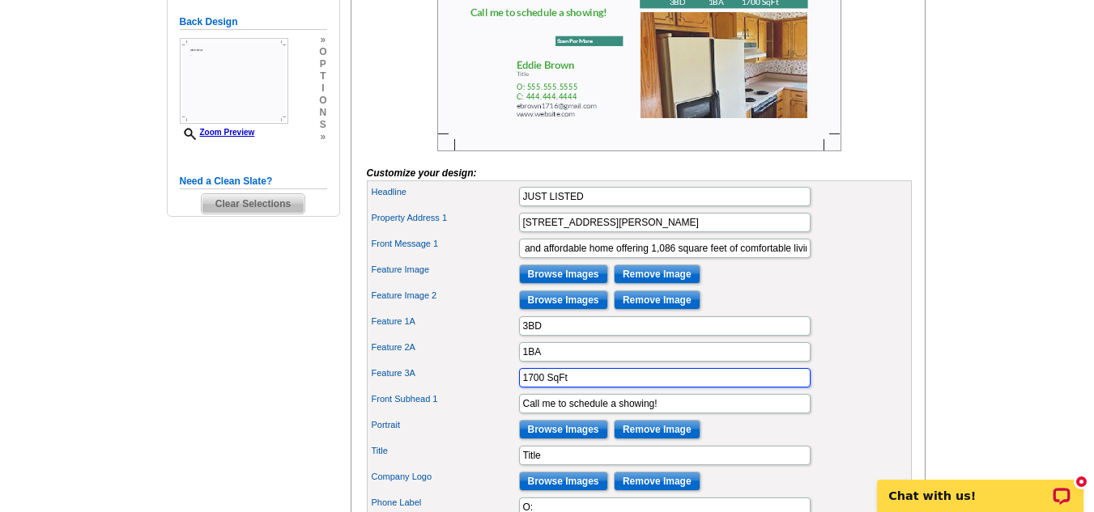
scroll to position [0, 0]
click at [525, 388] on input "1700 SqFt" at bounding box center [664, 377] width 291 height 19
type input "1086 SqFt"
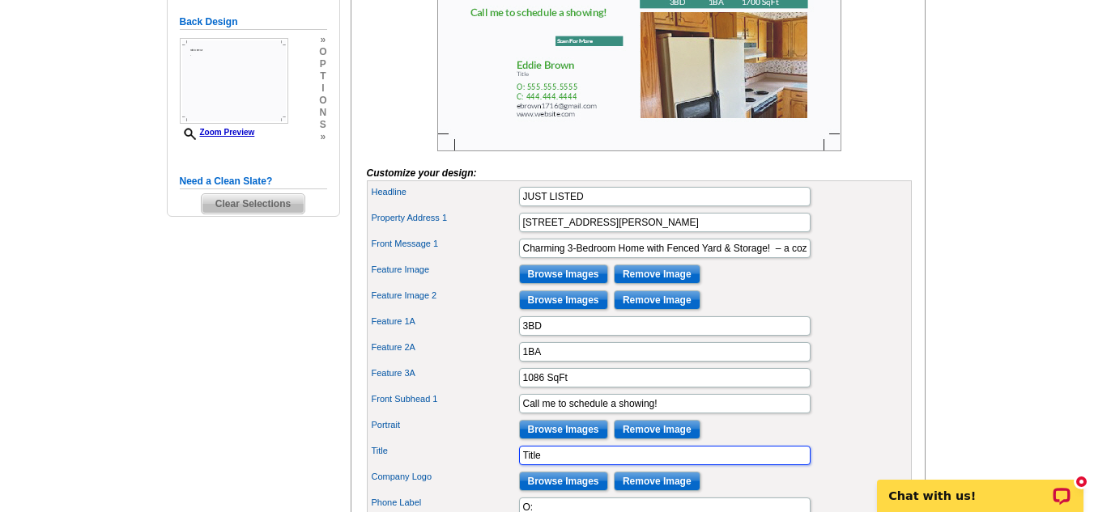
click at [520, 465] on input "Title" at bounding box center [664, 455] width 291 height 19
type input "e"
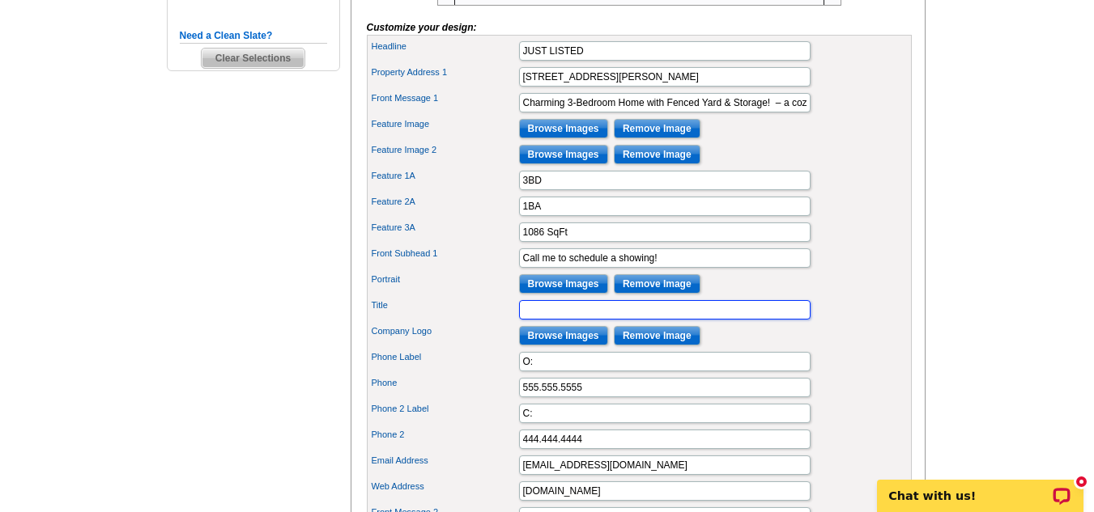
scroll to position [576, 0]
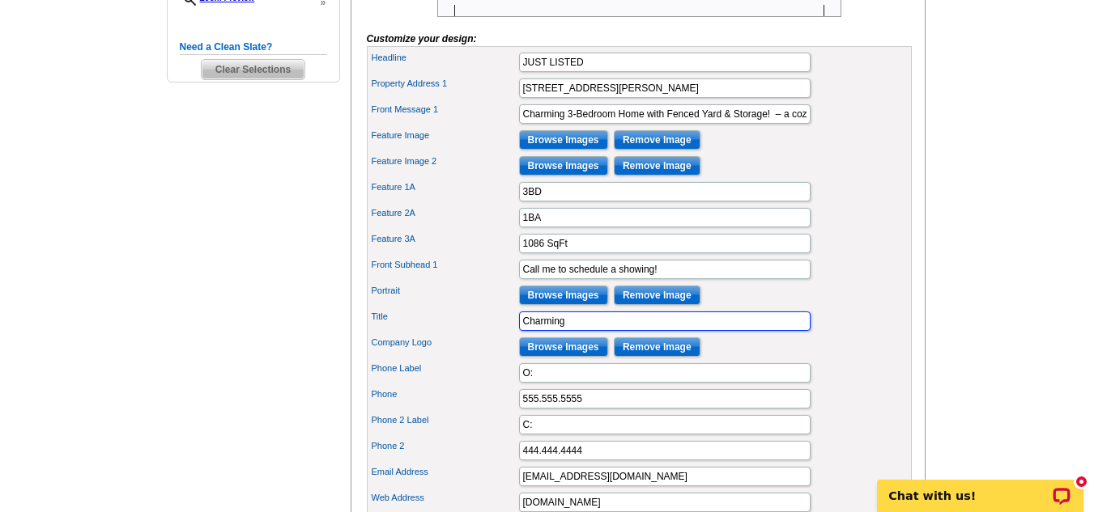
type input "Charming"
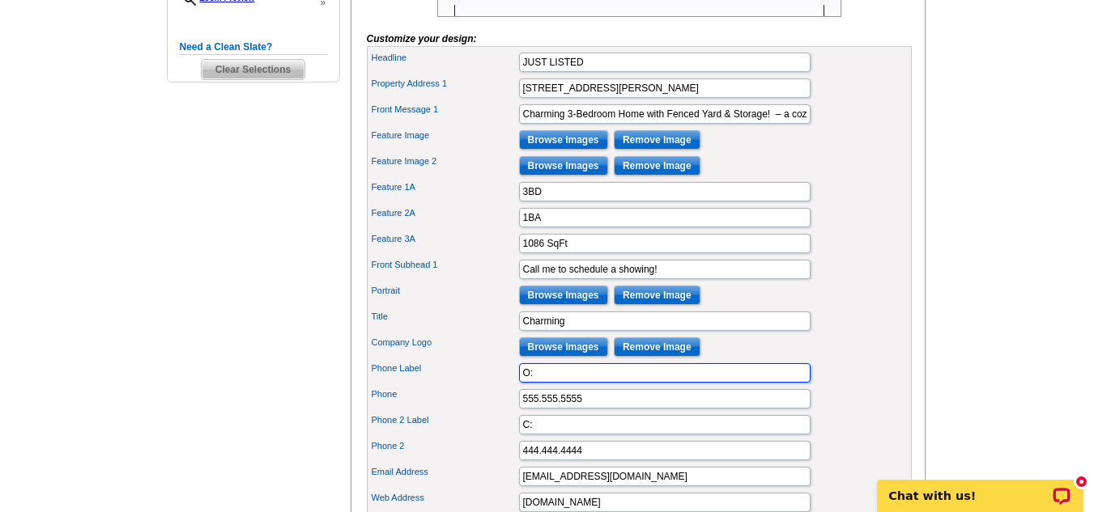
click at [523, 383] on input "O:" at bounding box center [664, 372] width 291 height 19
type input ":"
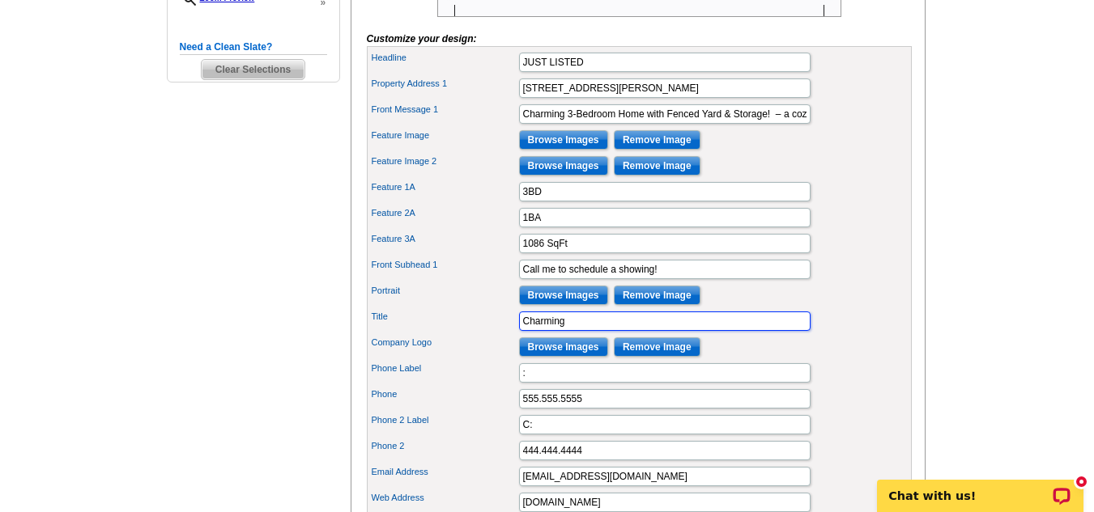
click at [522, 331] on input "Charming" at bounding box center [664, 321] width 291 height 19
type input "g"
type input "[PERSON_NAME] Realtors LLC"
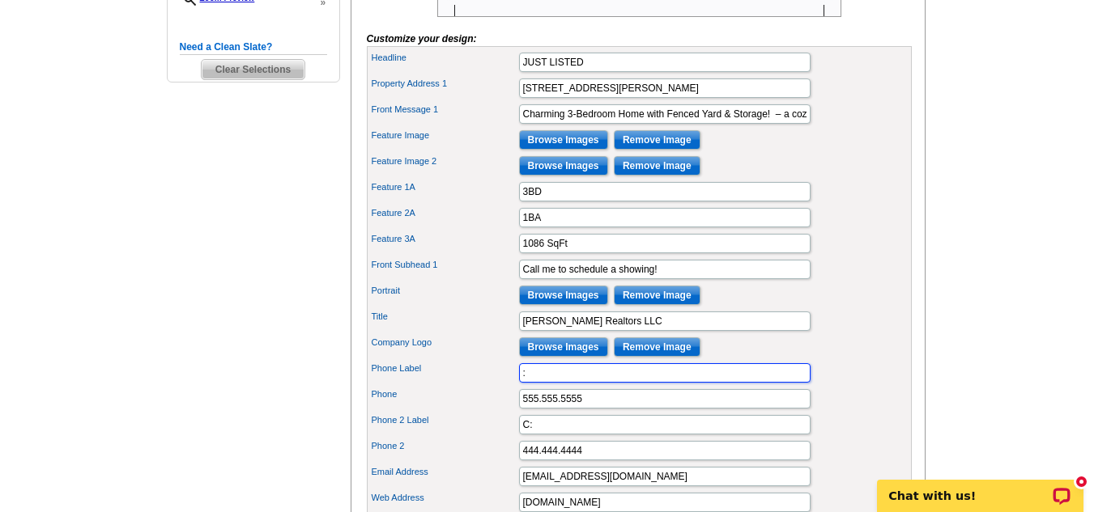
click at [534, 383] on input ":" at bounding box center [664, 372] width 291 height 19
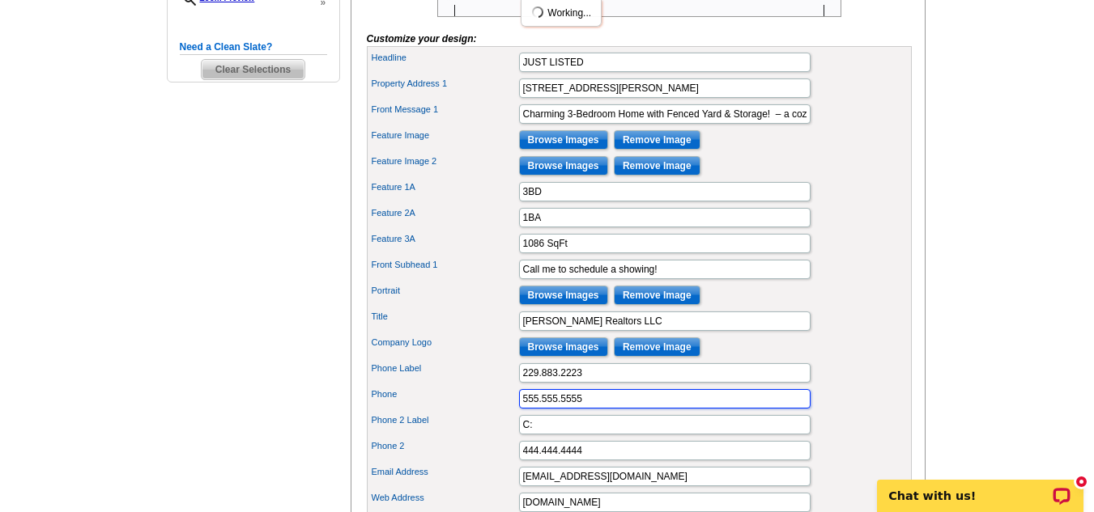
click at [520, 409] on input "555.555.5555" at bounding box center [664, 398] width 291 height 19
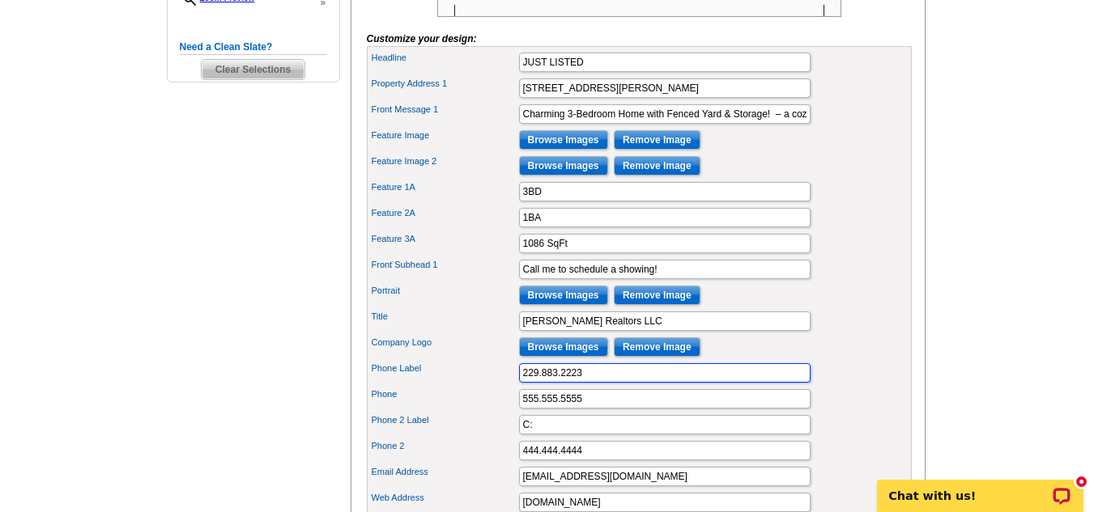
click at [523, 383] on input "229.883.2223" at bounding box center [664, 372] width 291 height 19
type input "3"
click at [550, 383] on input "Call [PERSON_NAME]" at bounding box center [664, 372] width 291 height 19
type input "Call [PERSON_NAME]"
click at [524, 409] on input "555.555.5555" at bounding box center [664, 398] width 291 height 19
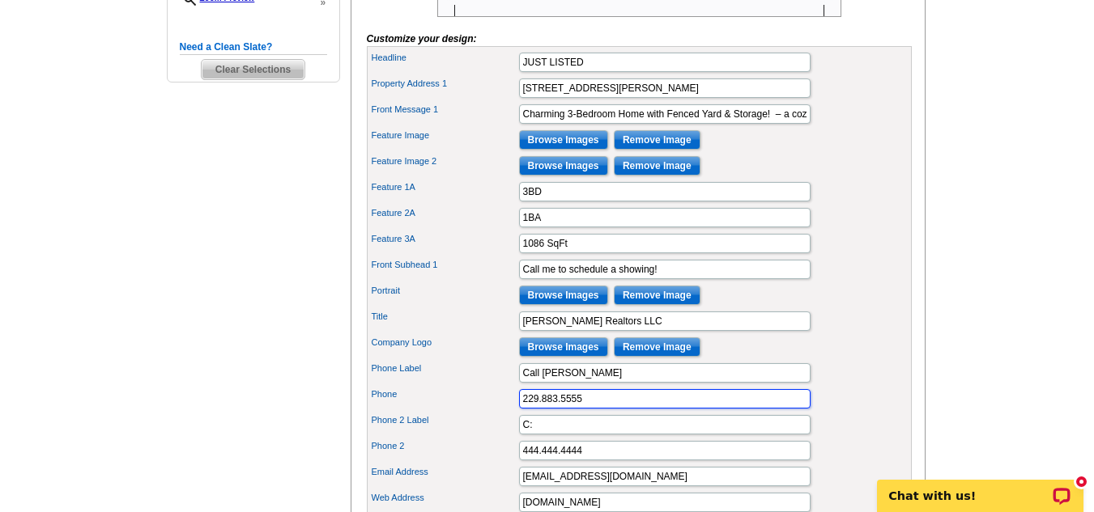
click at [560, 409] on input "229.883.5555" at bounding box center [664, 398] width 291 height 19
type input "229.883.2223"
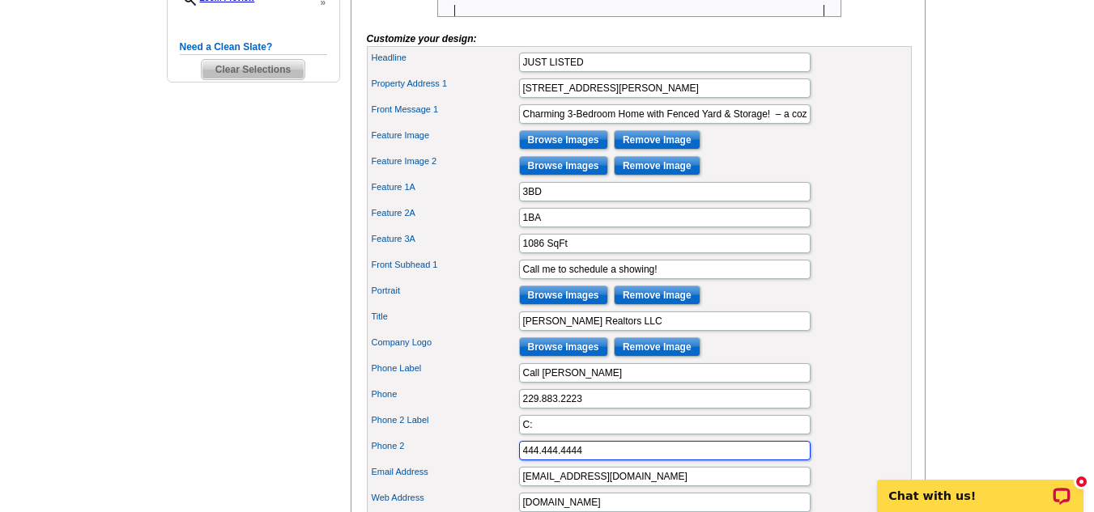
drag, startPoint x: 522, startPoint y: 478, endPoint x: 609, endPoint y: 440, distance: 94.6
click at [523, 461] on input "444.444.4444" at bounding box center [664, 450] width 291 height 19
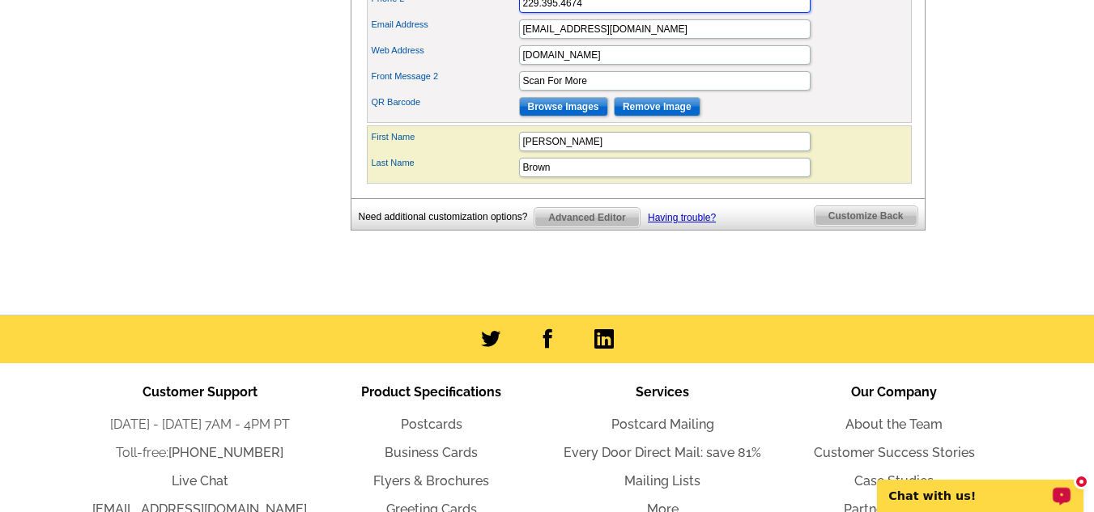
type input "229.395.4674"
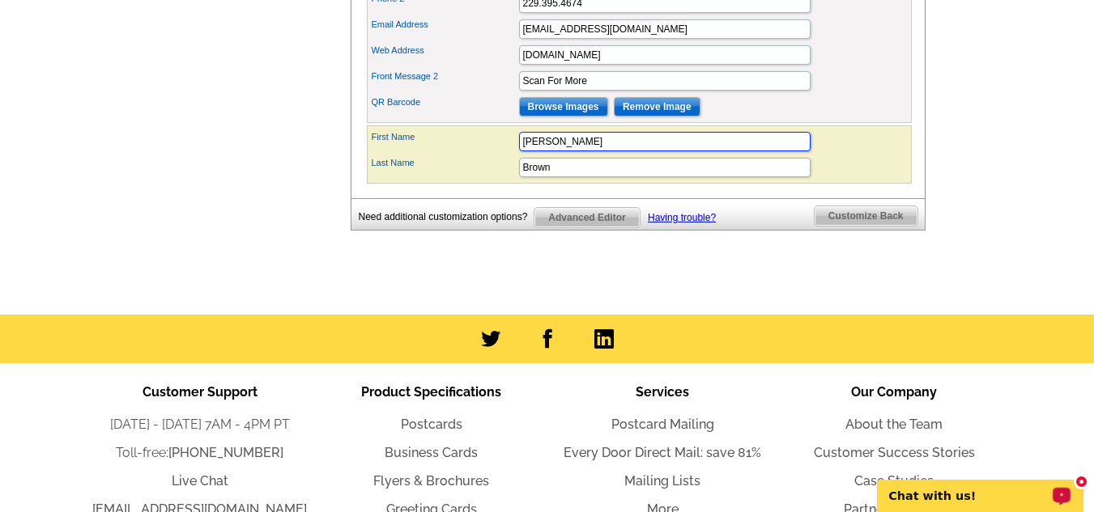
click at [521, 151] on input "[PERSON_NAME]" at bounding box center [664, 141] width 291 height 19
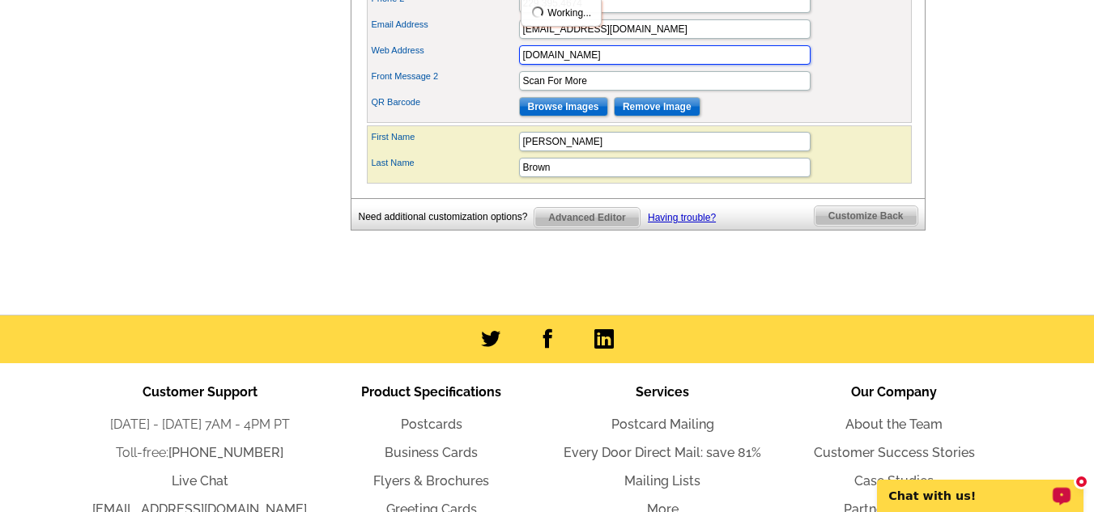
click at [544, 65] on input "[DOMAIN_NAME]" at bounding box center [664, 54] width 291 height 19
click at [548, 65] on input "[DOMAIN_NAME]" at bounding box center [664, 54] width 291 height 19
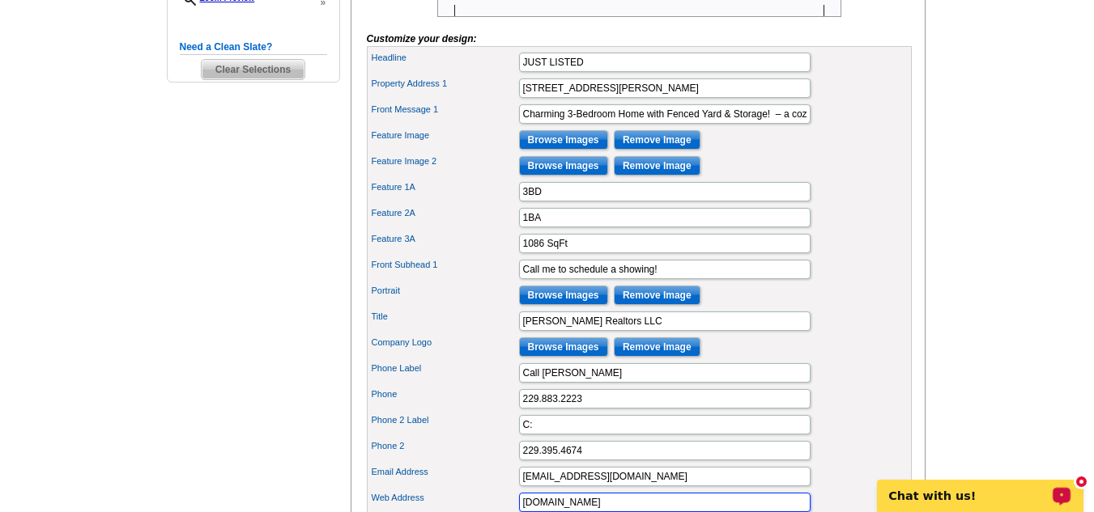
type input "[DOMAIN_NAME]"
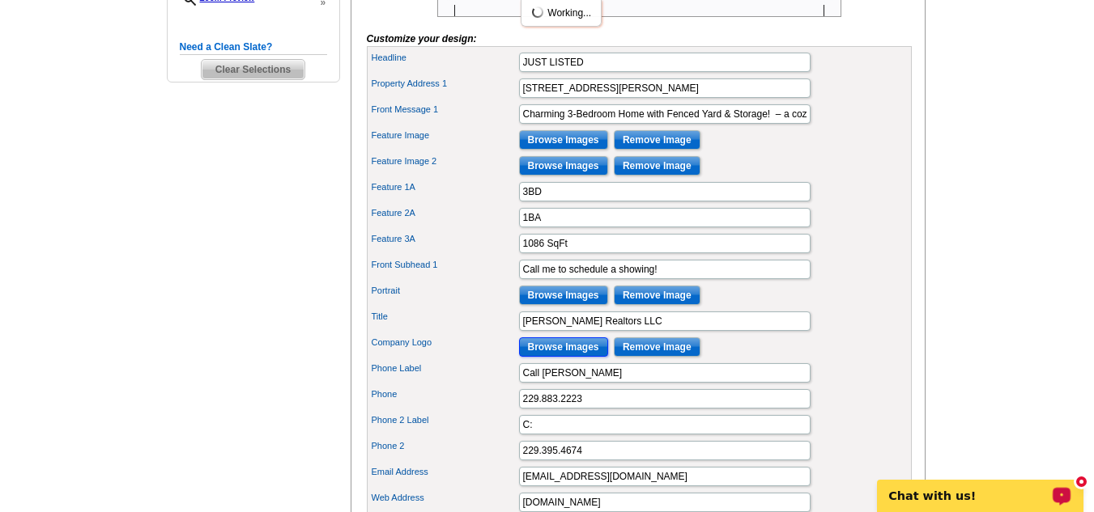
click at [548, 357] on input "Browse Images" at bounding box center [563, 347] width 89 height 19
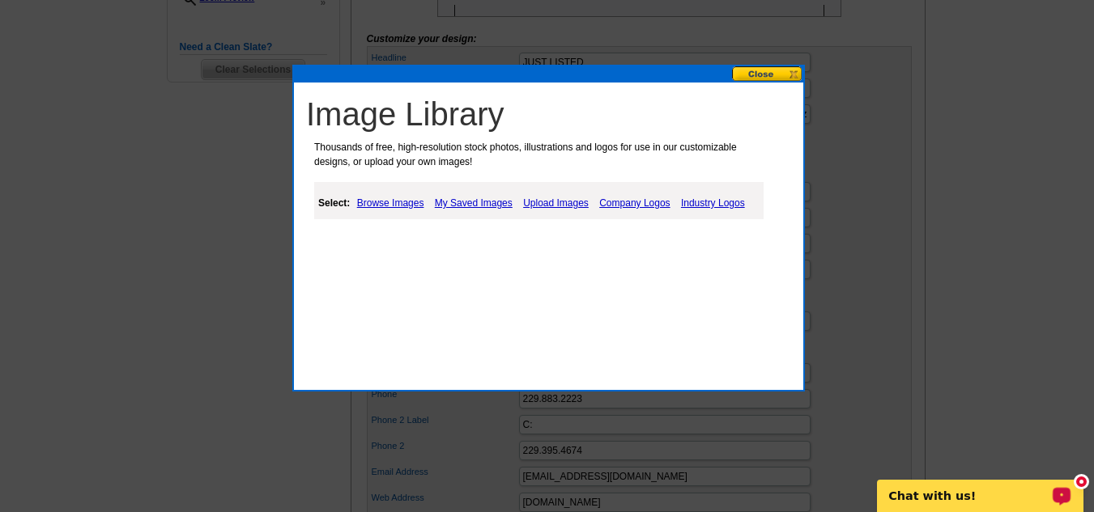
click at [465, 203] on link "My Saved Images" at bounding box center [474, 202] width 86 height 19
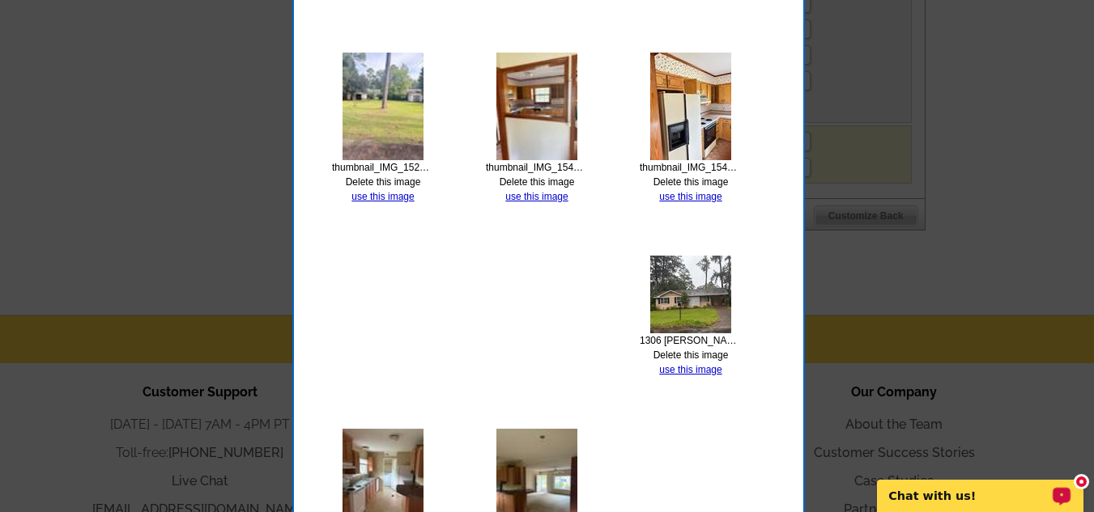
scroll to position [1200, 0]
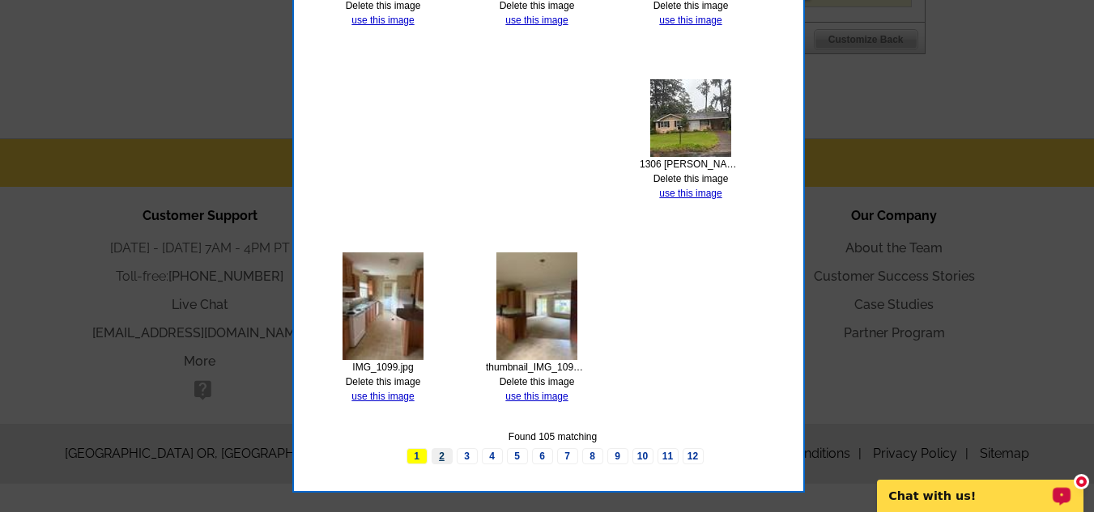
click at [443, 453] on link "2" at bounding box center [441, 456] width 21 height 16
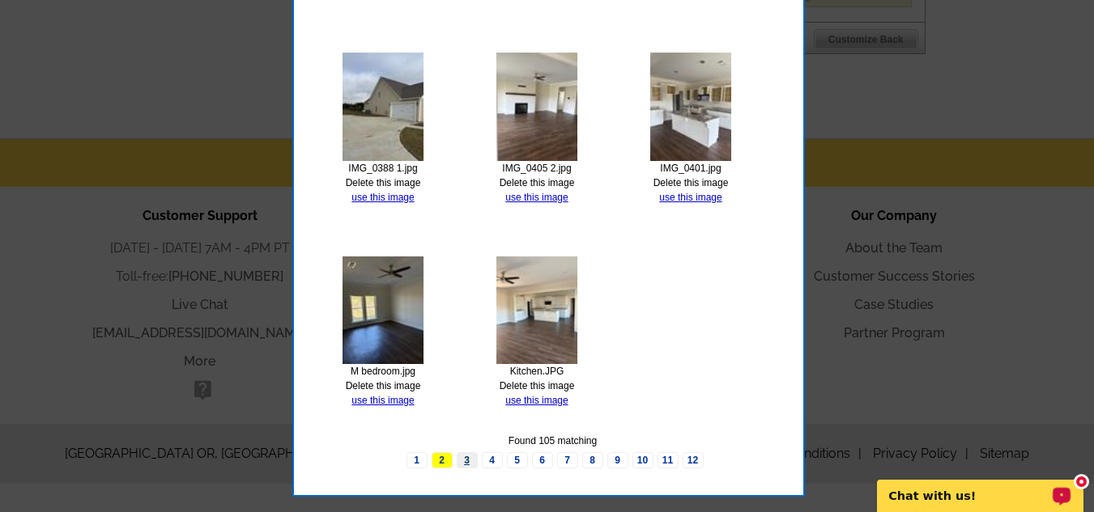
click at [465, 459] on link "3" at bounding box center [467, 460] width 21 height 16
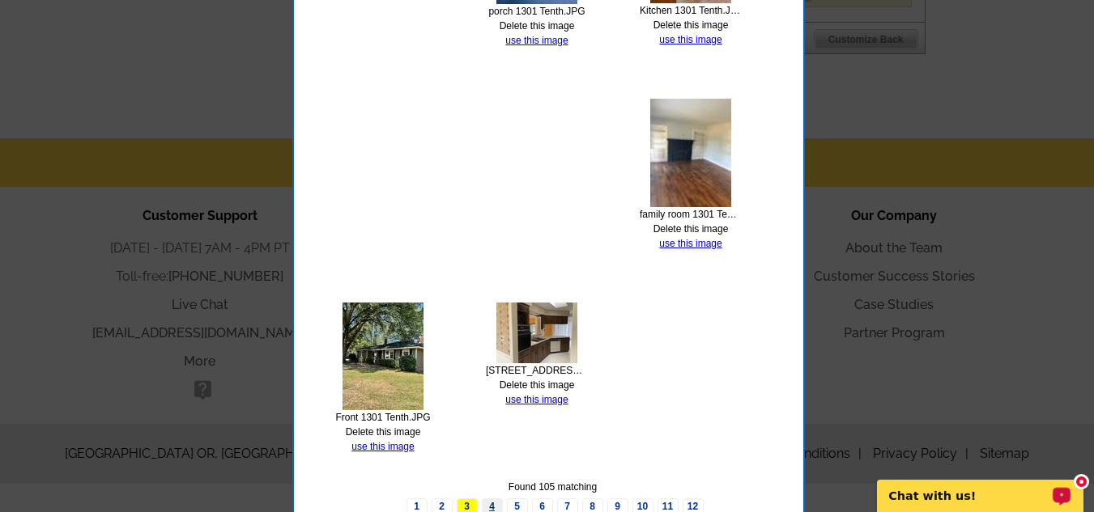
click at [495, 507] on link "4" at bounding box center [492, 507] width 21 height 16
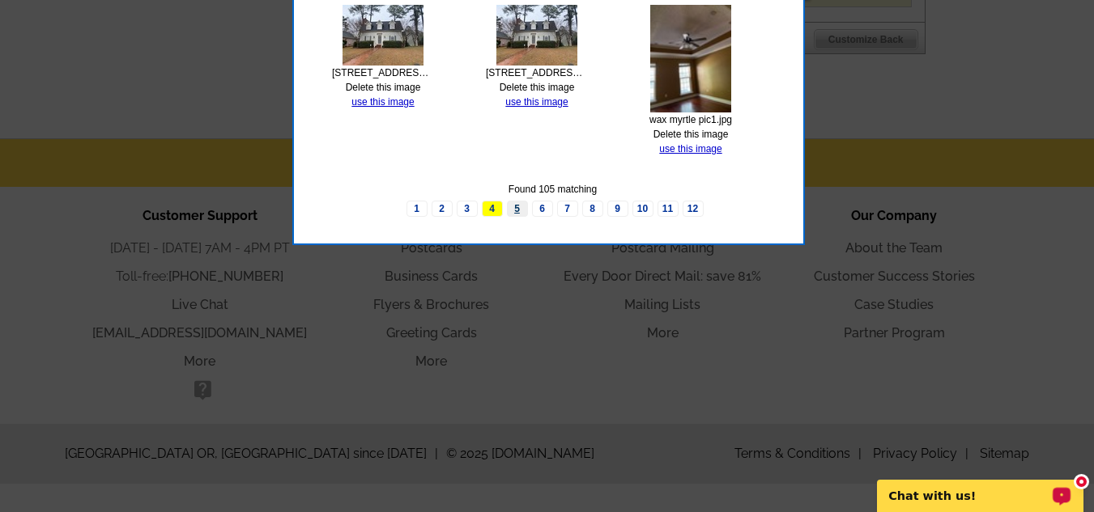
click at [518, 211] on link "5" at bounding box center [517, 209] width 21 height 16
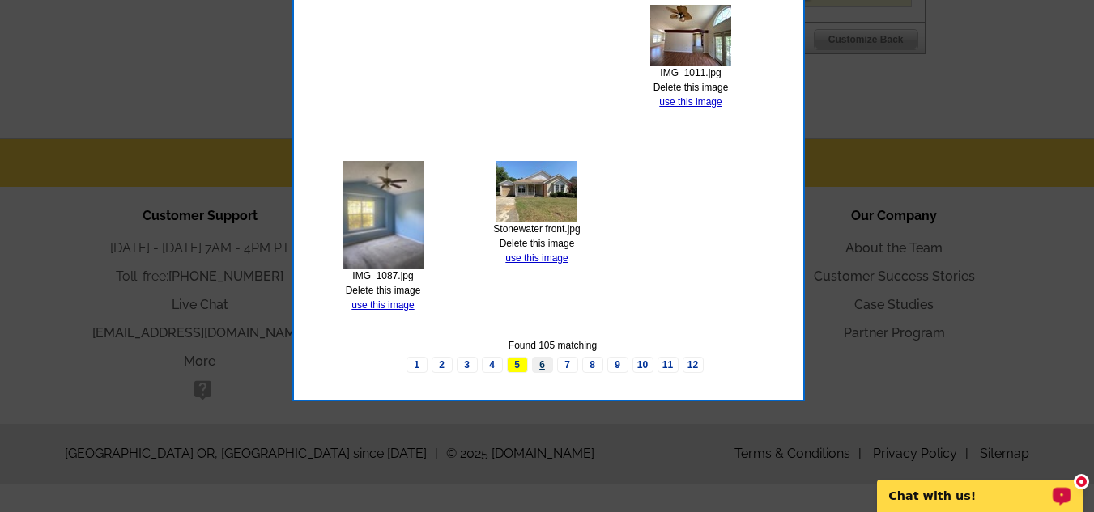
click at [539, 361] on link "6" at bounding box center [542, 365] width 21 height 16
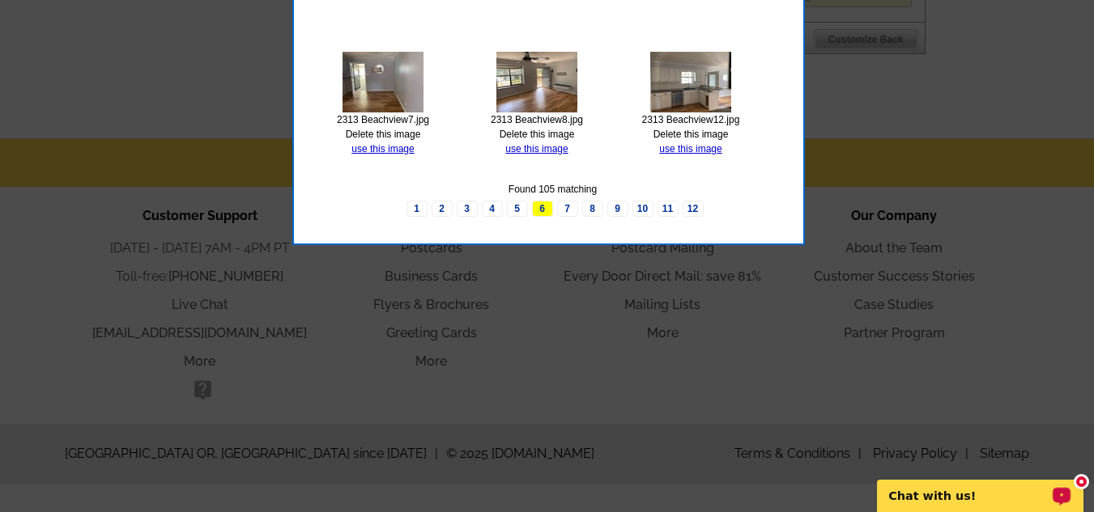
click at [568, 198] on div "Found 105 matching 1 2 3 4 5 6 7 8 9 10 11 12" at bounding box center [552, 199] width 493 height 35
click at [564, 206] on link "7" at bounding box center [567, 209] width 21 height 16
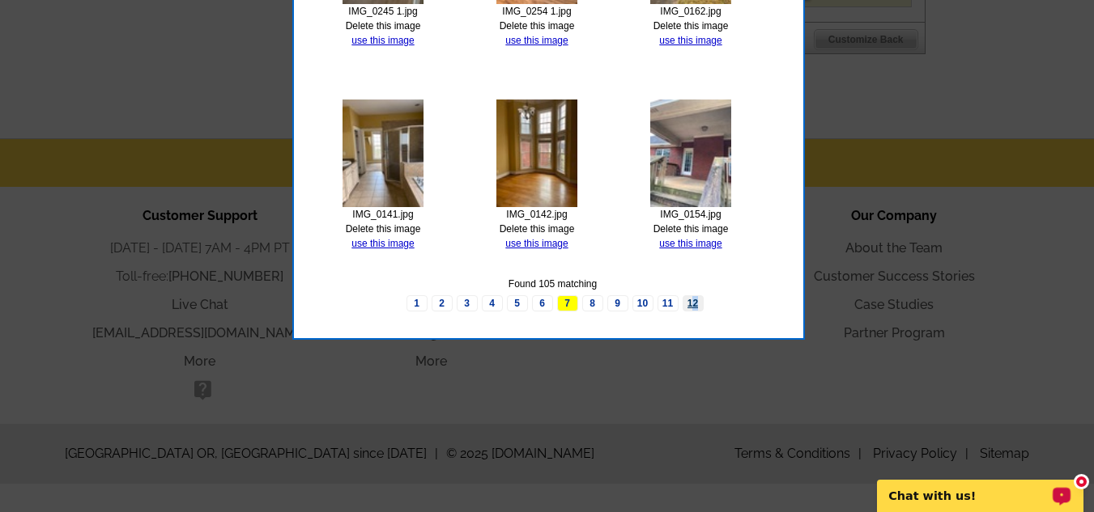
click at [695, 302] on link "12" at bounding box center [692, 303] width 21 height 16
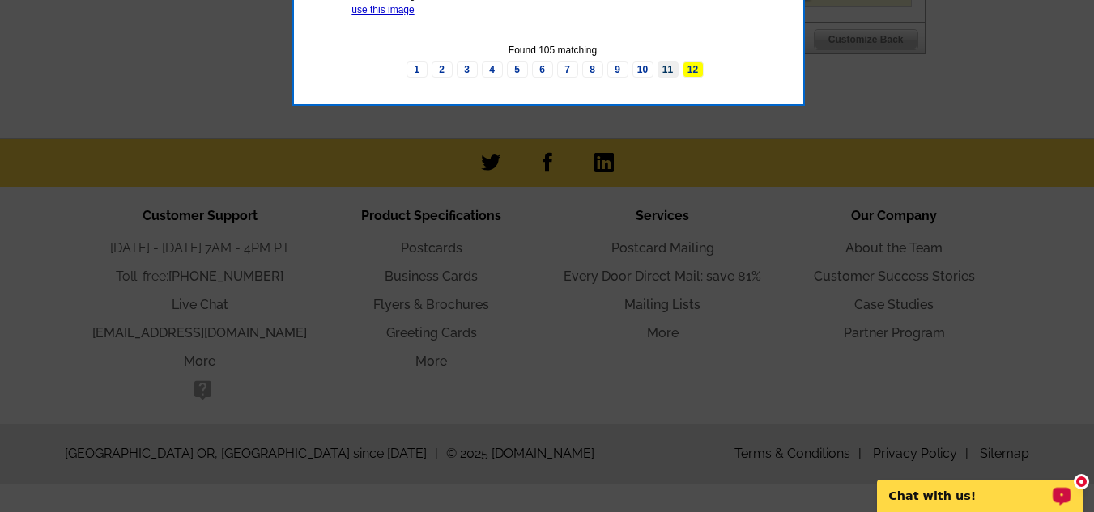
click at [667, 65] on link "11" at bounding box center [667, 70] width 21 height 16
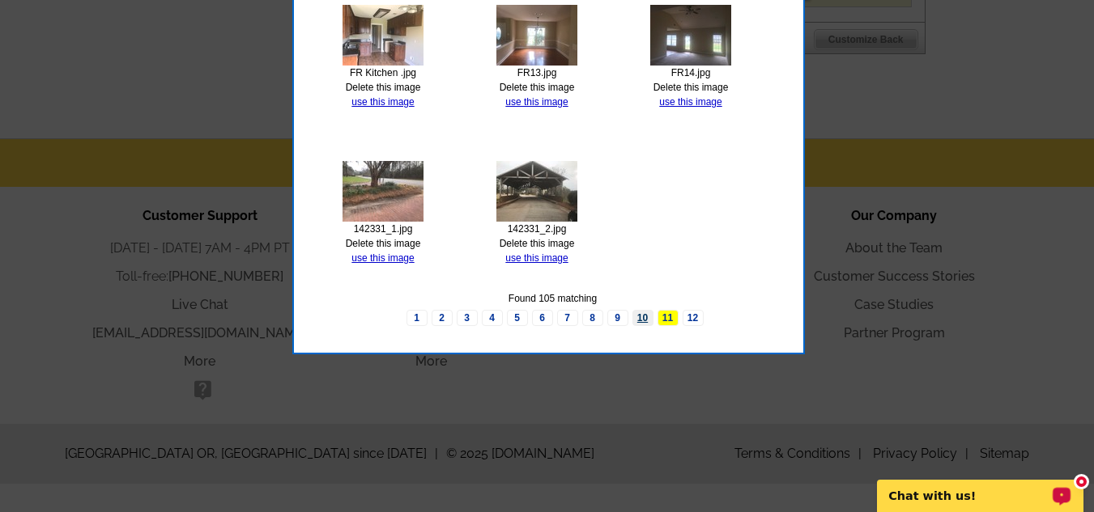
click at [642, 321] on link "10" at bounding box center [642, 318] width 21 height 16
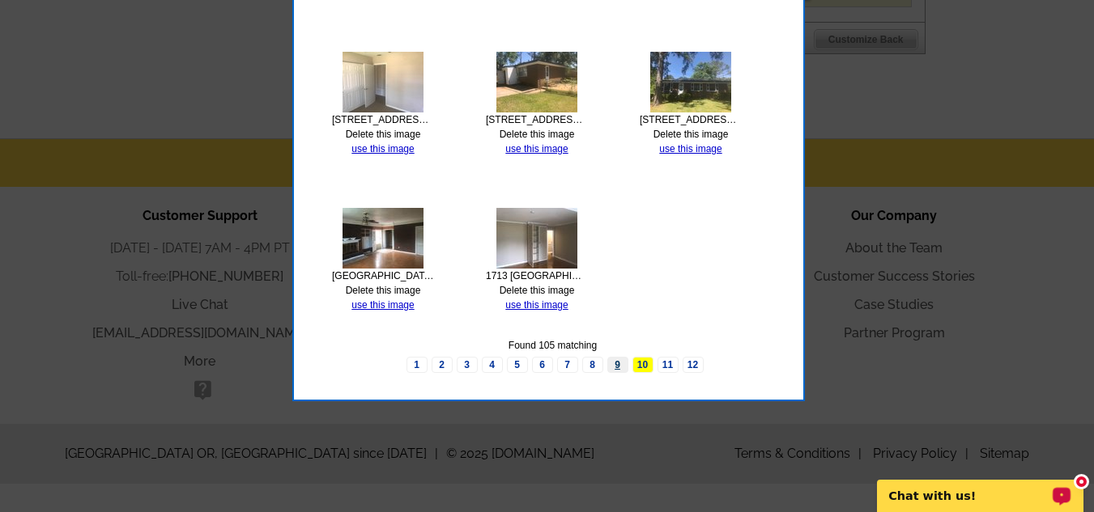
click at [612, 364] on link "9" at bounding box center [617, 365] width 21 height 16
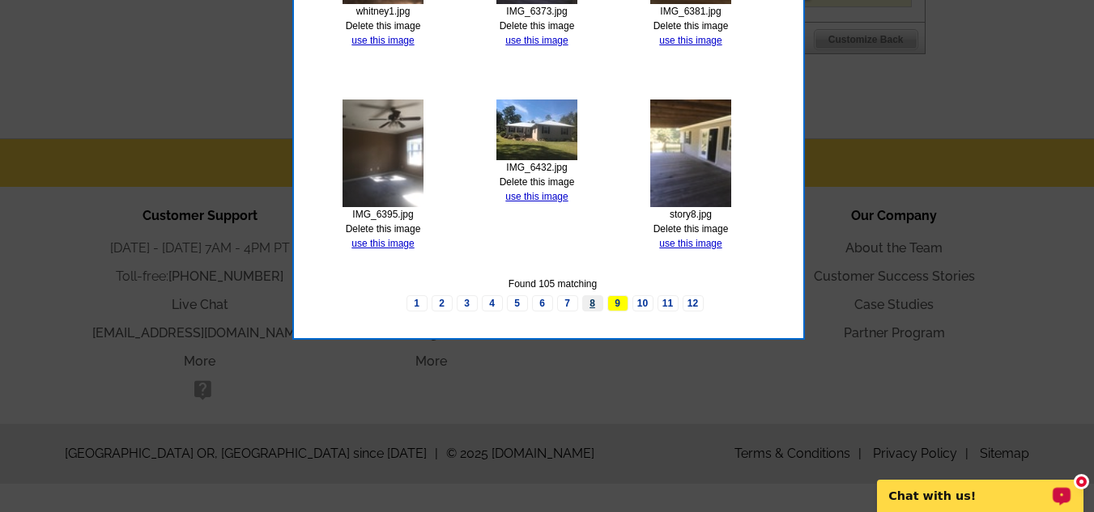
click at [591, 304] on link "8" at bounding box center [592, 303] width 21 height 16
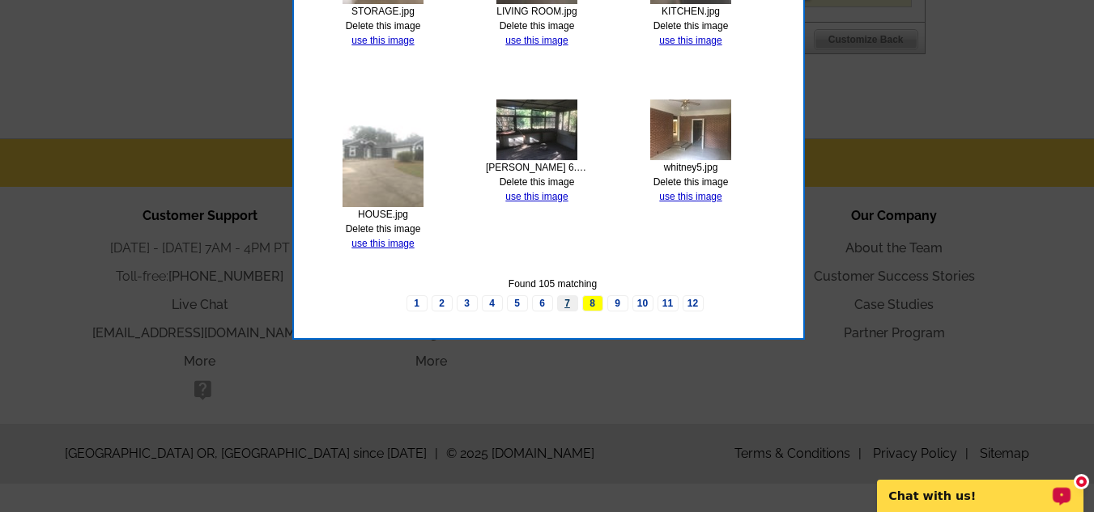
click at [567, 302] on link "7" at bounding box center [567, 303] width 21 height 16
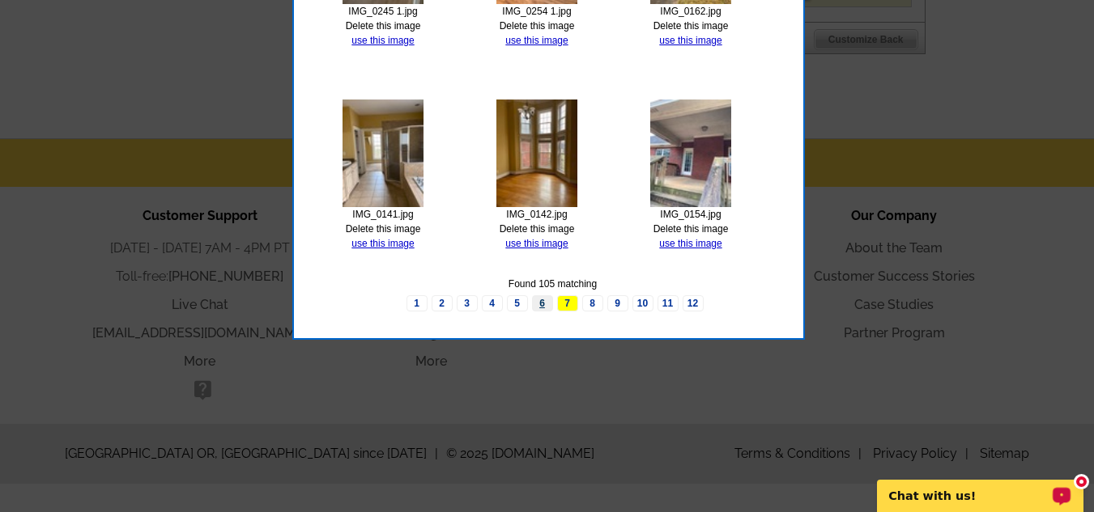
click at [540, 300] on link "6" at bounding box center [542, 303] width 21 height 16
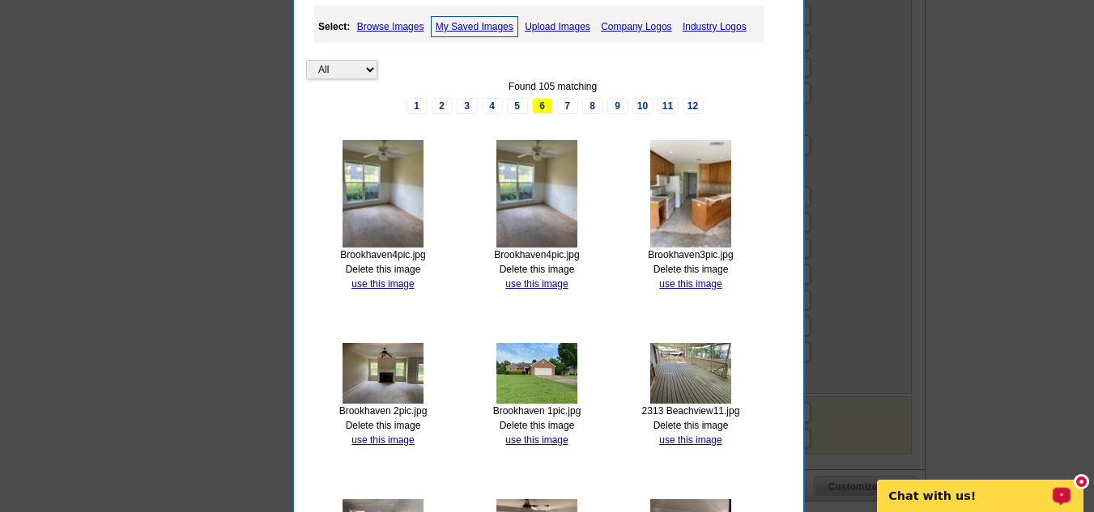
scroll to position [305, 0]
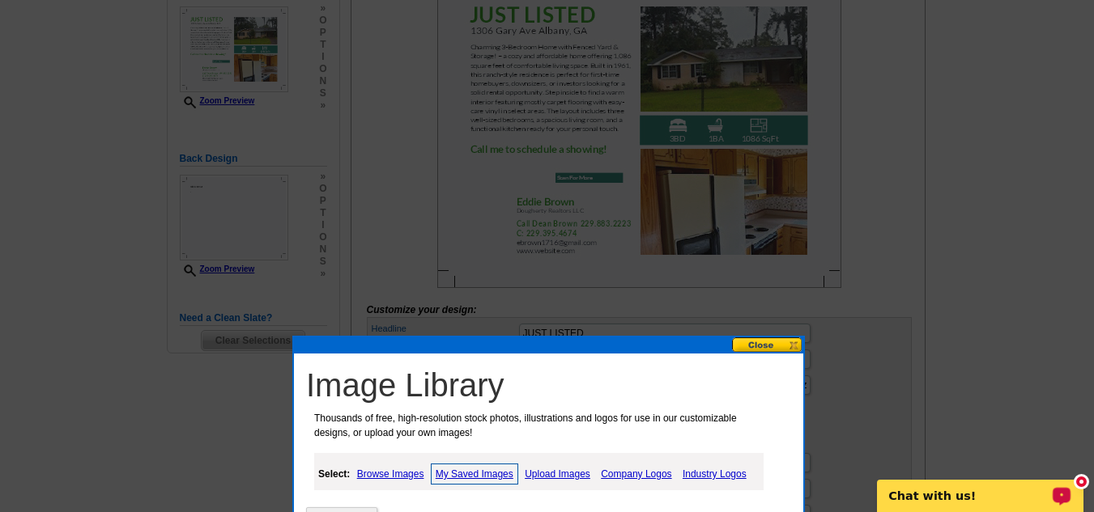
click at [769, 342] on button at bounding box center [767, 345] width 71 height 15
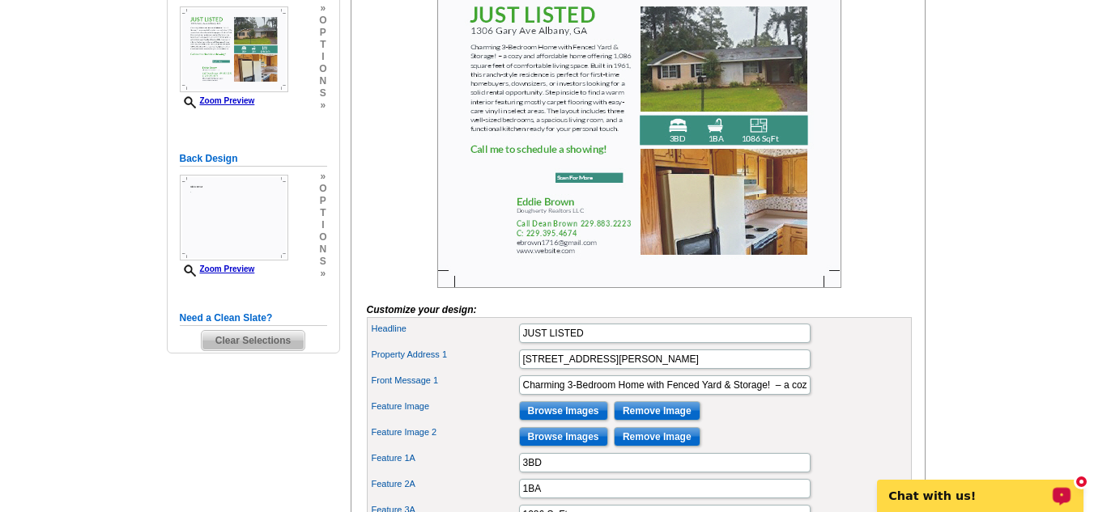
scroll to position [753, 0]
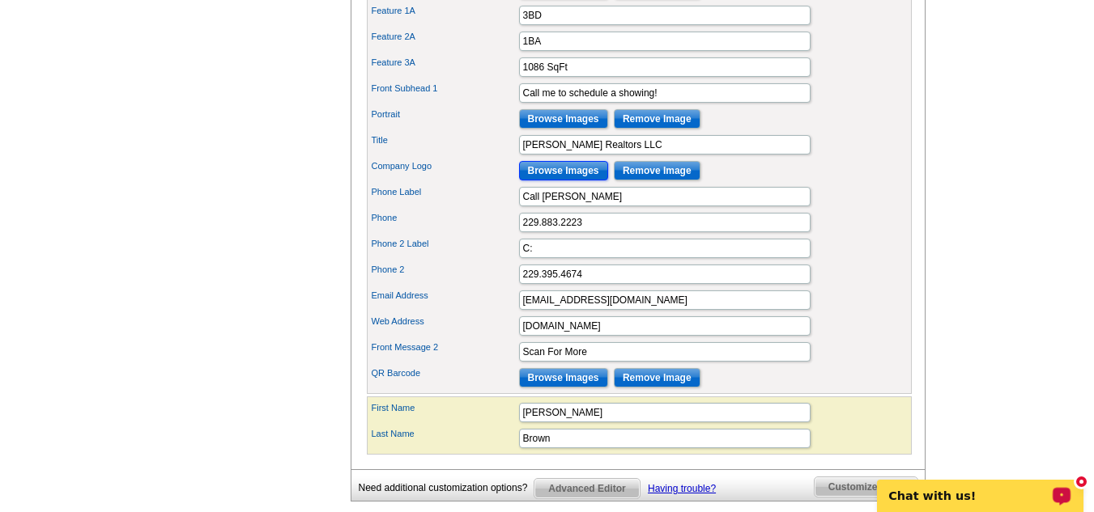
click at [570, 181] on input "Browse Images" at bounding box center [563, 170] width 89 height 19
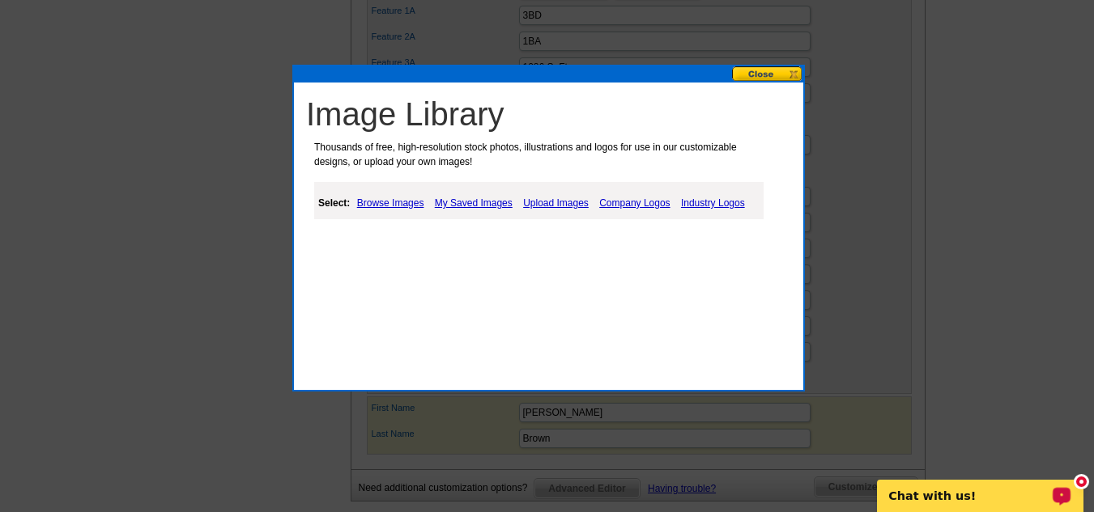
click at [555, 199] on link "Upload Images" at bounding box center [556, 202] width 74 height 19
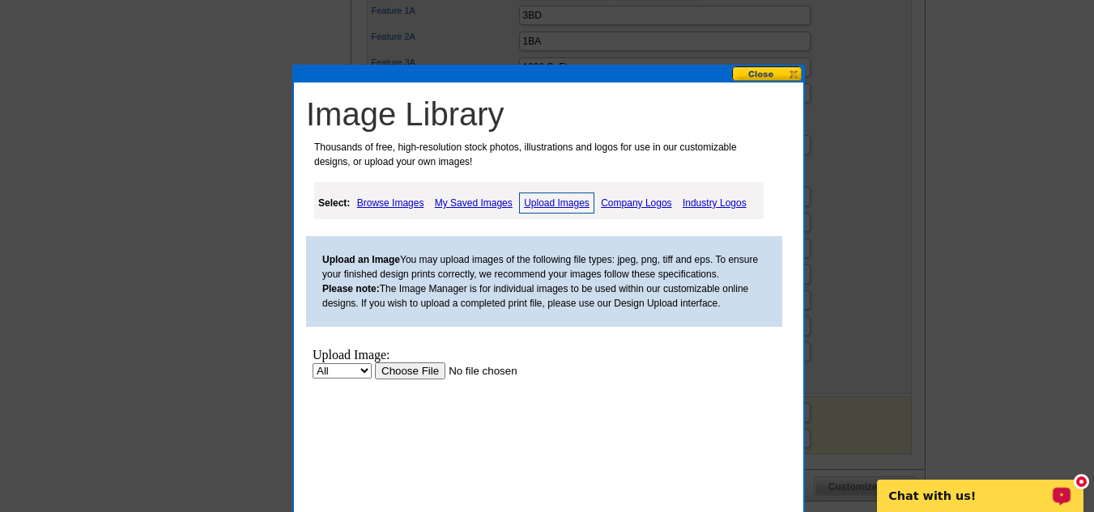
scroll to position [0, 0]
click at [420, 372] on input "file" at bounding box center [477, 371] width 205 height 17
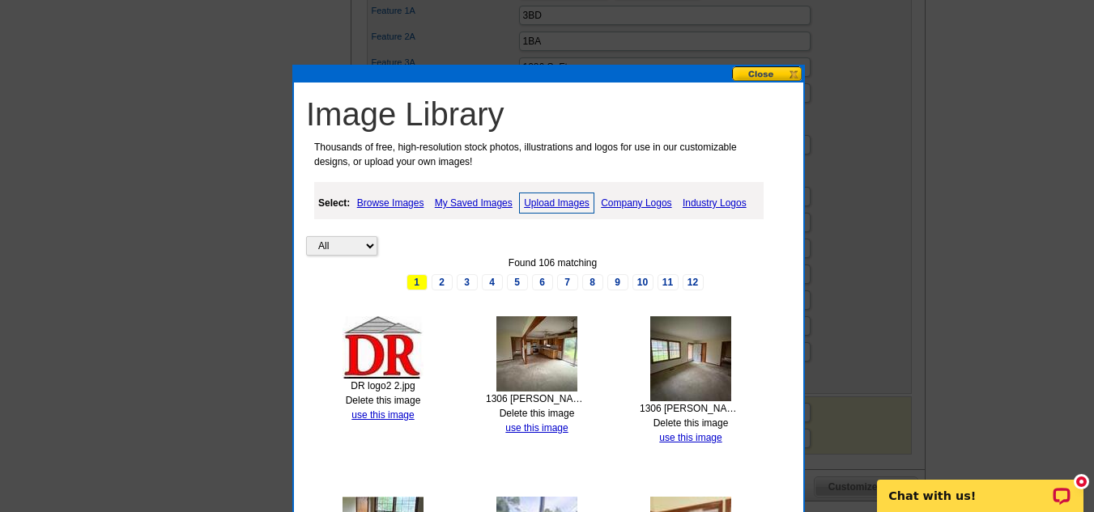
click at [355, 333] on img at bounding box center [382, 348] width 81 height 62
click at [382, 414] on link "use this image" at bounding box center [382, 415] width 62 height 11
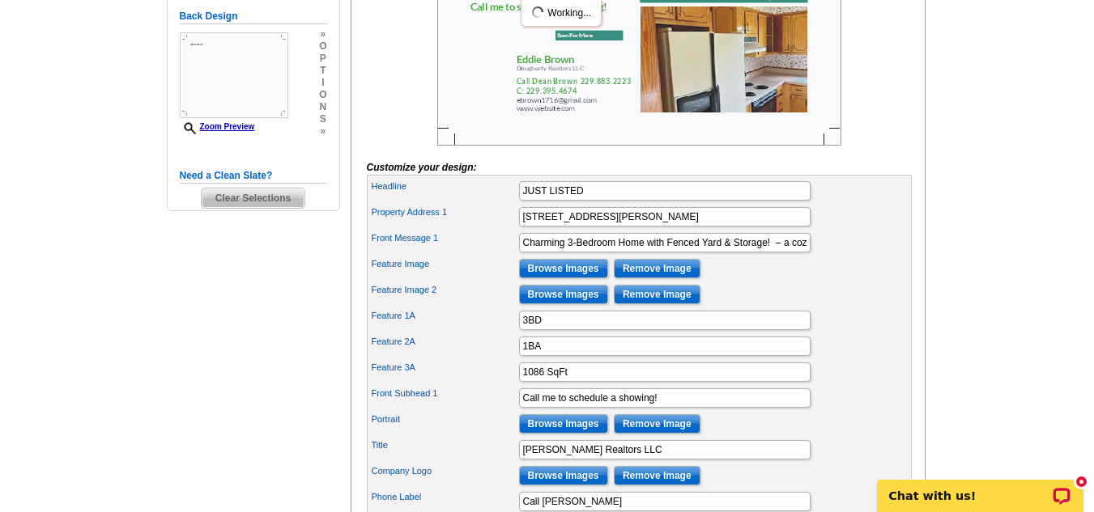
scroll to position [895, 0]
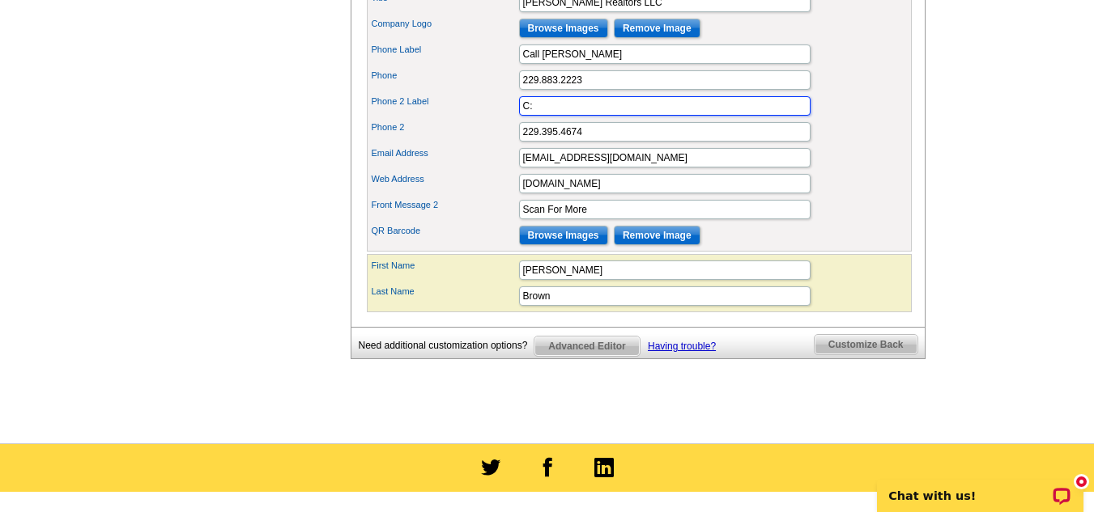
click at [542, 116] on input "C:" at bounding box center [664, 105] width 291 height 19
click at [523, 116] on input "C:cell" at bounding box center [664, 105] width 291 height 19
type input "C:"
click at [907, 359] on div "Need additional customization options? Advanced Editor Having trouble? Customiz…" at bounding box center [637, 343] width 575 height 32
click at [867, 355] on div "Customize Back" at bounding box center [869, 342] width 111 height 28
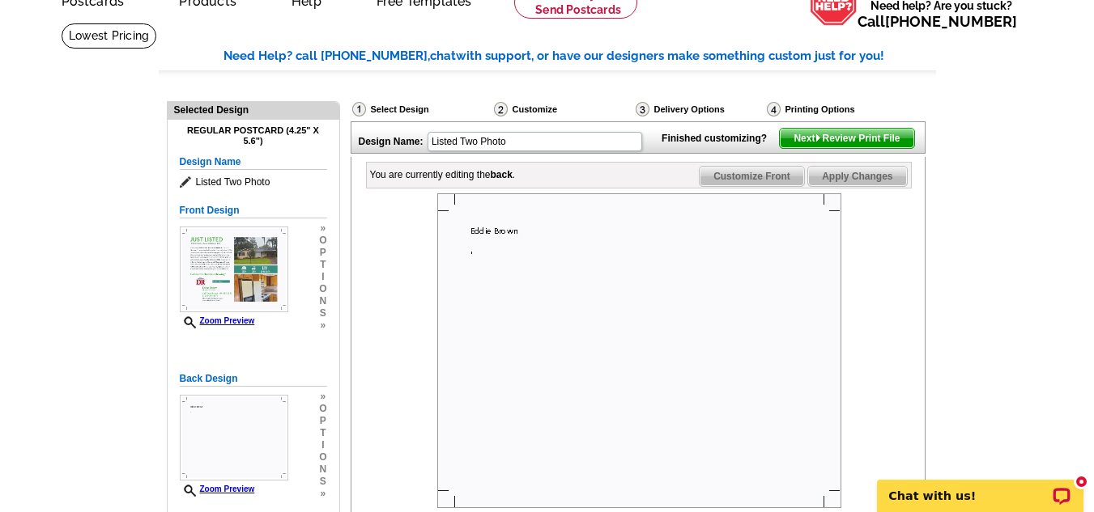
scroll to position [533, 0]
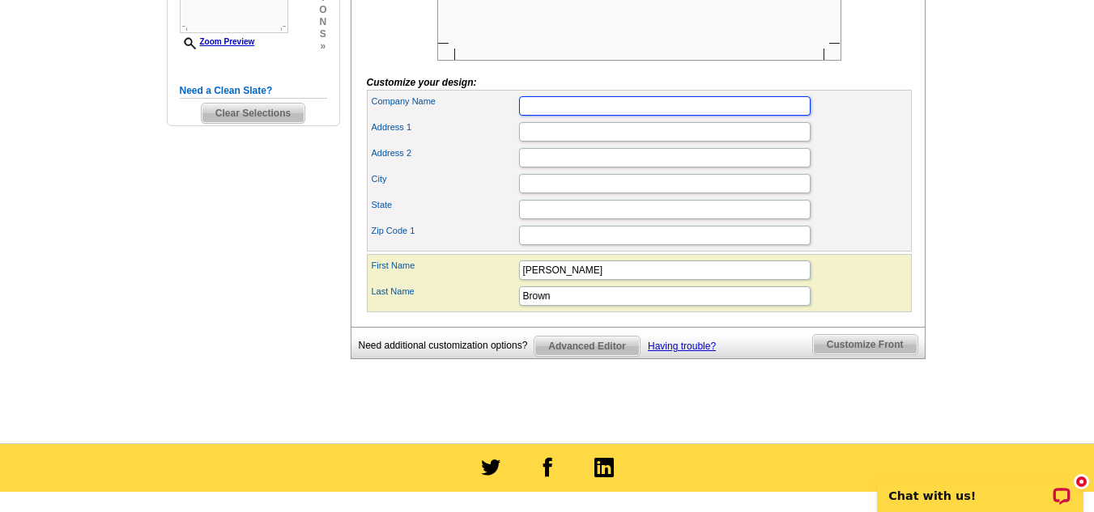
click at [545, 116] on input "Company Name" at bounding box center [664, 105] width 291 height 19
type input "[PERSON_NAME] Realtors LLC"
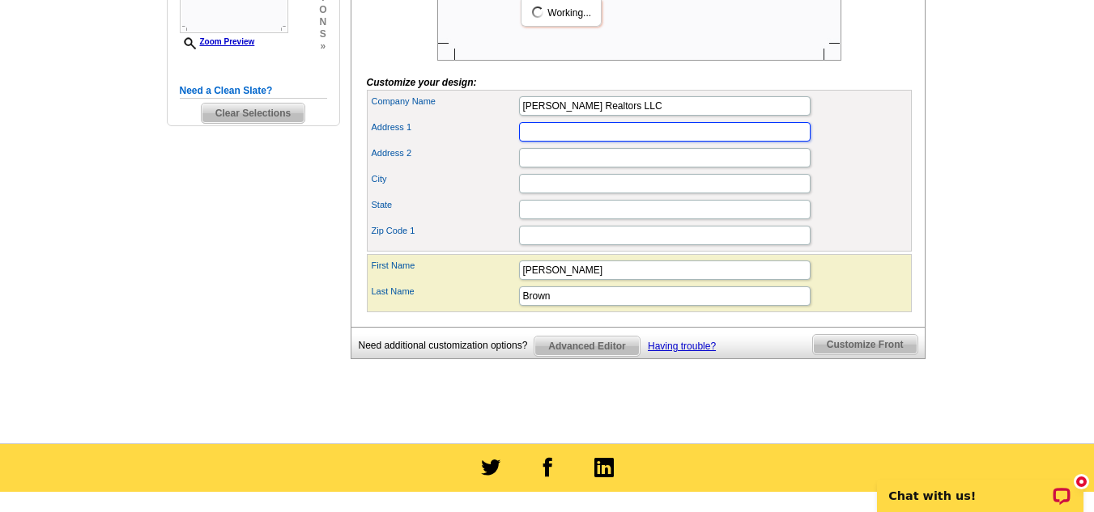
click at [532, 142] on input "Address 1" at bounding box center [664, 131] width 291 height 19
click at [580, 142] on input "1403 DawsonRd" at bounding box center [664, 131] width 291 height 19
type input "[STREET_ADDRESS][PERSON_NAME]"
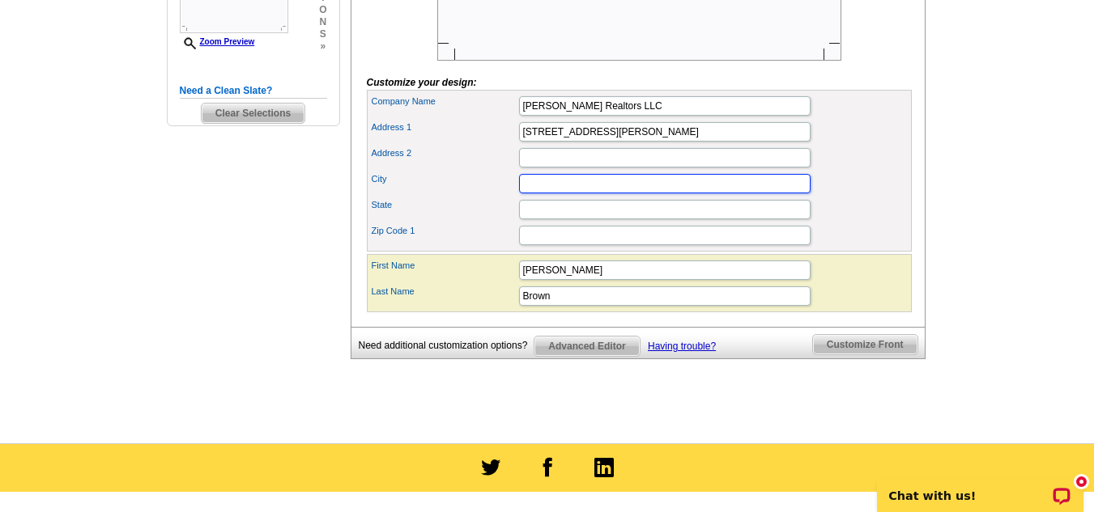
click at [550, 193] on input "City" at bounding box center [664, 183] width 291 height 19
type input "[GEOGRAPHIC_DATA]"
click at [553, 219] on input "State" at bounding box center [664, 209] width 291 height 19
type input "GA"
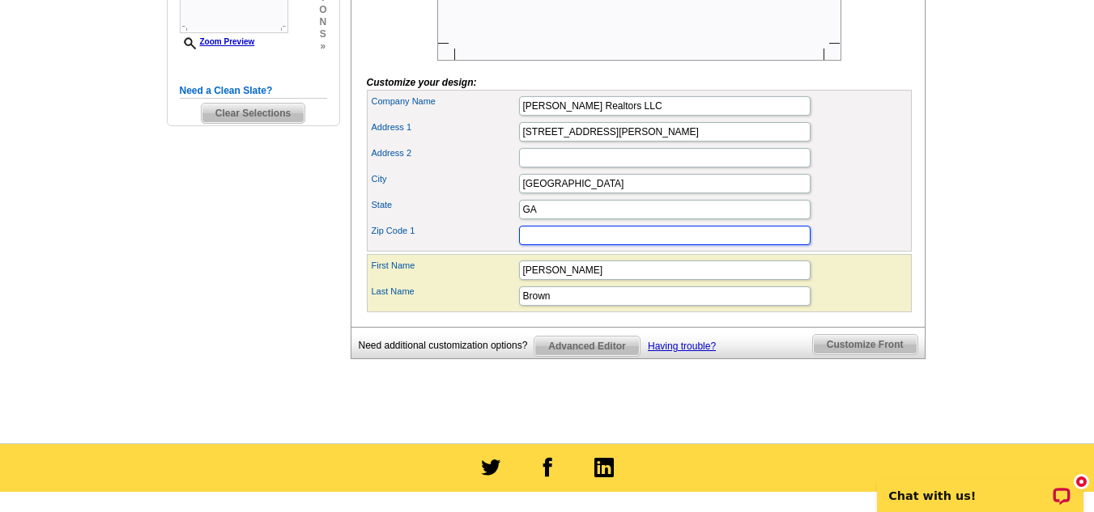
click at [537, 245] on input "Zip Code 1" at bounding box center [664, 235] width 291 height 19
type input "#"
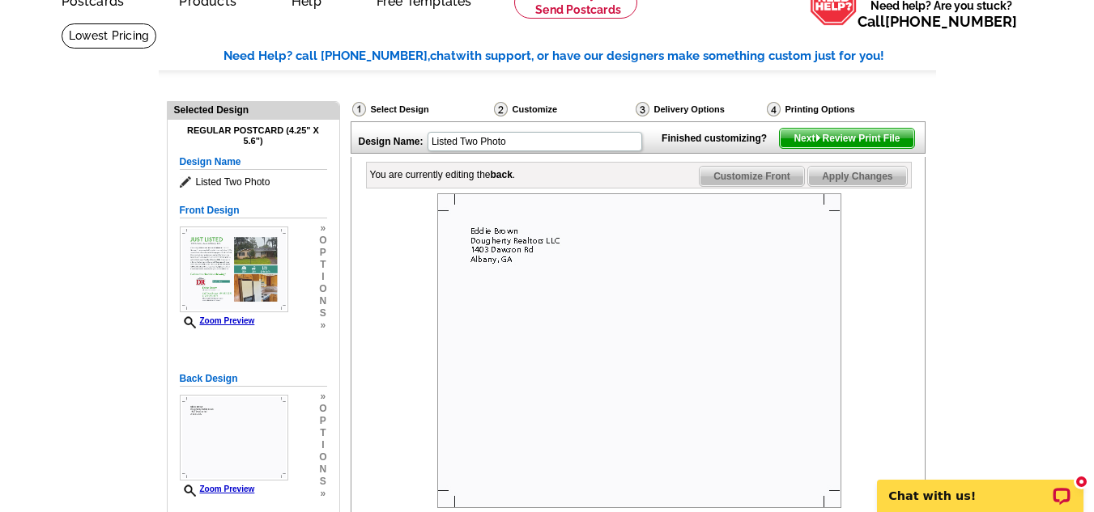
type input "31707"
click at [828, 148] on span "Next Review Print File" at bounding box center [847, 138] width 134 height 19
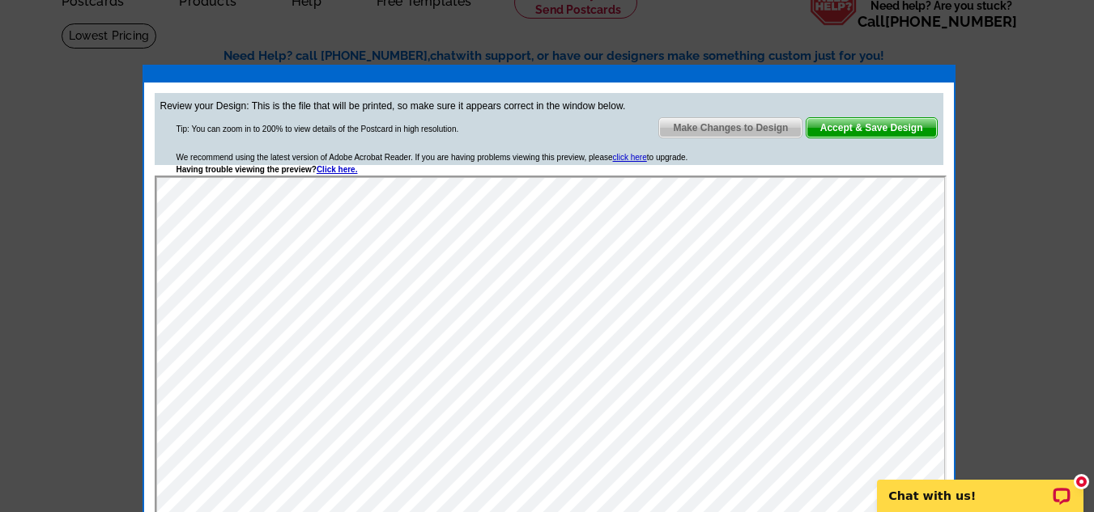
scroll to position [0, 0]
